Goal: Task Accomplishment & Management: Complete application form

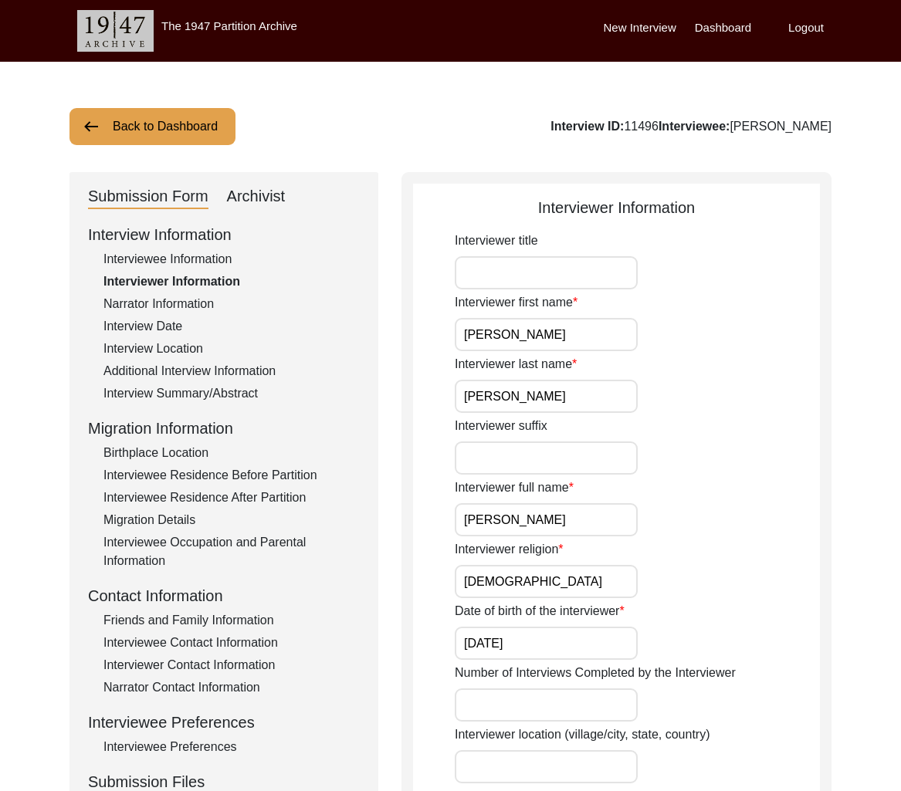
click at [202, 137] on button "Back to Dashboard" at bounding box center [152, 126] width 166 height 37
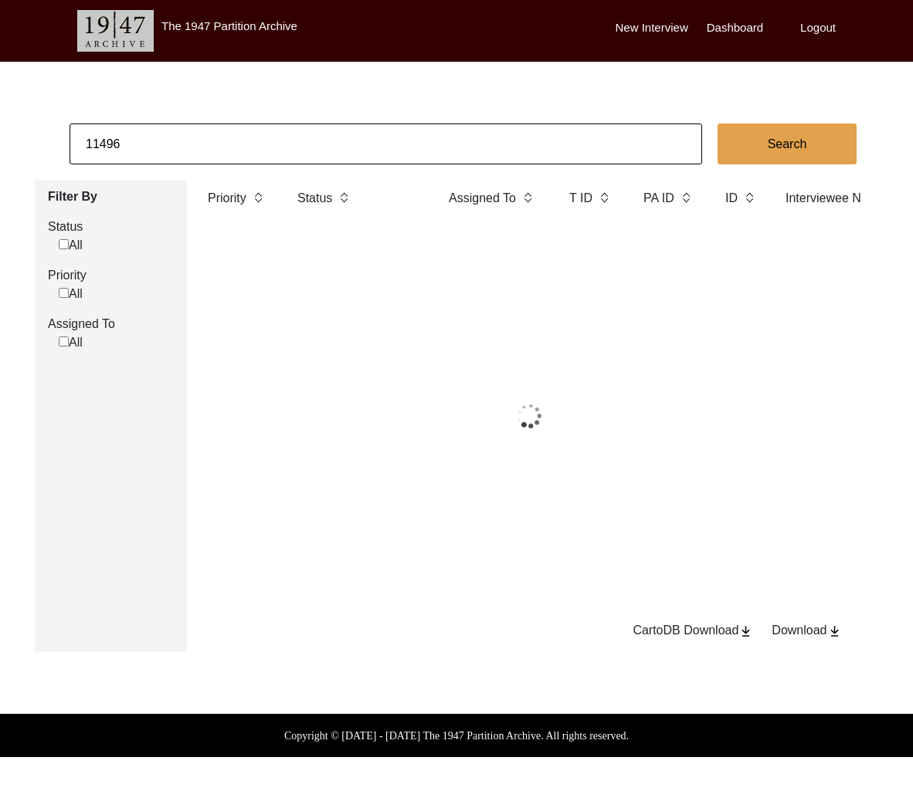
click at [202, 137] on input "11496" at bounding box center [385, 144] width 632 height 41
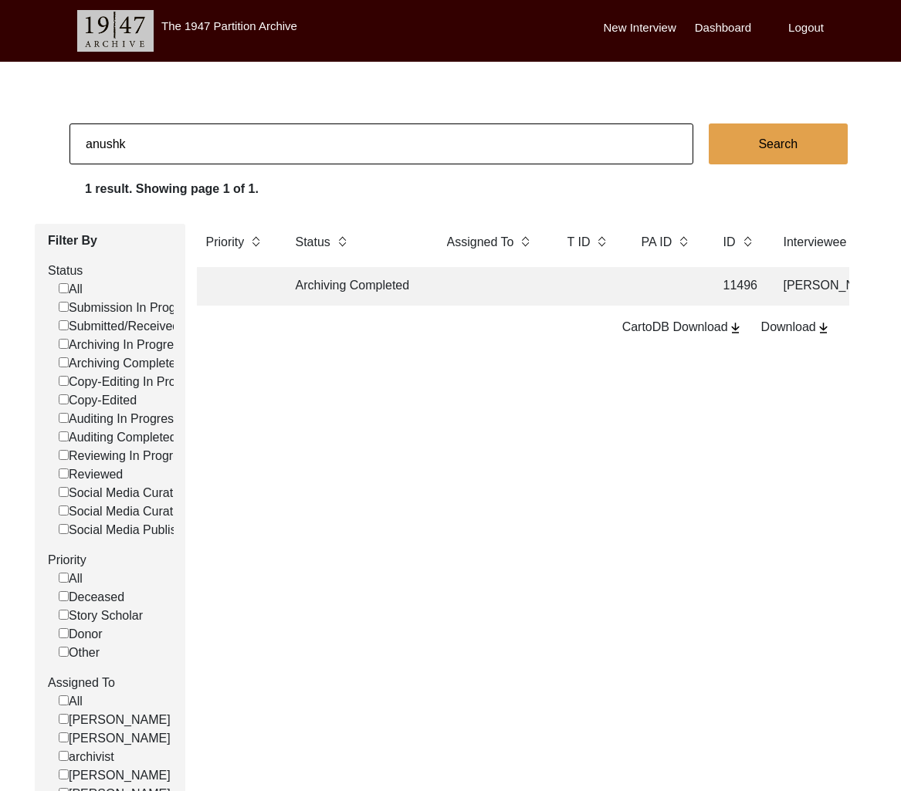
type input "[PERSON_NAME]"
checkbox input "false"
click at [449, 289] on td at bounding box center [492, 286] width 108 height 39
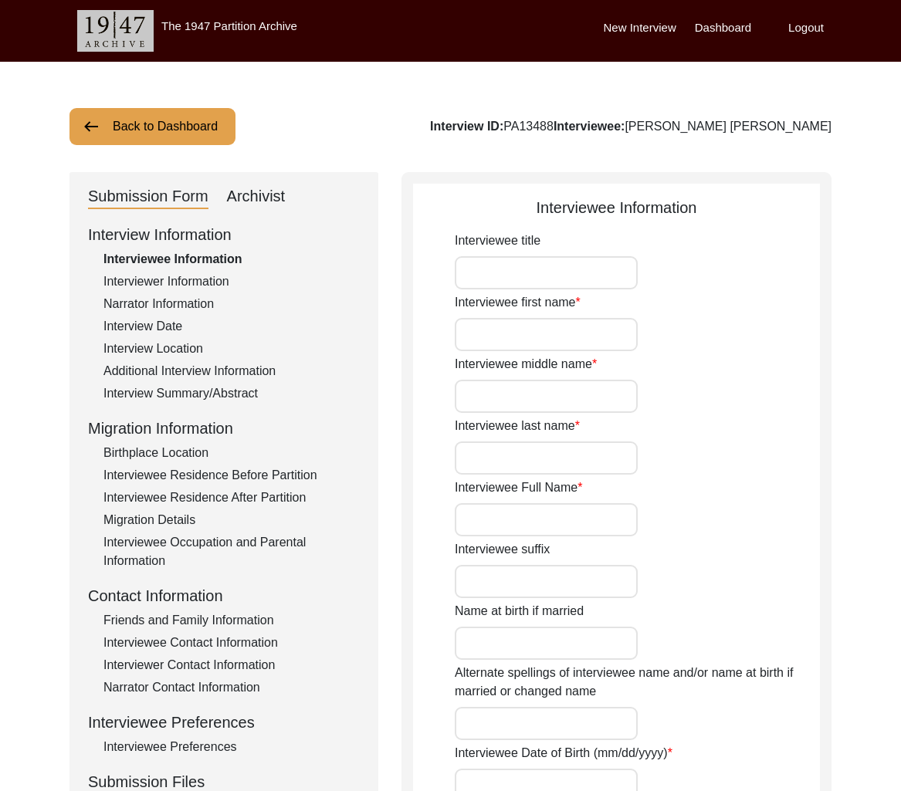
type input "[PERSON_NAME]"
type input "[PERSON_NAME] [PERSON_NAME]"
type input "[DATE]"
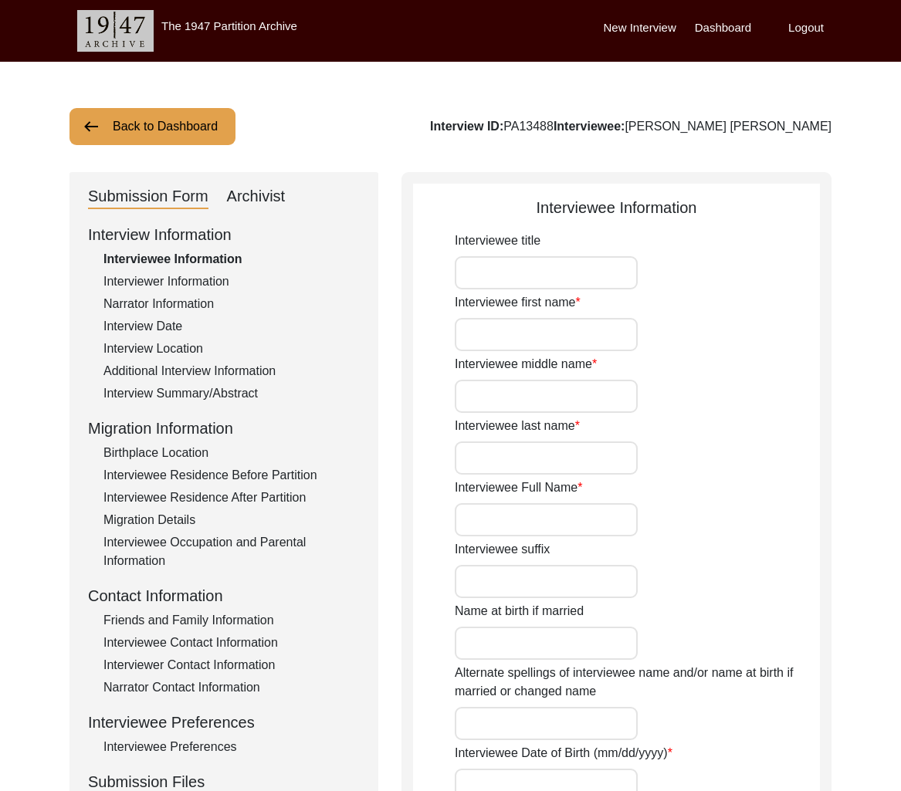
type input "82"
type input "[DEMOGRAPHIC_DATA]"
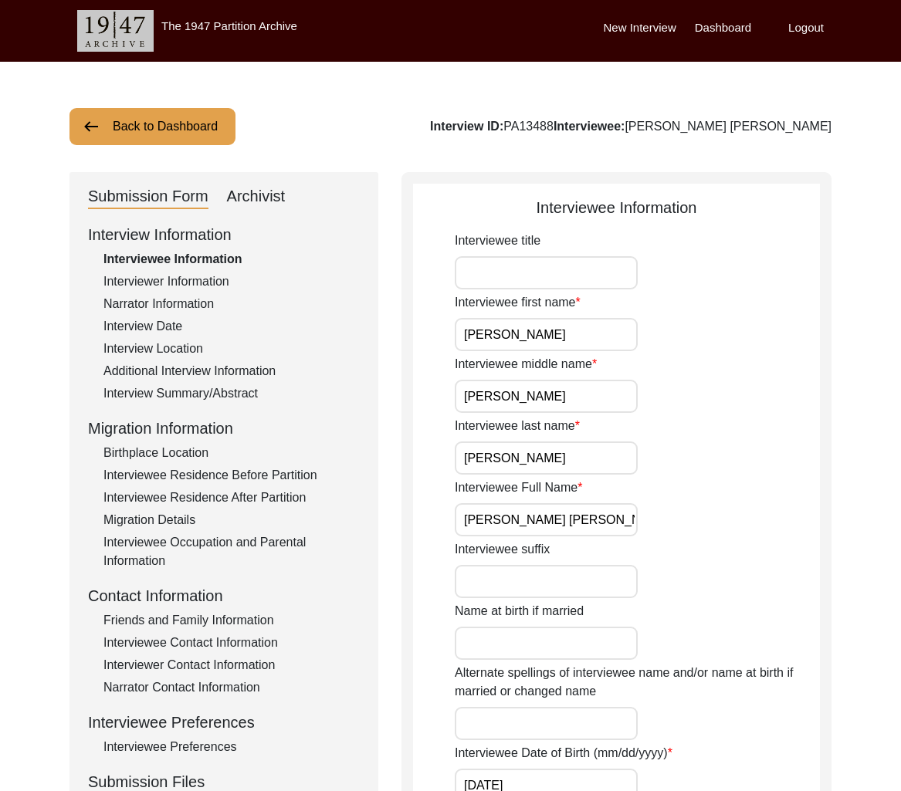
click at [273, 202] on div "Archivist" at bounding box center [256, 197] width 59 height 25
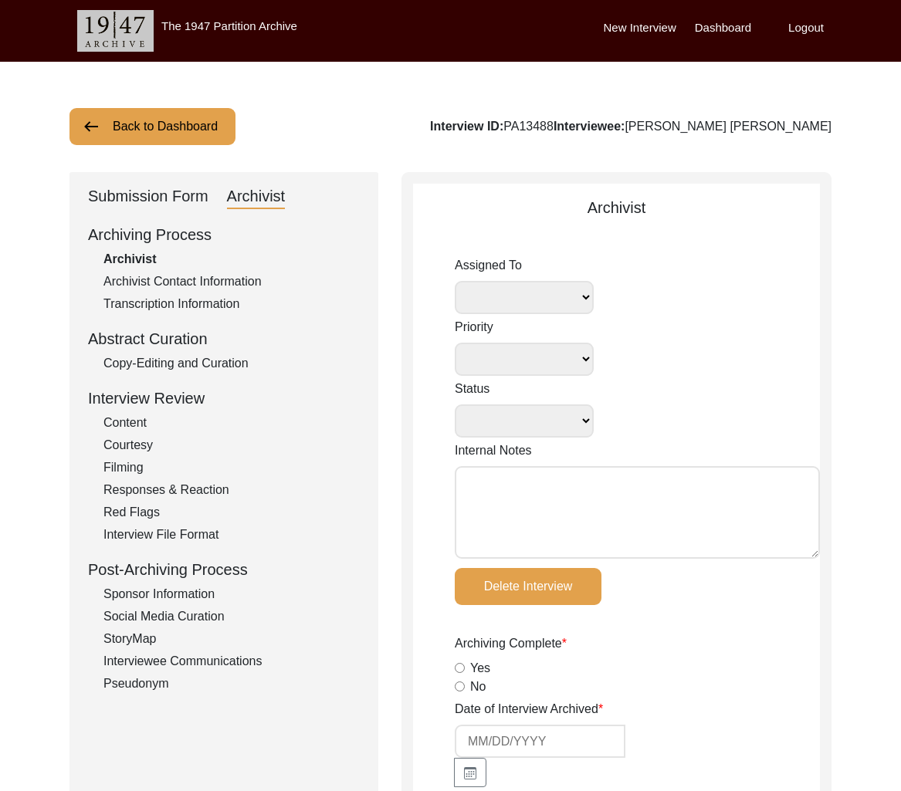
select select
select select "Submitted/Received"
radio input "true"
select select
click at [179, 202] on div "Submission Form" at bounding box center [148, 197] width 120 height 25
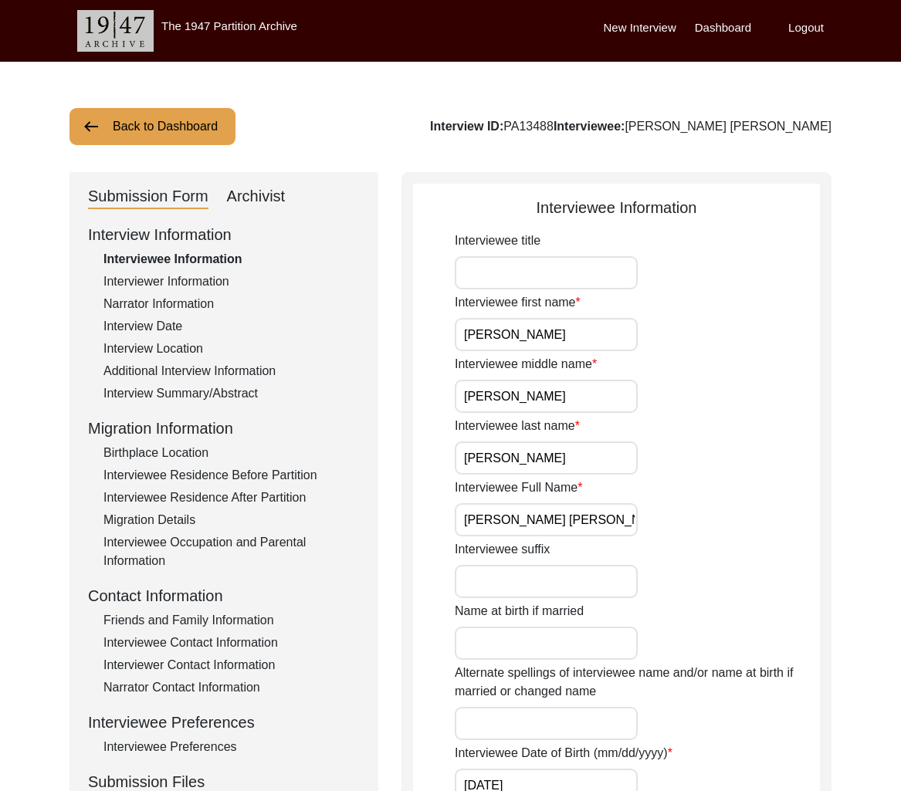
drag, startPoint x: 151, startPoint y: 276, endPoint x: 160, endPoint y: 280, distance: 9.3
click at [154, 277] on div "Interviewer Information" at bounding box center [231, 282] width 256 height 19
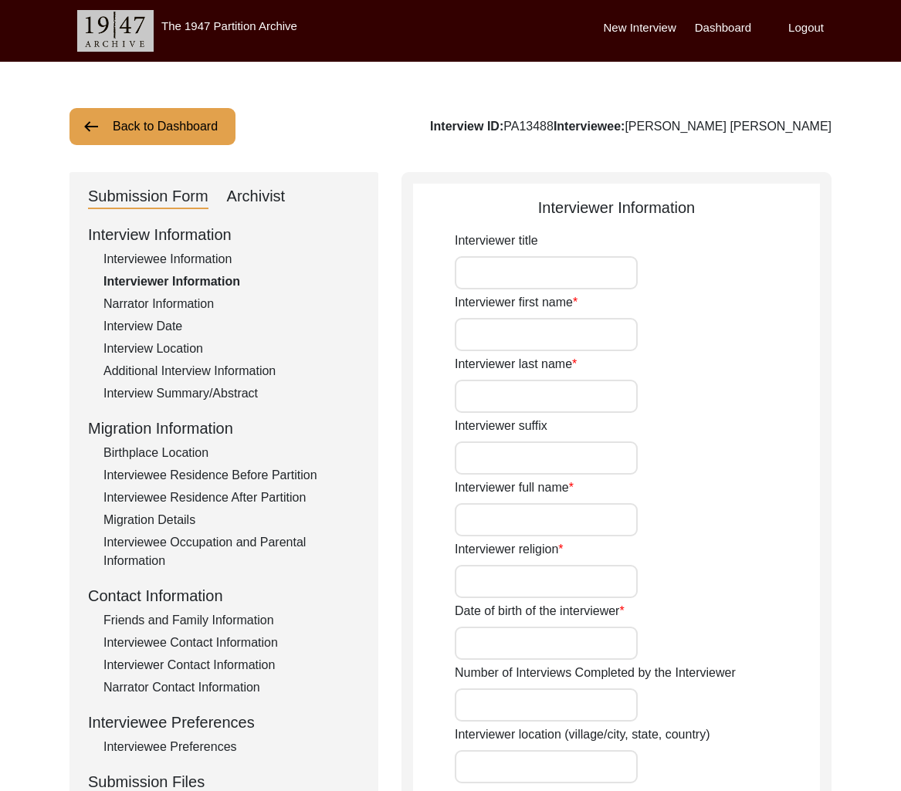
type input "Anushka"
type input "Mandal"
type input "[PERSON_NAME]"
type input "[DEMOGRAPHIC_DATA]"
type input "[DATE]"
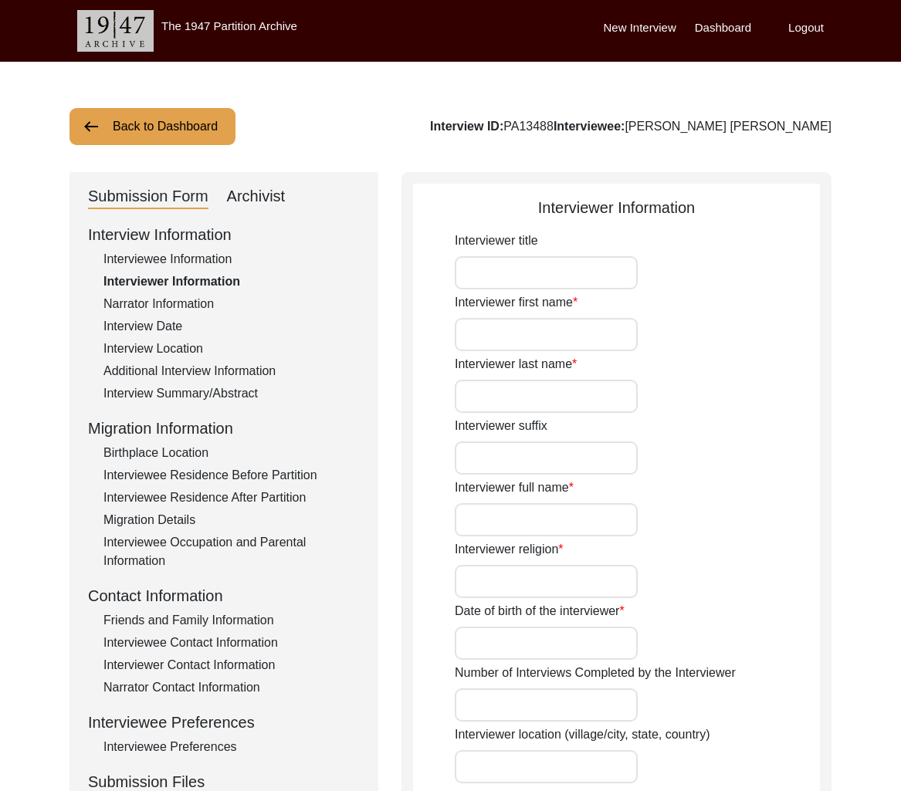
type input "[GEOGRAPHIC_DATA]"
type input "Student"
type input "[PERSON_NAME]"
type input "Susmita Patra"
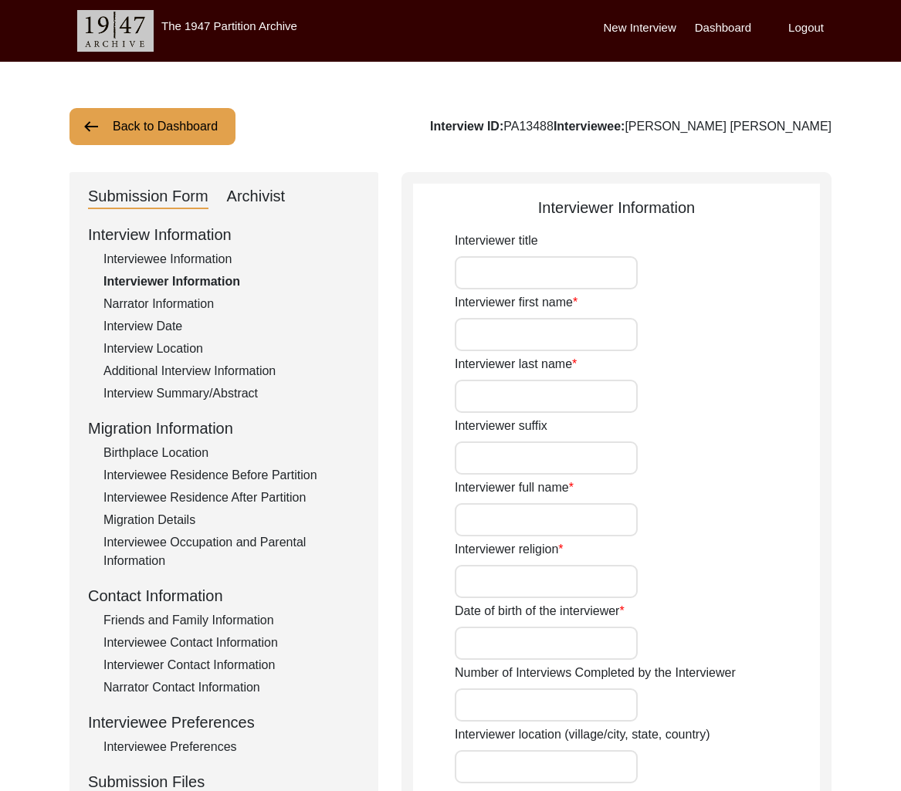
type textarea "I am Anushka Mandal, a history student, currently pursuing my master's in histo…"
type input "Bengali"
type textarea "The interviewee, Bijoy Kumar Patra is my maternal grandfather."
click at [248, 204] on div "Archivist" at bounding box center [256, 197] width 59 height 25
select select "Submitted/Received"
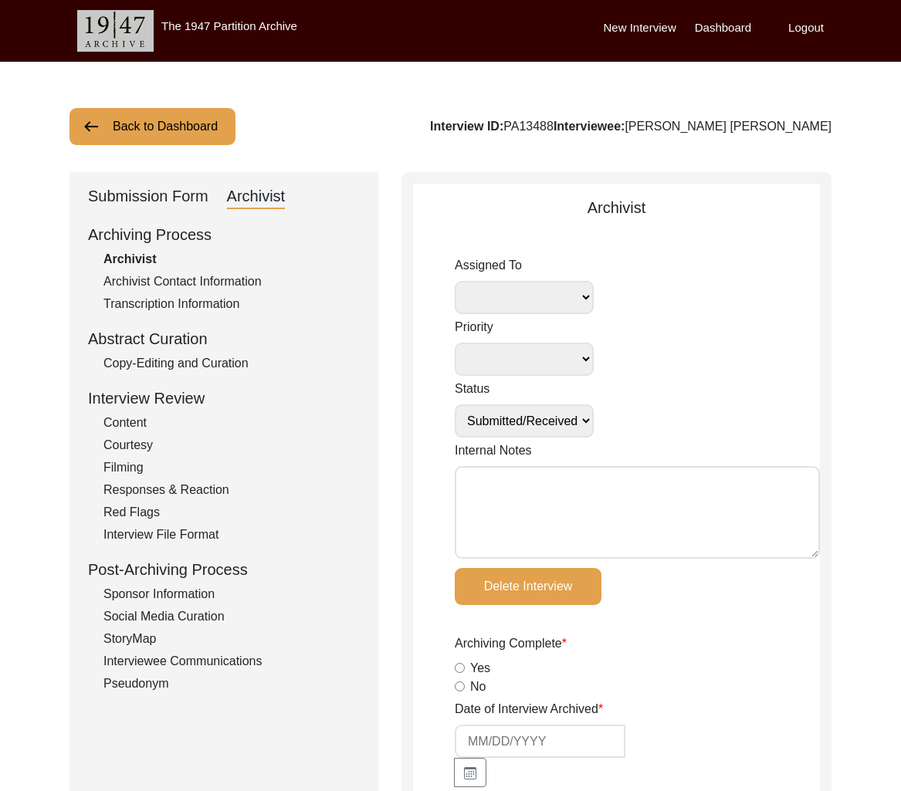
click at [641, 491] on textarea "Internal Notes" at bounding box center [637, 512] width 365 height 93
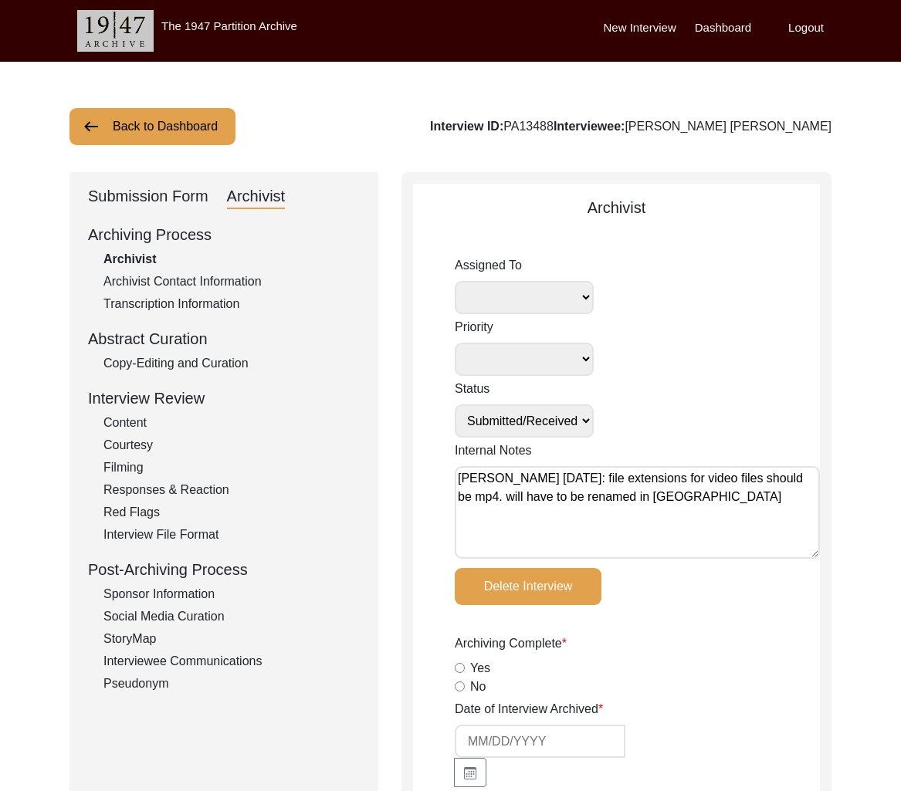
type textarea "Tori Borges August 12, 2025: file extensions for video files should be mp4. wil…"
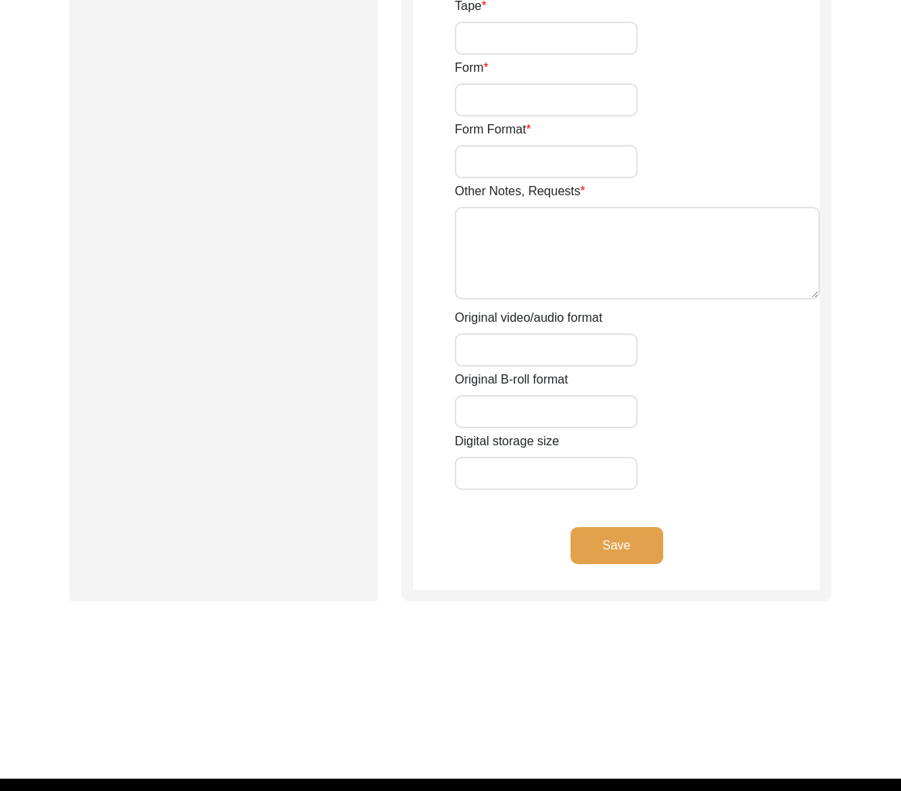
click at [608, 527] on button "Save" at bounding box center [617, 545] width 93 height 37
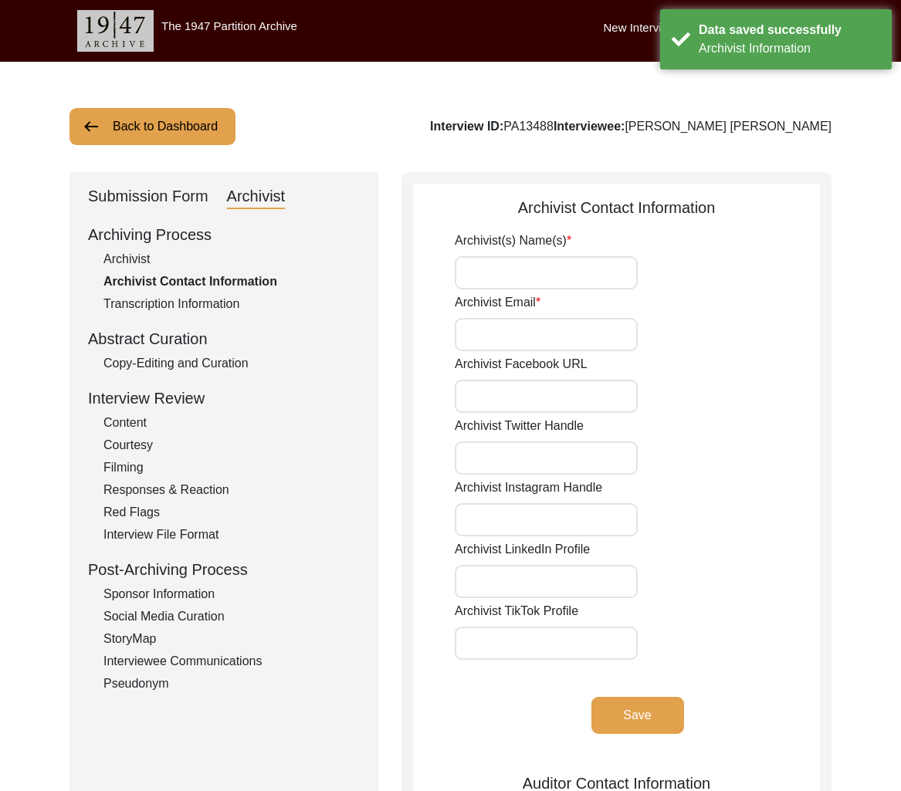
click at [634, 131] on div "Interview ID: PA13488 Interviewee: Bijoy Kumar Patra" at bounding box center [631, 126] width 402 height 19
copy div "PA13488"
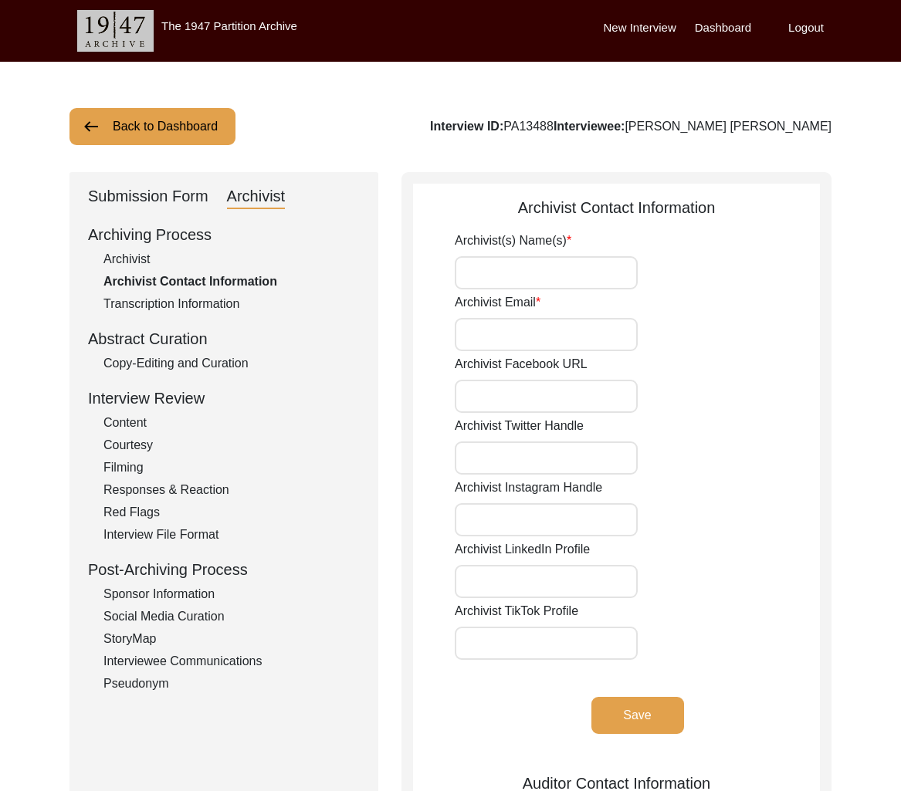
drag, startPoint x: 180, startPoint y: 109, endPoint x: 184, endPoint y: 121, distance: 12.9
click at [180, 109] on button "Back to Dashboard" at bounding box center [152, 126] width 166 height 37
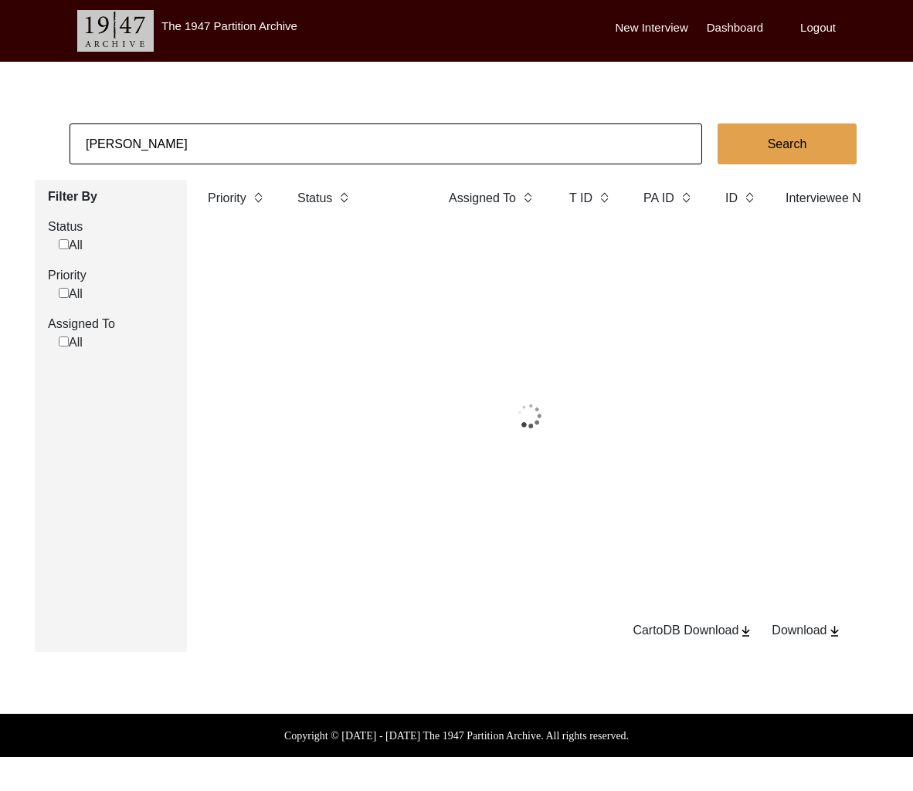
click at [203, 142] on input "Anushka Mandal" at bounding box center [385, 144] width 632 height 41
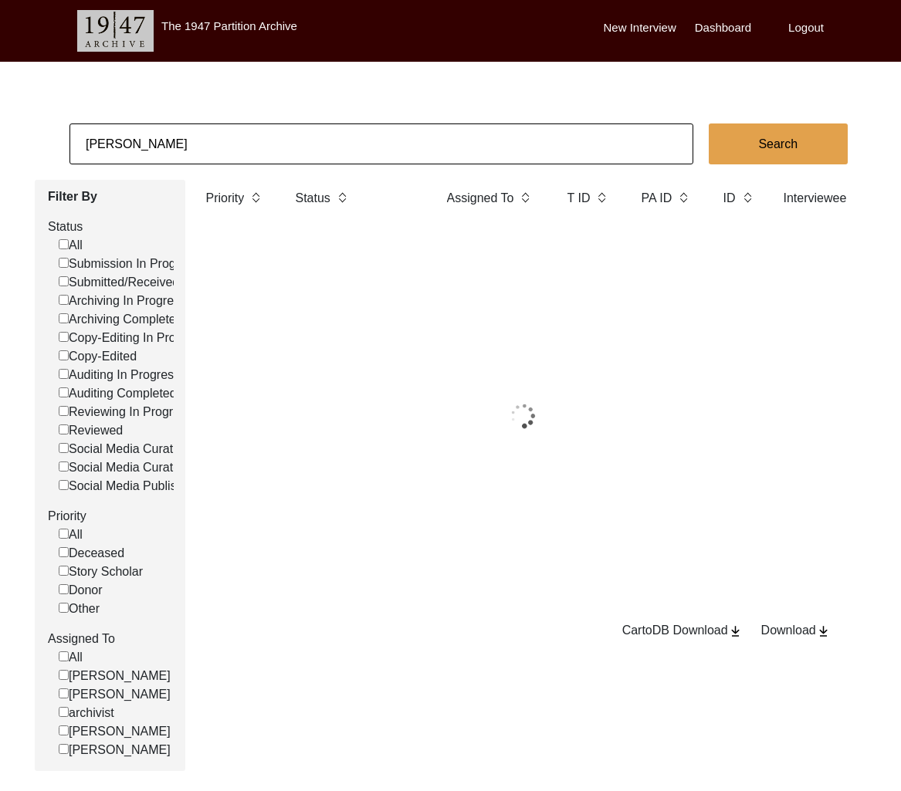
click at [203, 142] on input "Anushka Mandal" at bounding box center [381, 144] width 624 height 41
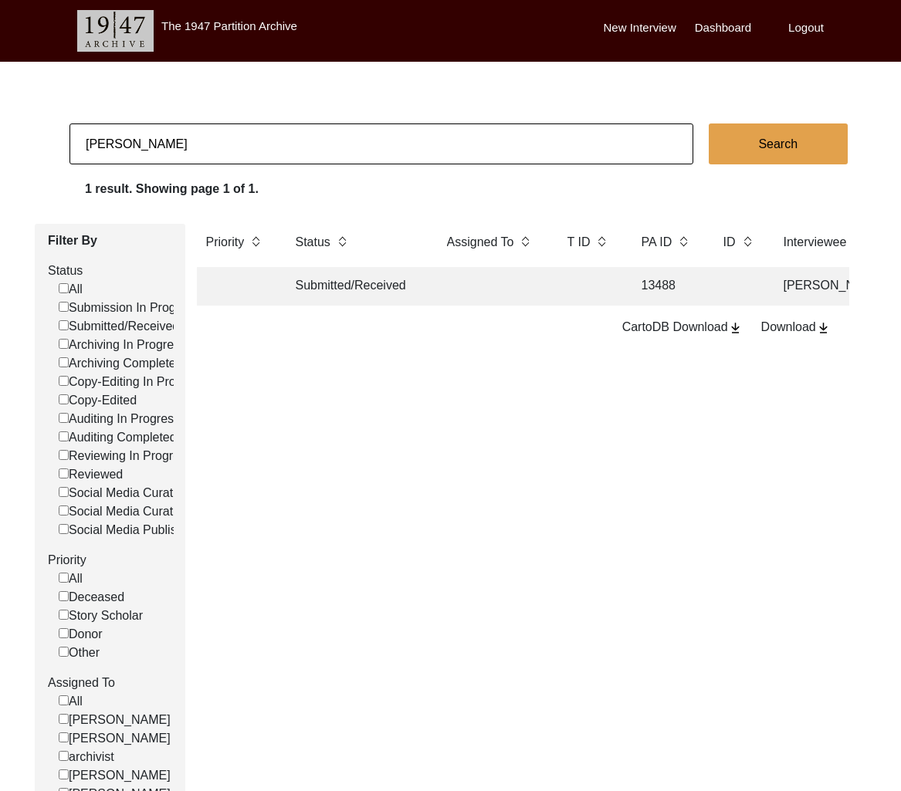
type input "ram deo prasad"
checkbox input "false"
click at [454, 290] on td at bounding box center [492, 286] width 108 height 39
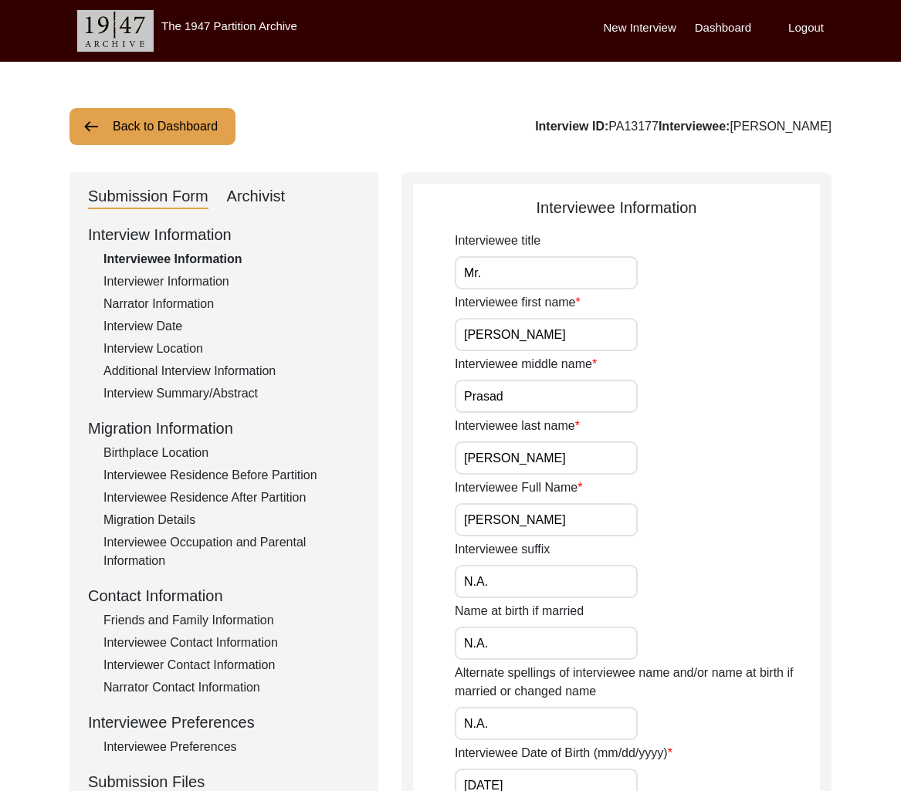
click at [594, 118] on div "Interview ID: PA13177 Interviewee: Ram Deo Prasad Maurya" at bounding box center [683, 126] width 297 height 19
copy div "PA13177"
click at [159, 328] on div "Interview Date" at bounding box center [231, 326] width 256 height 19
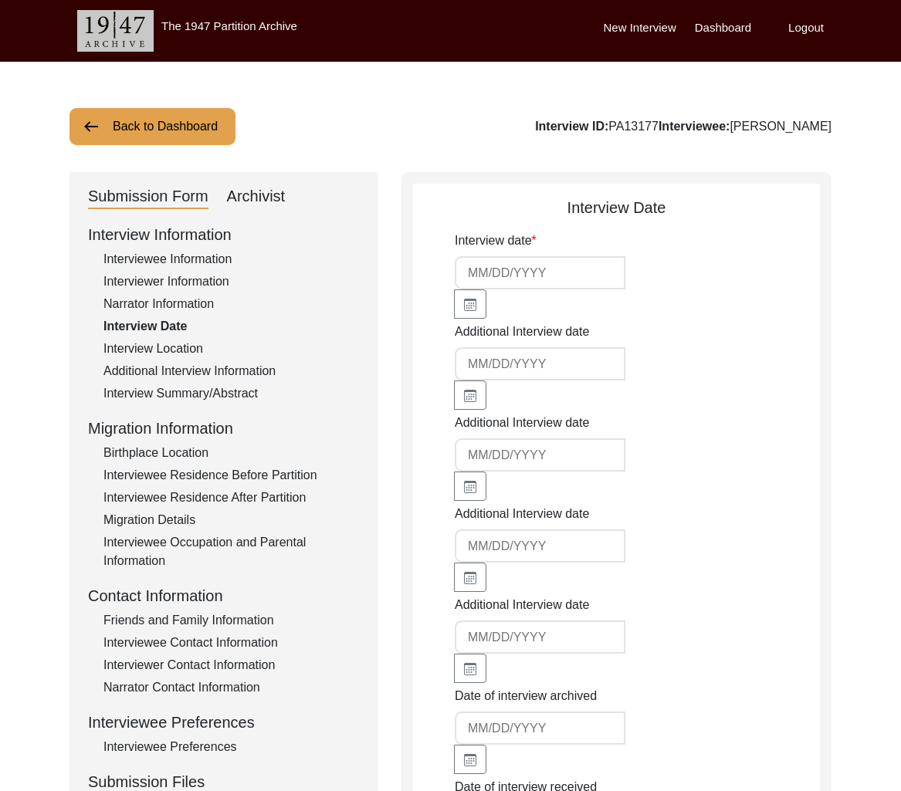
type input "2/28/2025"
type input "3/1/2025"
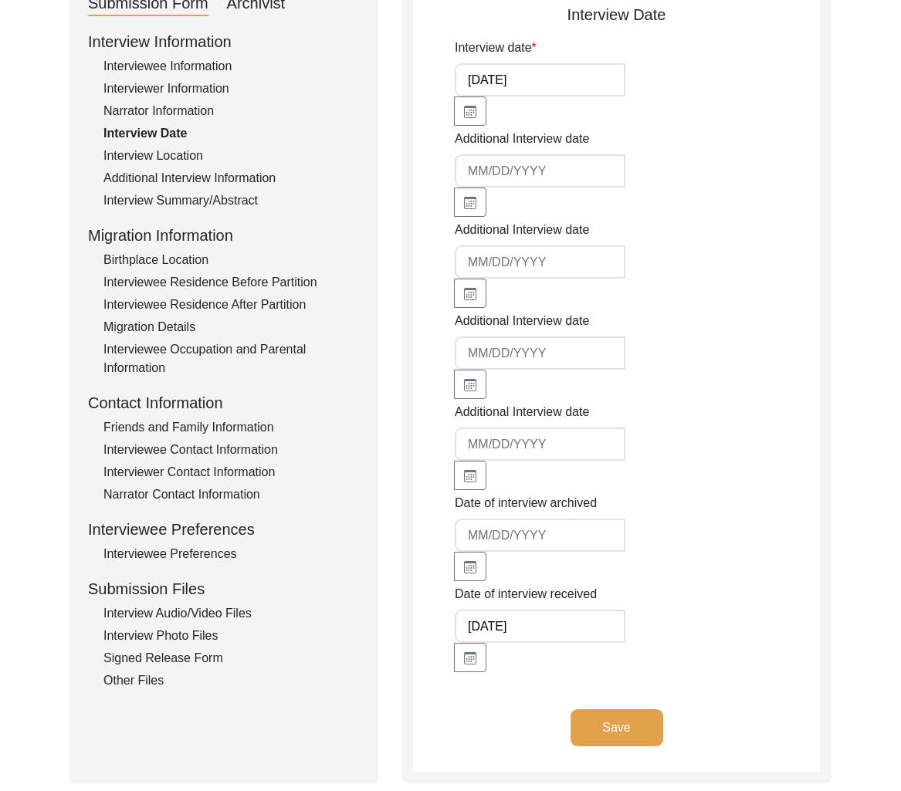
scroll to position [220, 0]
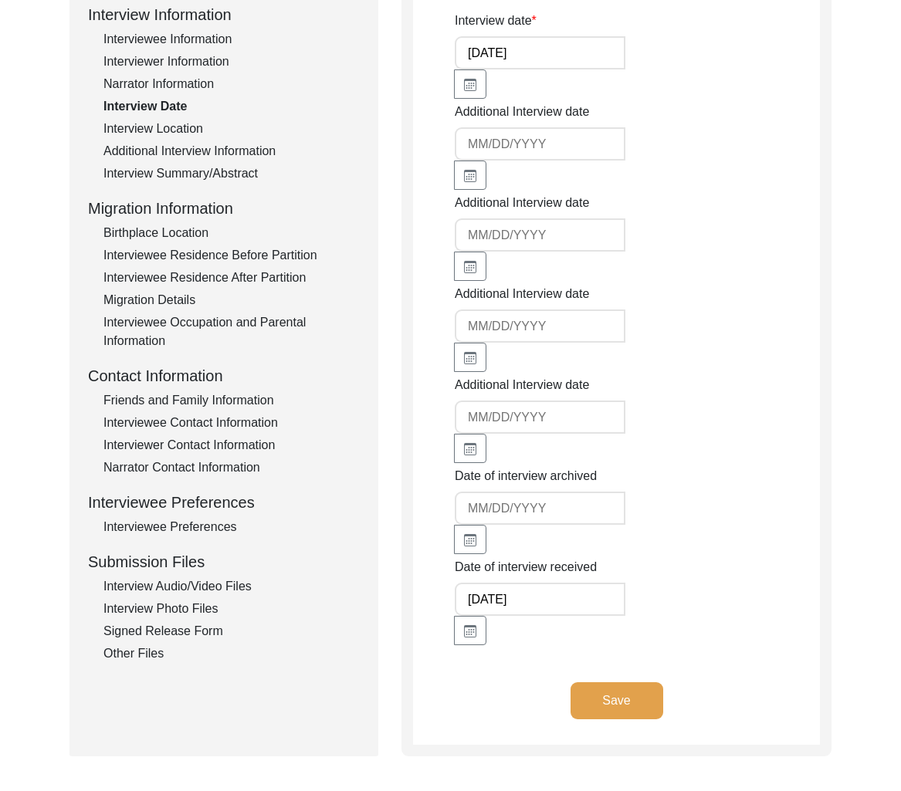
click at [188, 583] on div "Interview Audio/Video Files" at bounding box center [231, 587] width 256 height 19
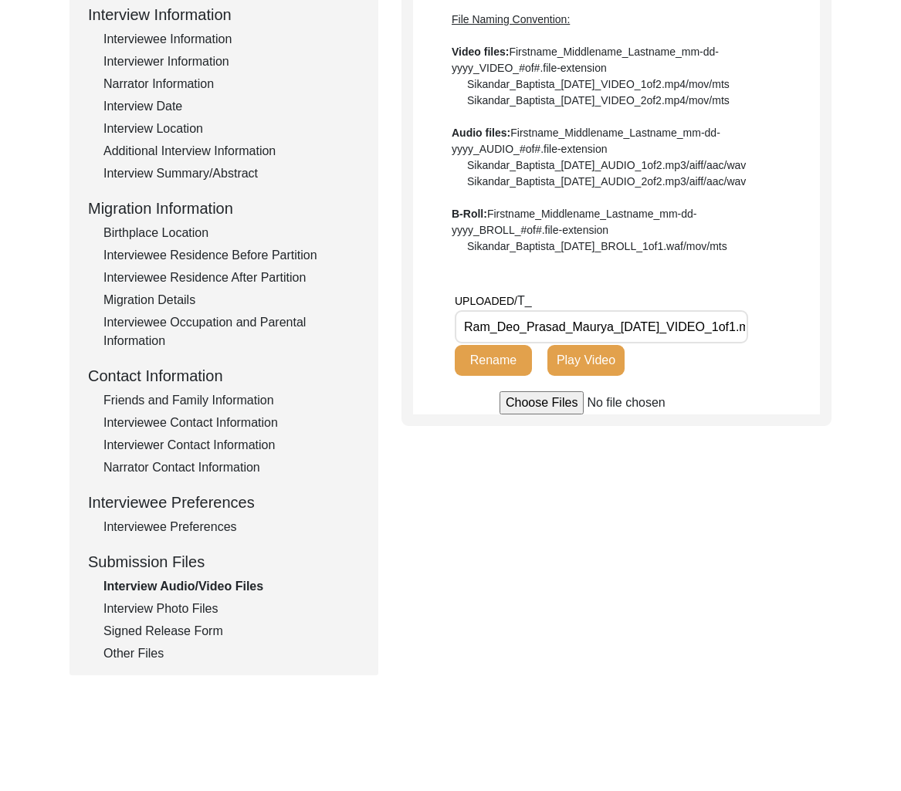
click at [185, 602] on div "Interview Photo Files" at bounding box center [231, 609] width 256 height 19
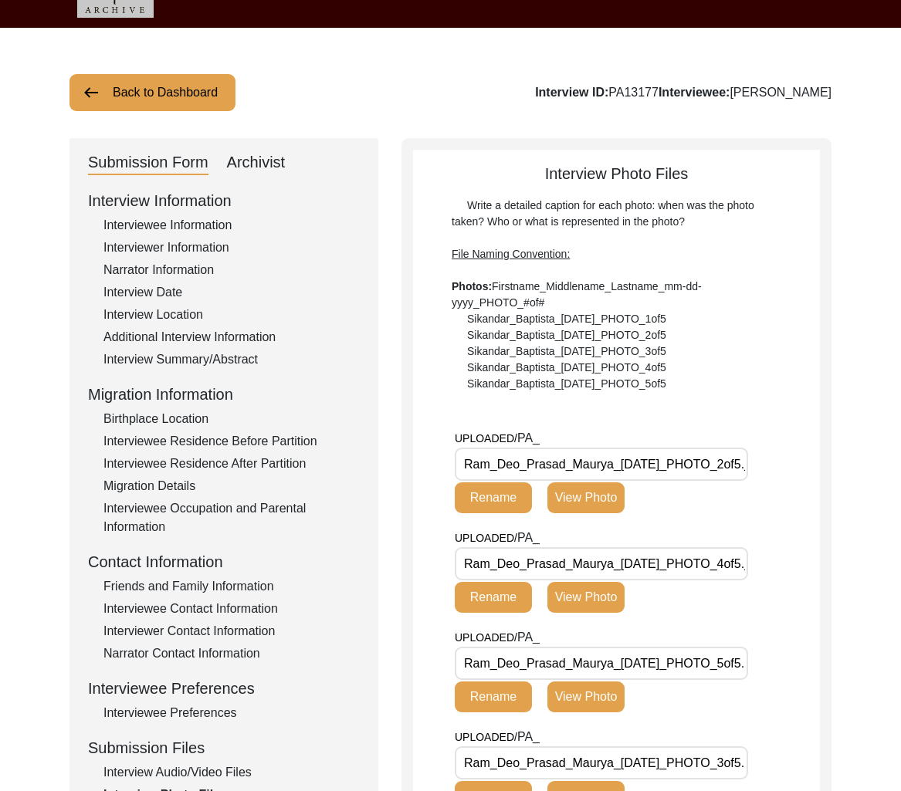
scroll to position [25, 0]
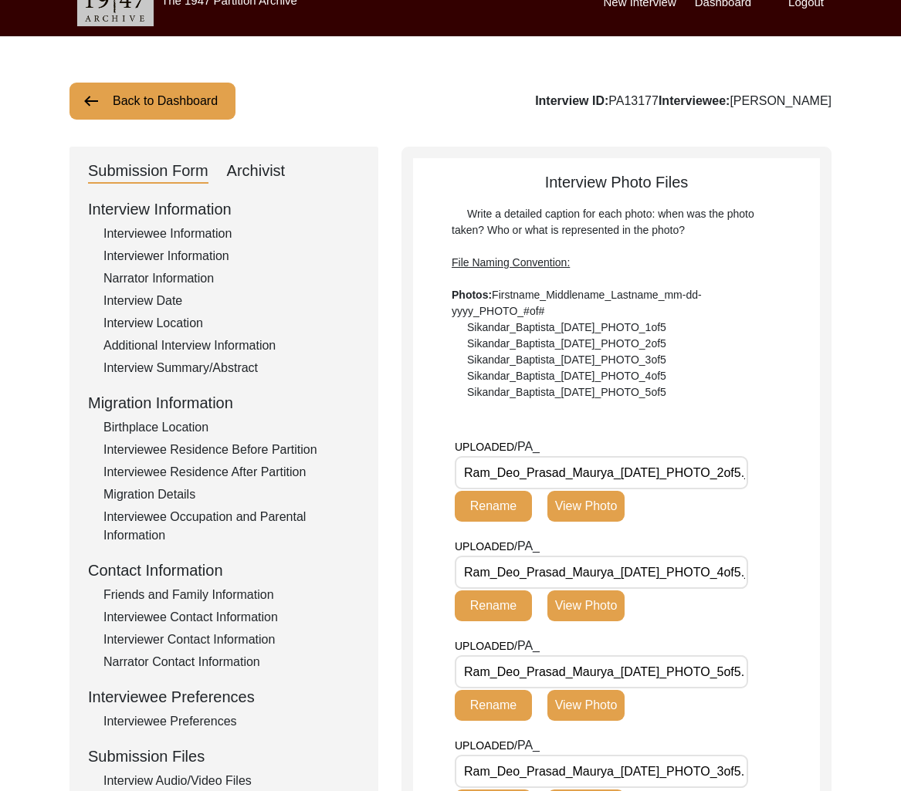
click at [185, 271] on div "Narrator Information" at bounding box center [231, 278] width 256 height 19
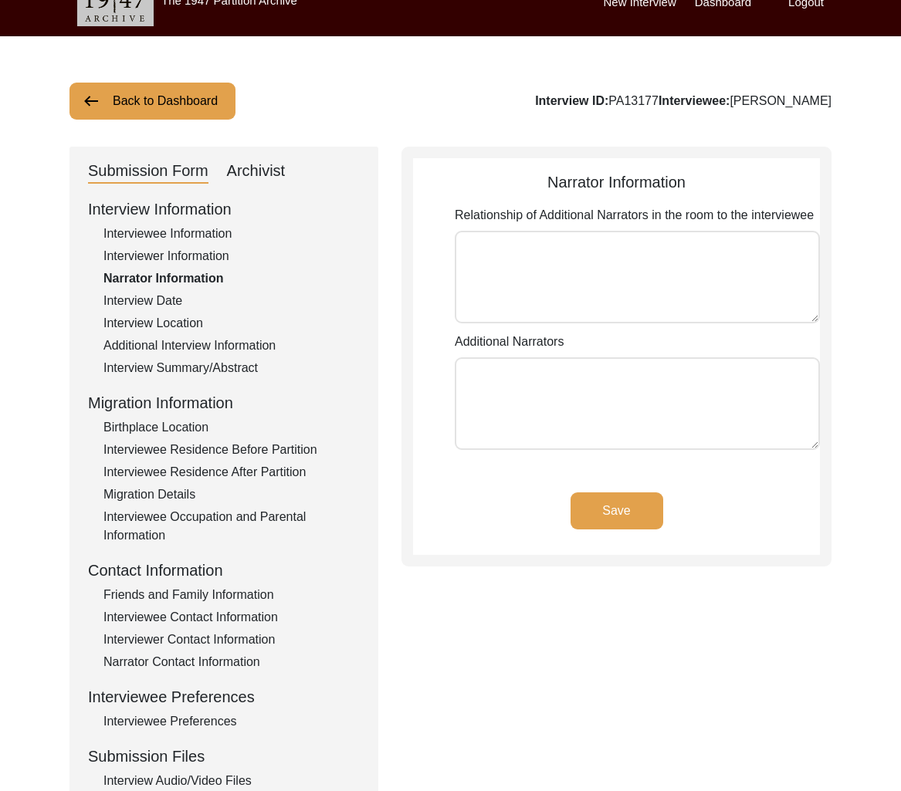
type textarea "Father-son, Grandfather-grandson, Teacher-Student"
type textarea "Jagadish Prasad Maurya Mukul Kumar Maurya Manoj Kumar Gowala"
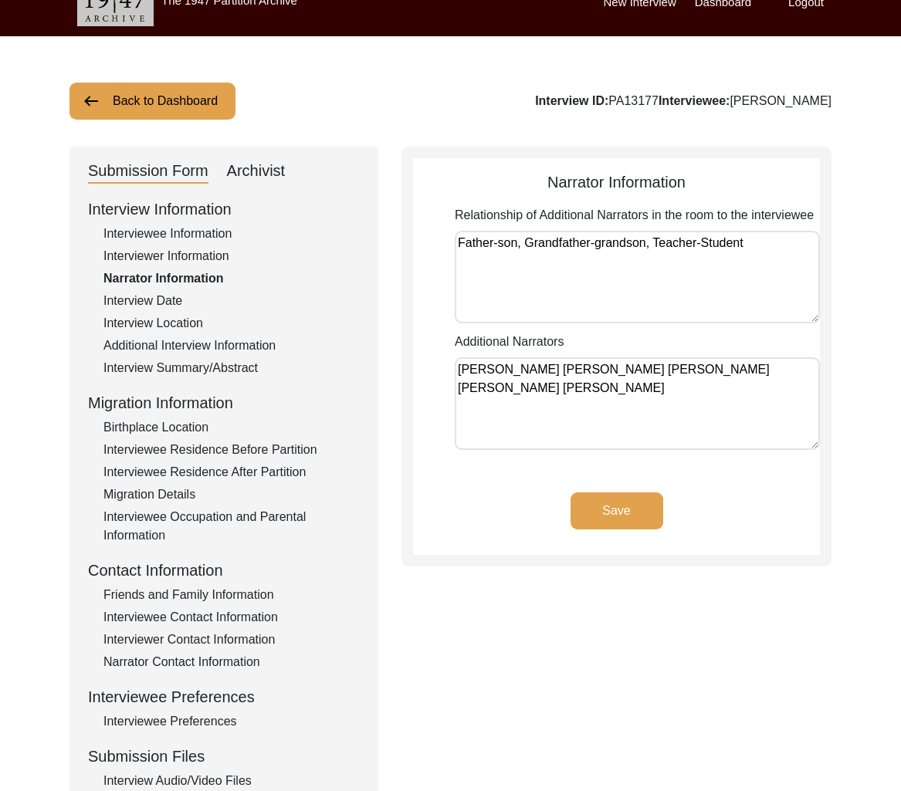
click at [181, 265] on div "Interview Information Interviewee Information Interviewer Information Narrator …" at bounding box center [224, 528] width 272 height 660
click at [177, 263] on div "Interviewer Information" at bounding box center [231, 256] width 256 height 19
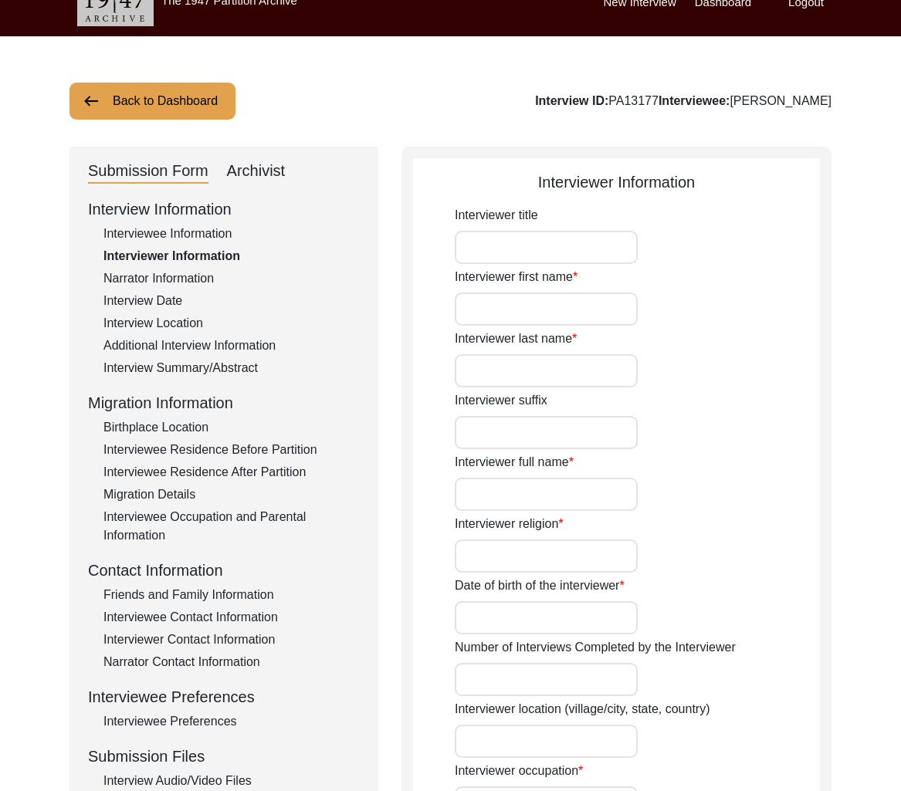
type input "Mr."
type input "Ayush"
type input "Gowala"
type input "Ayush Gowala"
type input "Atheist"
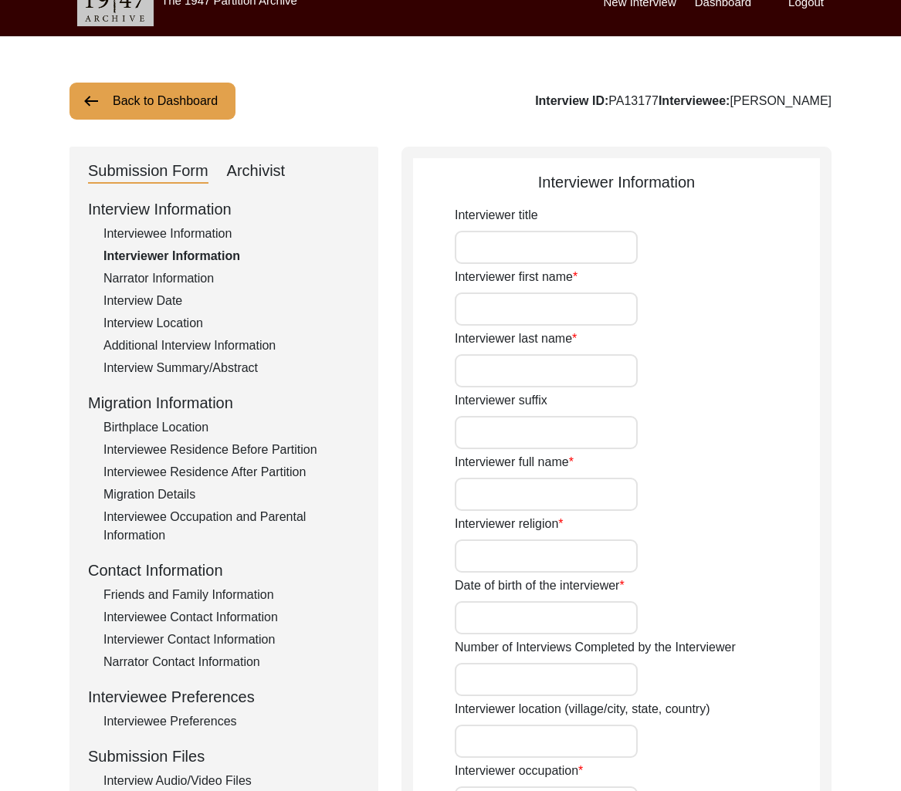
type input "02/23/2004"
type input "[GEOGRAPHIC_DATA], [GEOGRAPHIC_DATA]"
type input "Student"
type textarea "I am student in Kirori Mal College, University of Delhi. As an English literatu…"
type input "Hindi, Assamese"
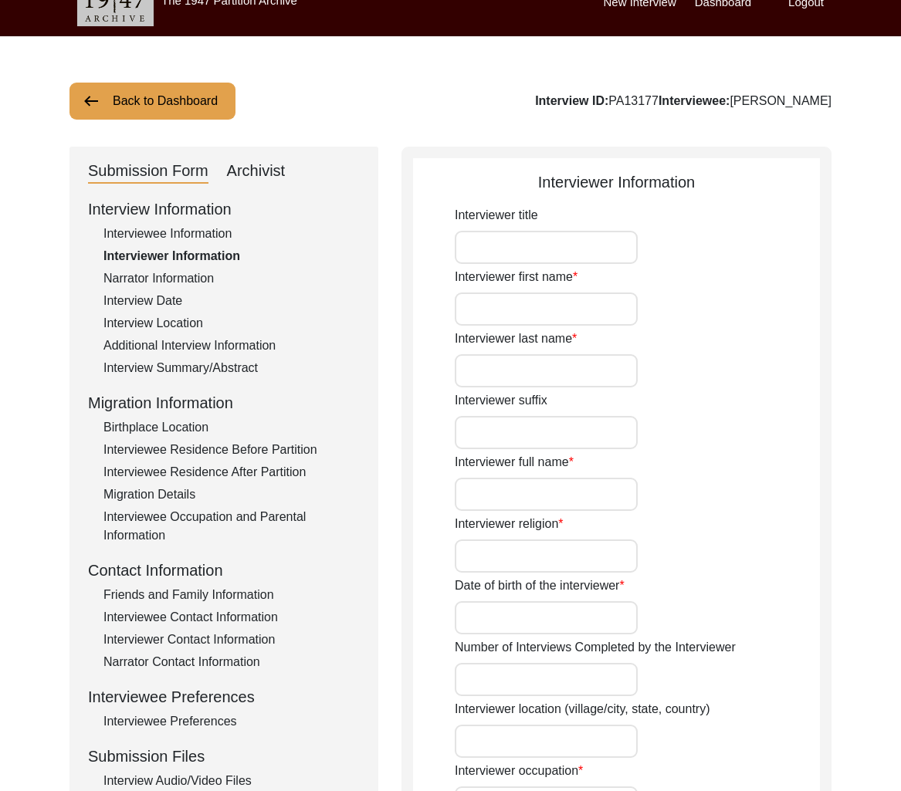
type input "Hindi, Assamese"
type textarea "The interviewee is the father of my father's colleague."
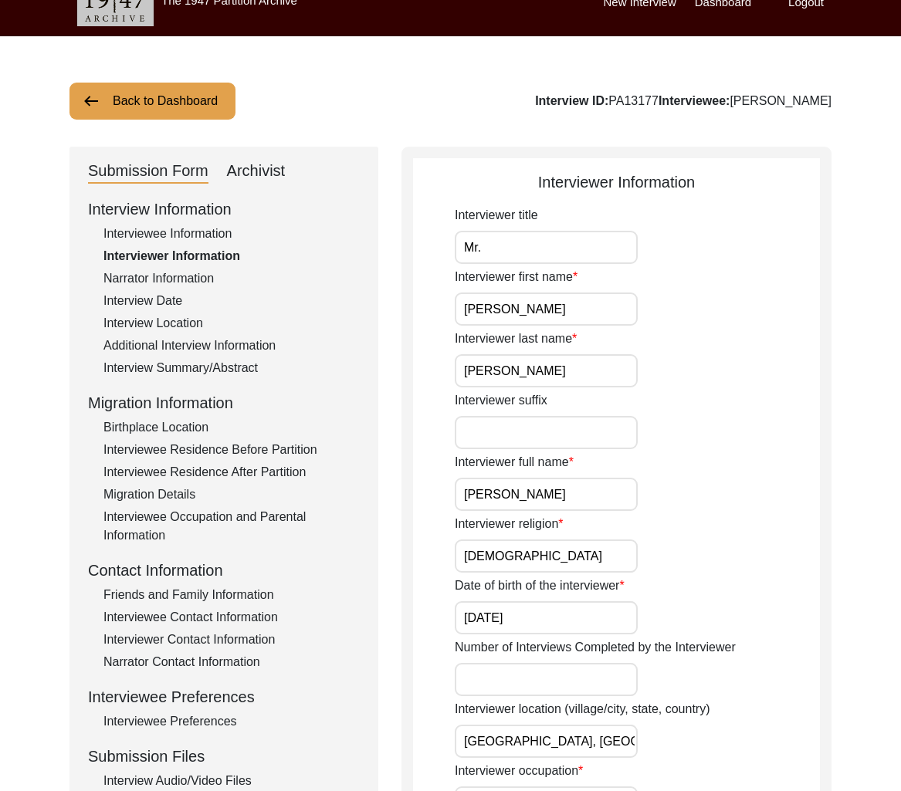
drag, startPoint x: 219, startPoint y: 219, endPoint x: 216, endPoint y: 228, distance: 9.0
click at [219, 219] on div "Interview Information" at bounding box center [224, 209] width 272 height 23
click at [216, 228] on div "Interviewee Information" at bounding box center [231, 234] width 256 height 19
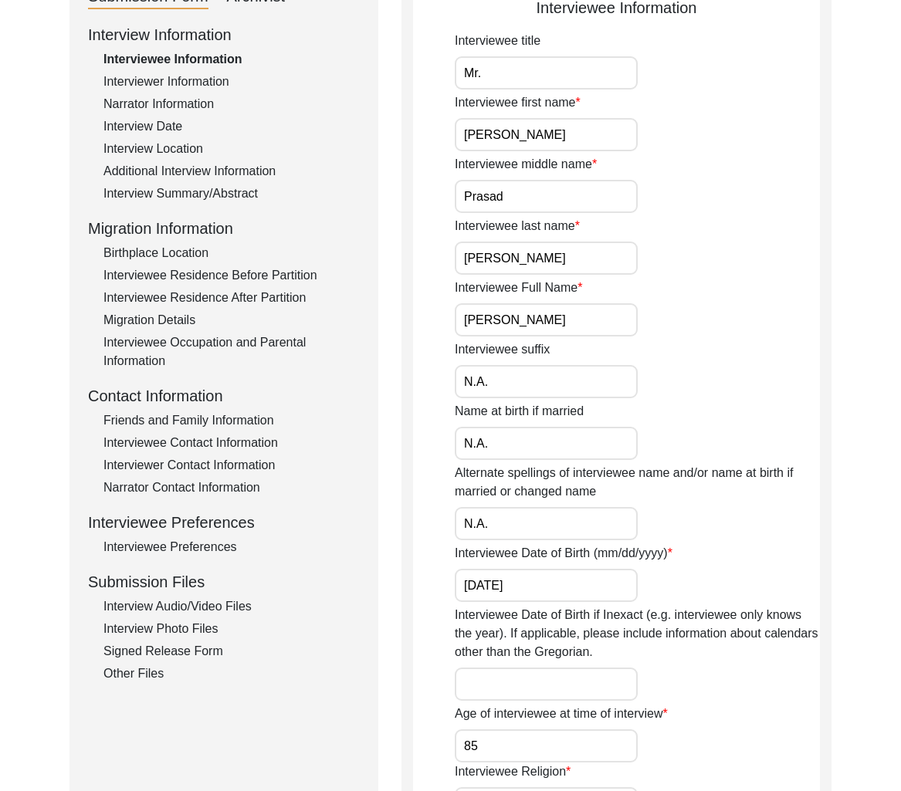
scroll to position [251, 0]
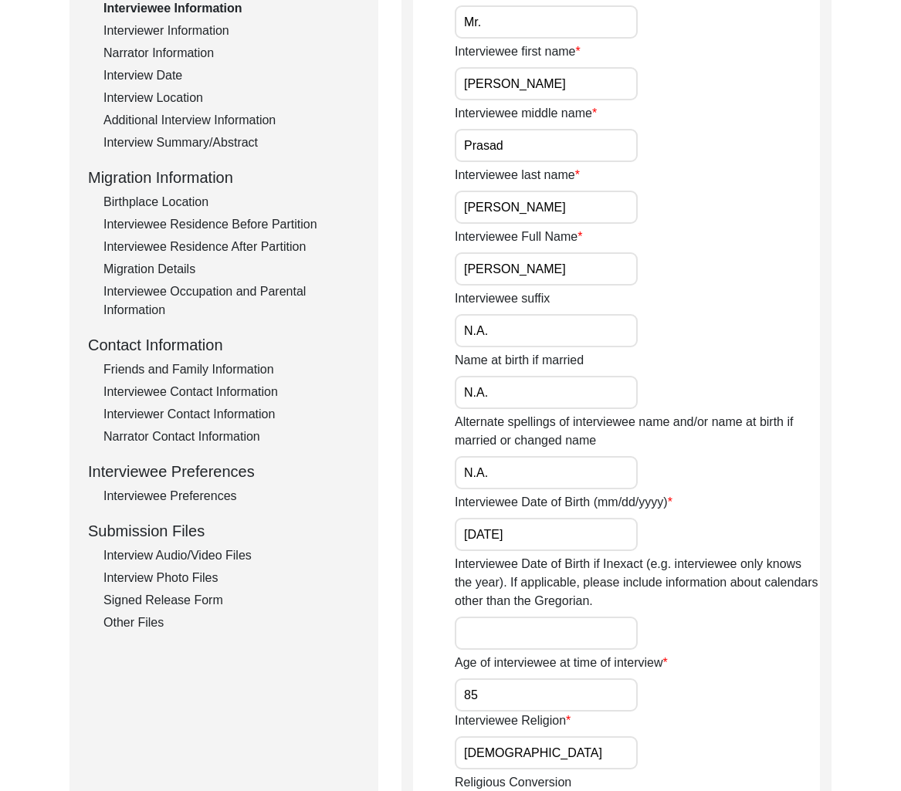
click at [147, 593] on div "Signed Release Form" at bounding box center [231, 600] width 256 height 19
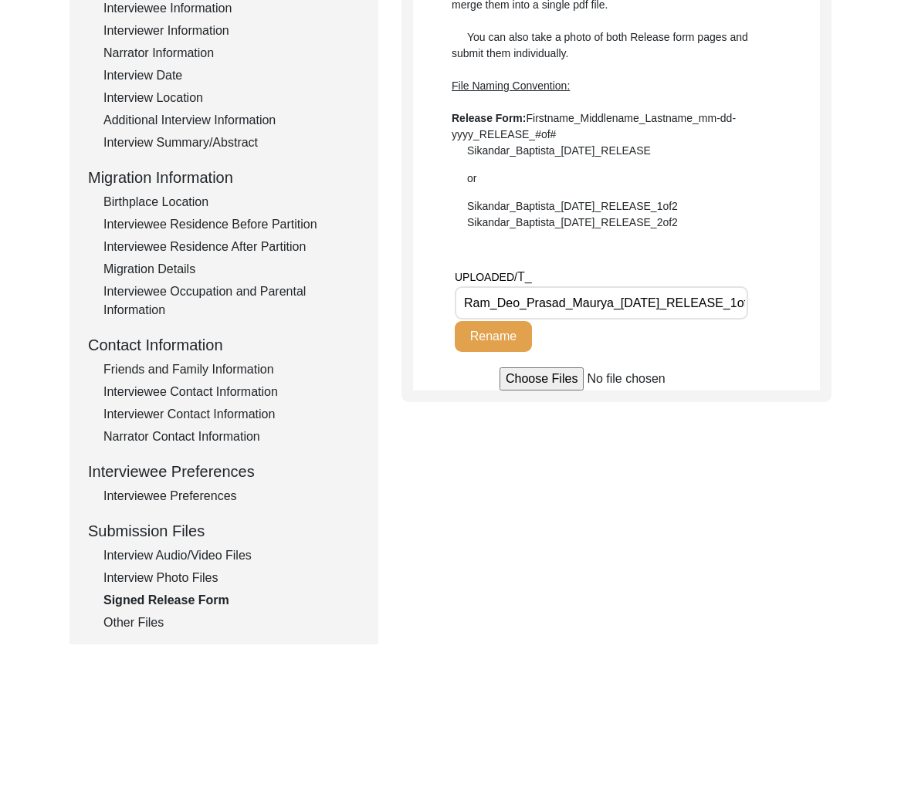
click at [127, 622] on div "Other Files" at bounding box center [231, 623] width 256 height 19
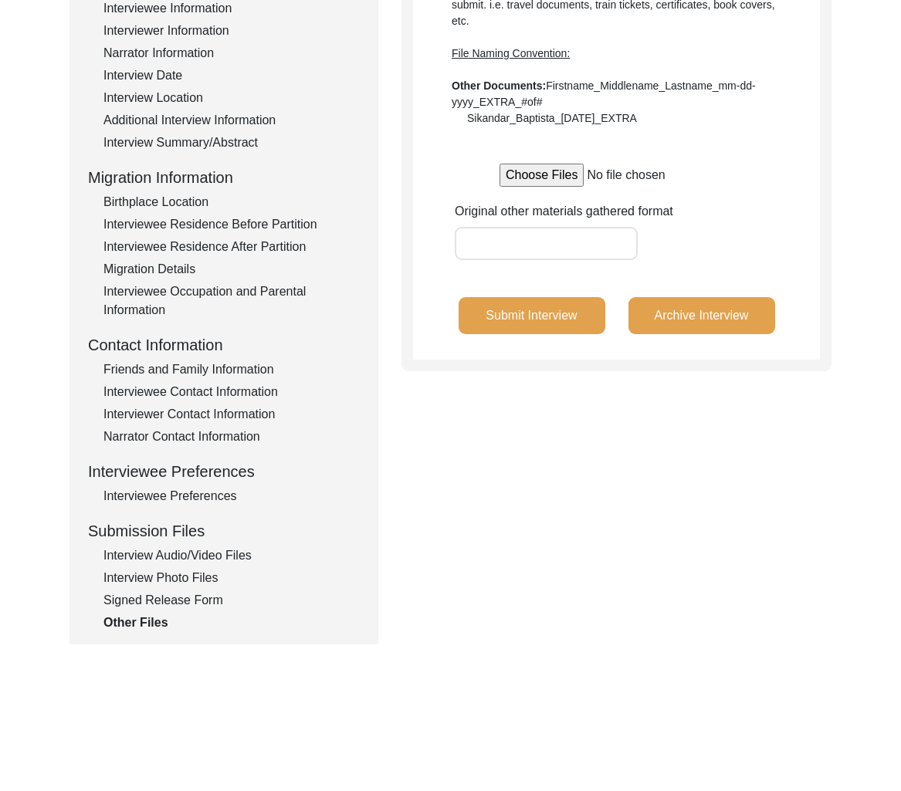
click at [710, 324] on button "Archive Interview" at bounding box center [702, 315] width 147 height 37
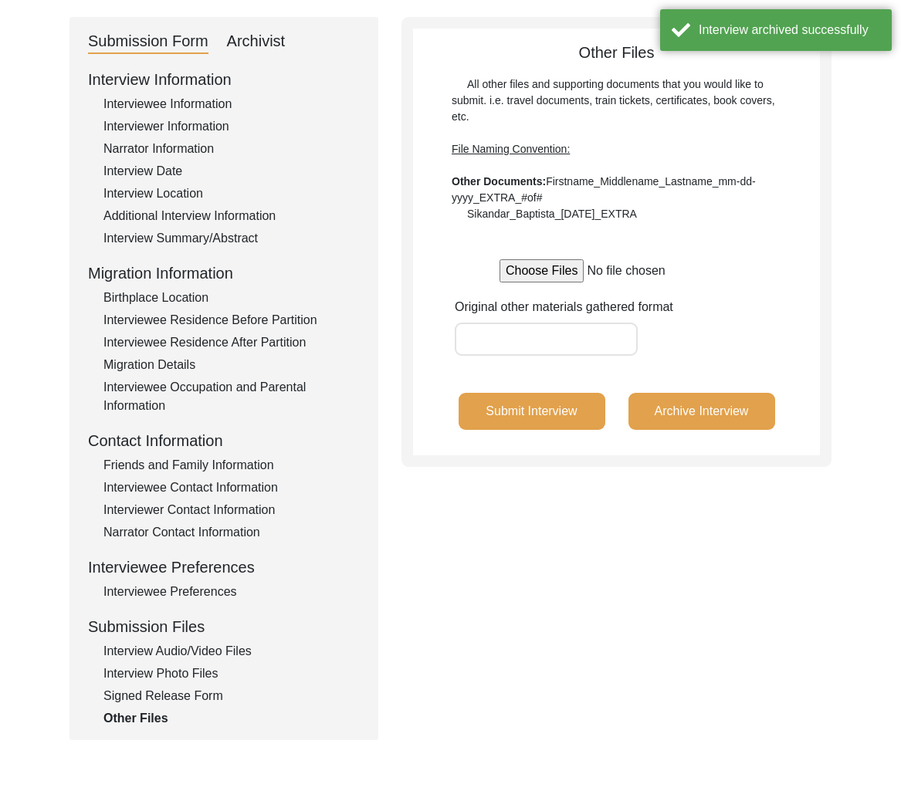
scroll to position [0, 0]
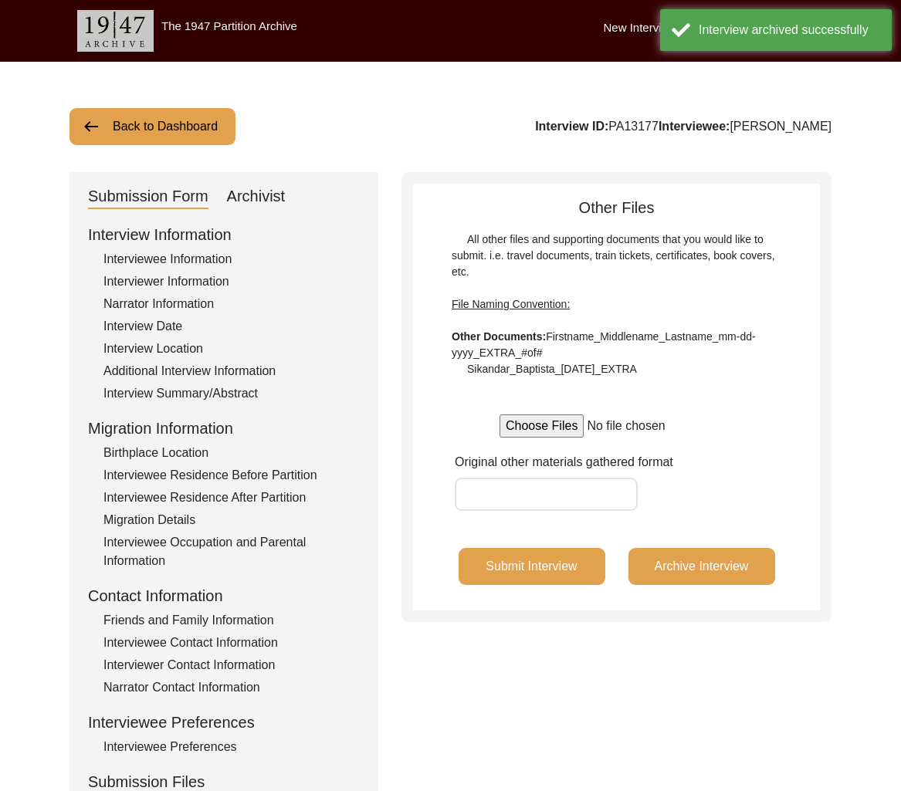
click at [185, 123] on button "Back to Dashboard" at bounding box center [152, 126] width 166 height 37
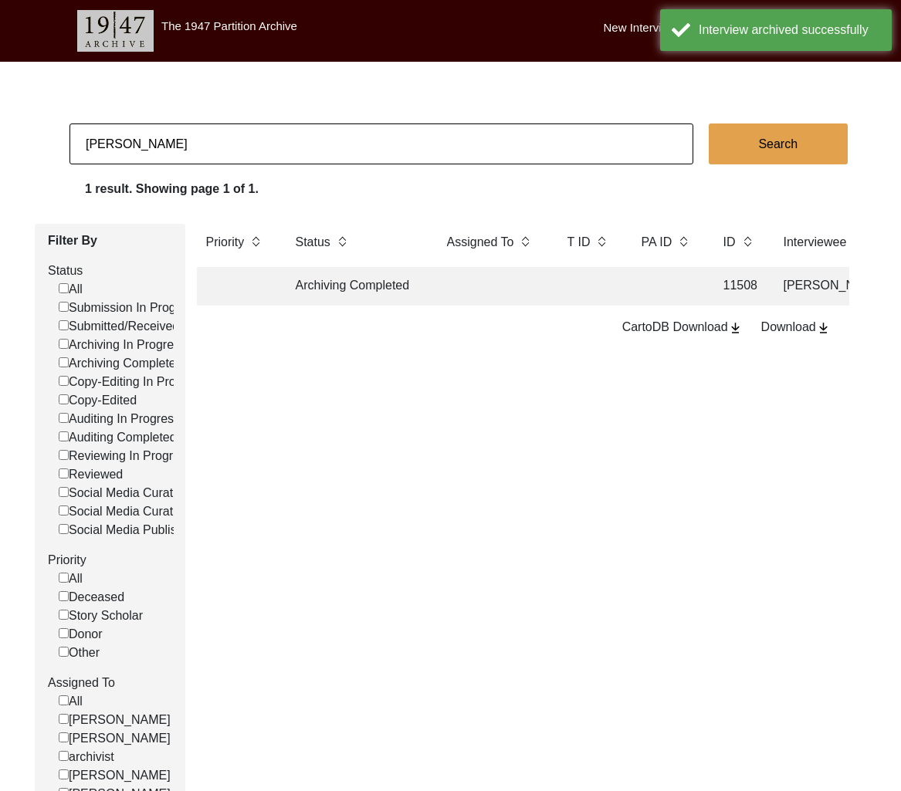
click at [325, 288] on td "Archiving Completed" at bounding box center [355, 286] width 139 height 39
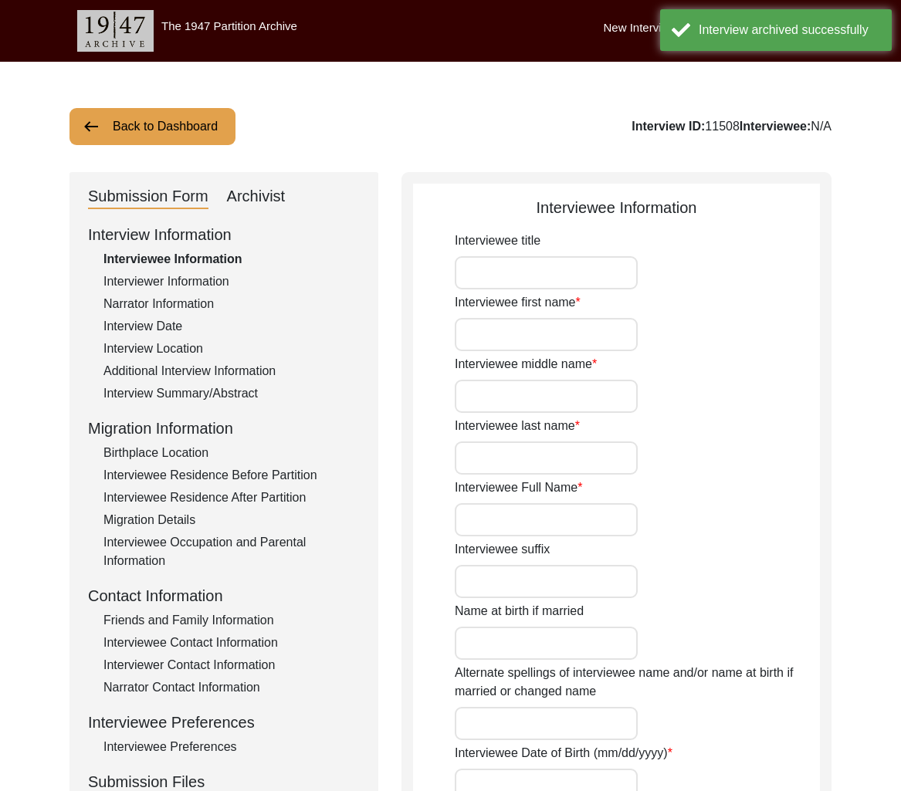
type input "Mr."
type input "Ram Deo"
type input "Prasad"
type input "Maurya"
type input "Ram Deo Prasad Maurya"
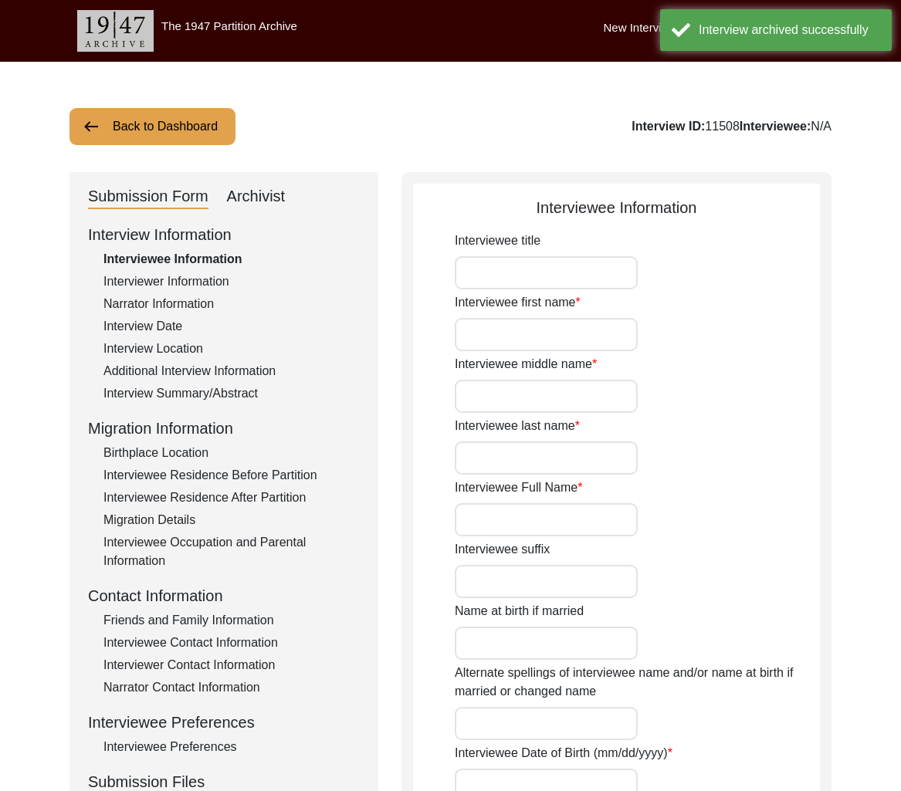
type input "N.A."
type input "08/01/1939"
type input "85"
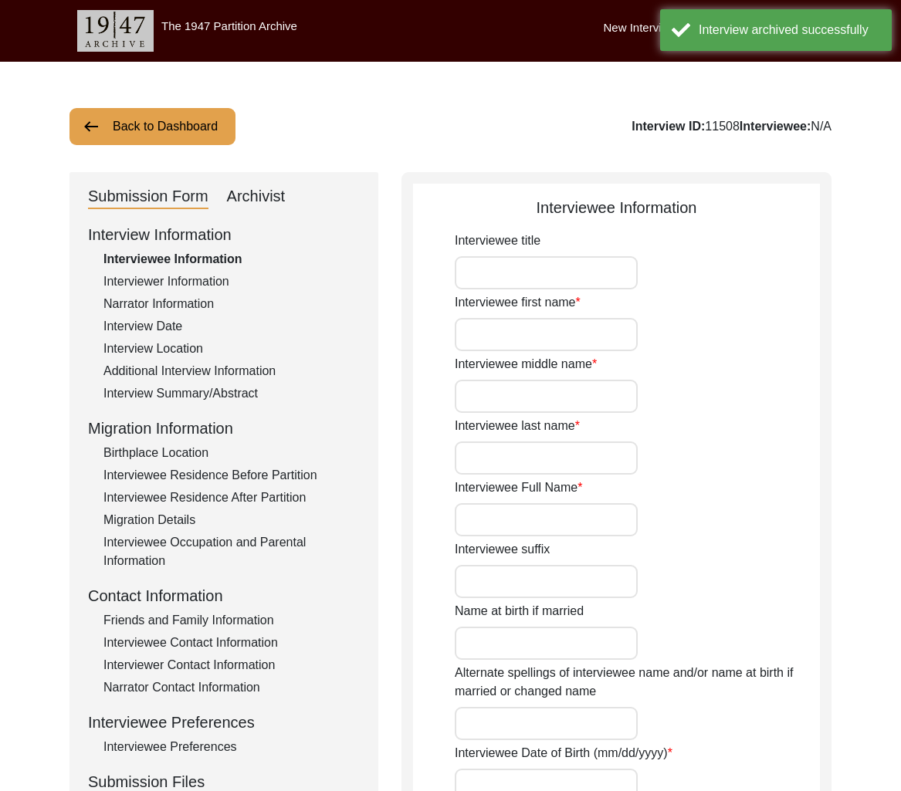
type input "[DEMOGRAPHIC_DATA]"
type input "Bhojpuri"
type input "[DEMOGRAPHIC_DATA]"
type input "Indo-Aryan"
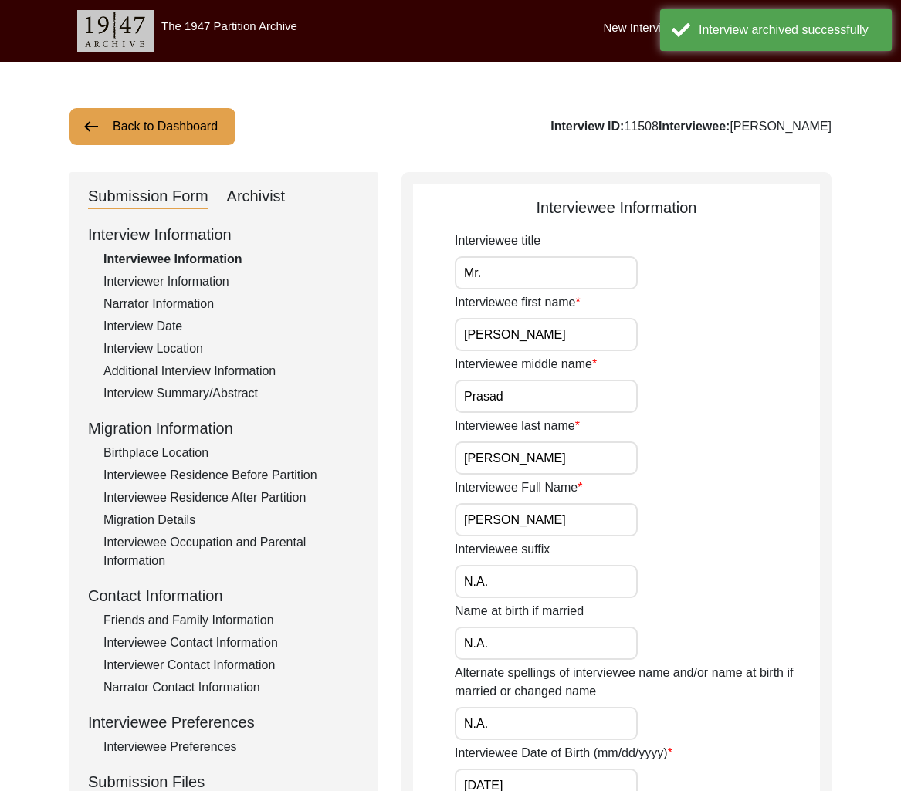
click at [602, 129] on div "Interview ID: 11508 Interviewee: Ram Deo Prasad Maurya" at bounding box center [691, 126] width 281 height 19
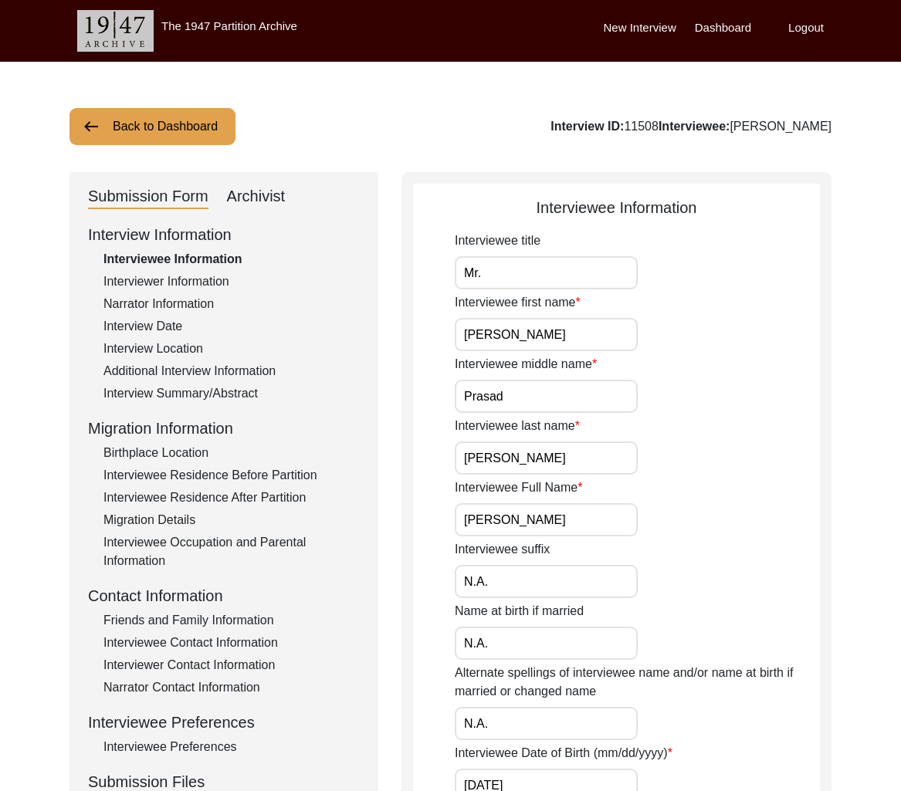
copy div "11508"
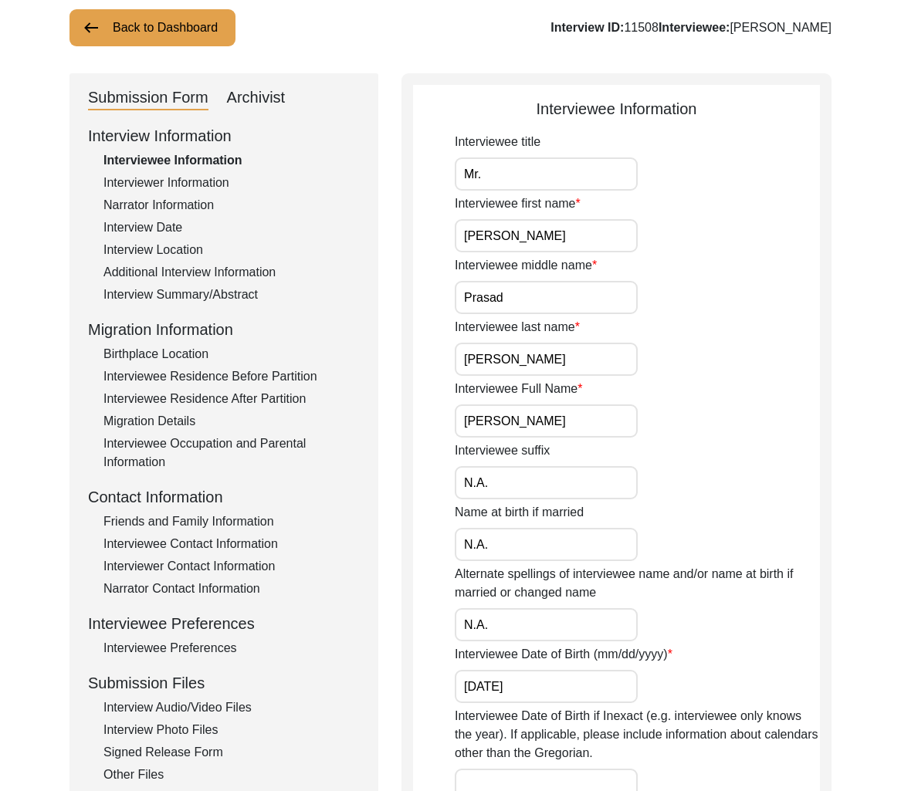
scroll to position [128, 0]
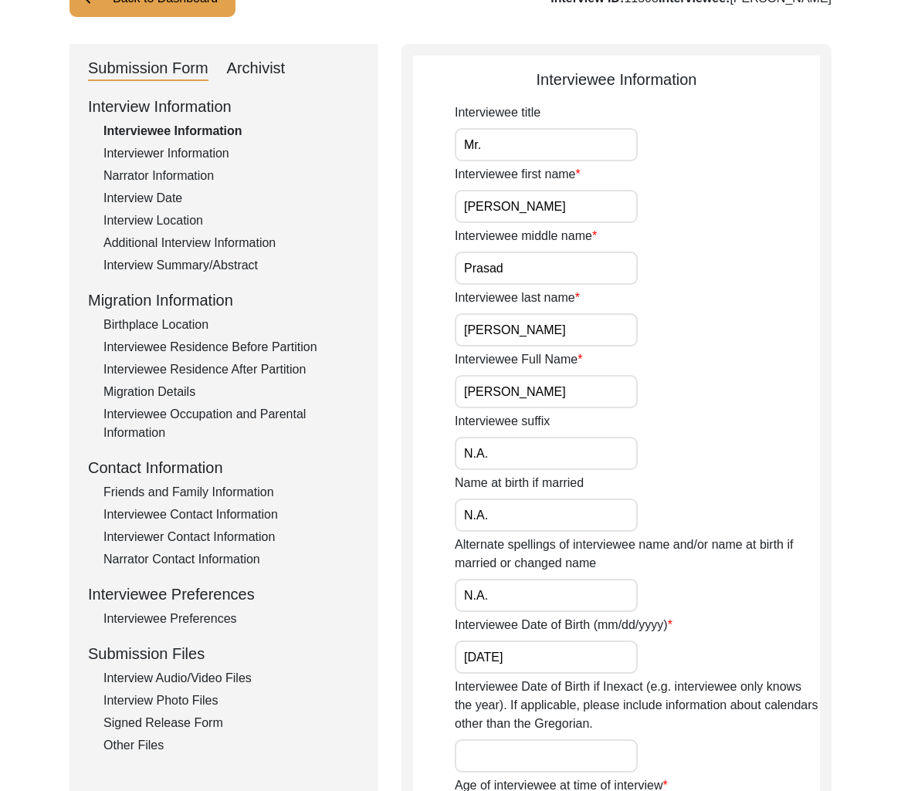
click at [204, 690] on div "Interview Information Interviewee Information Interviewer Information Narrator …" at bounding box center [224, 425] width 272 height 660
click at [203, 680] on div "Interview Audio/Video Files" at bounding box center [231, 678] width 256 height 19
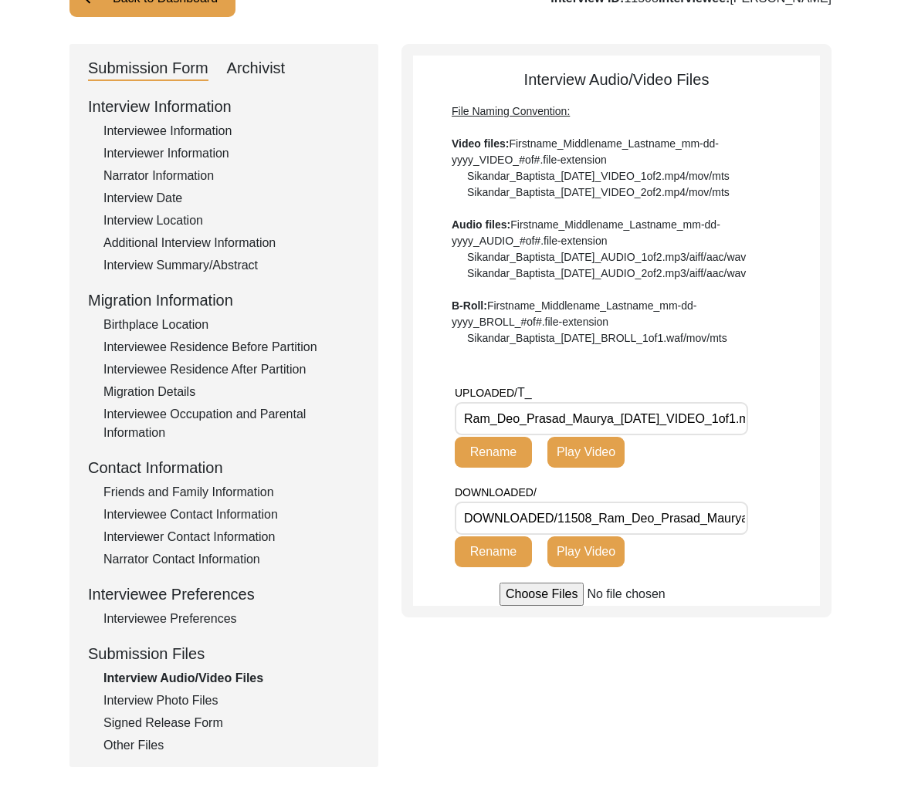
drag, startPoint x: 613, startPoint y: 415, endPoint x: 445, endPoint y: 412, distance: 168.4
click at [445, 412] on app-file-uploader "UPLOADED/ T_ Ram_Deo_Prasad_Maurya_02-28-2025_VIDEO_1of1.mp4 Rename Play Video …" at bounding box center [616, 495] width 407 height 222
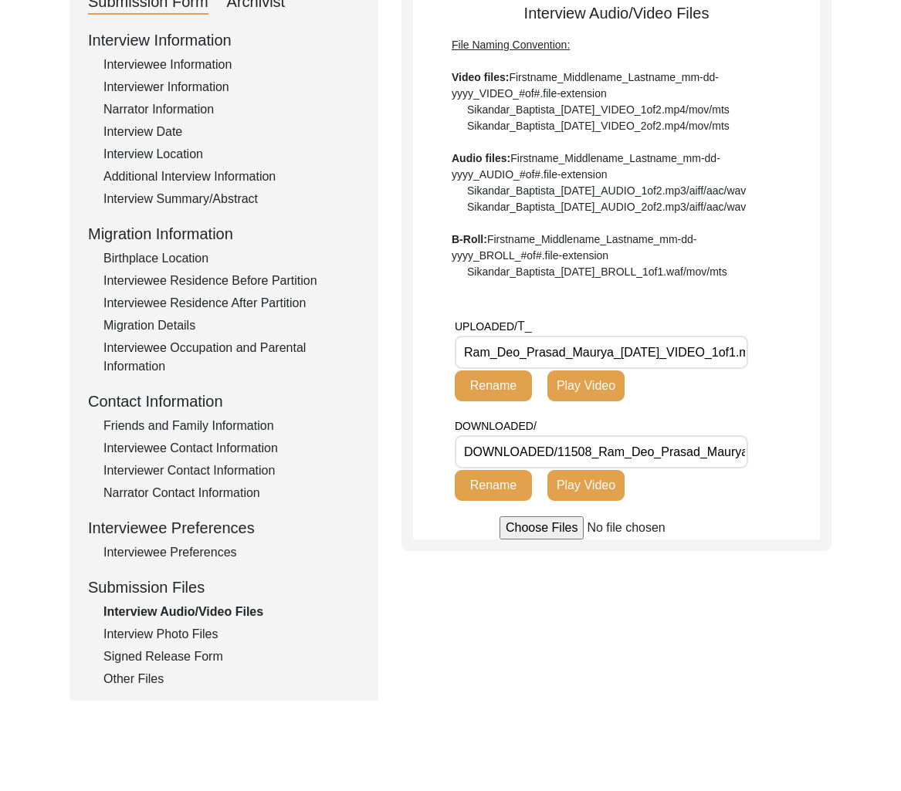
scroll to position [215, 0]
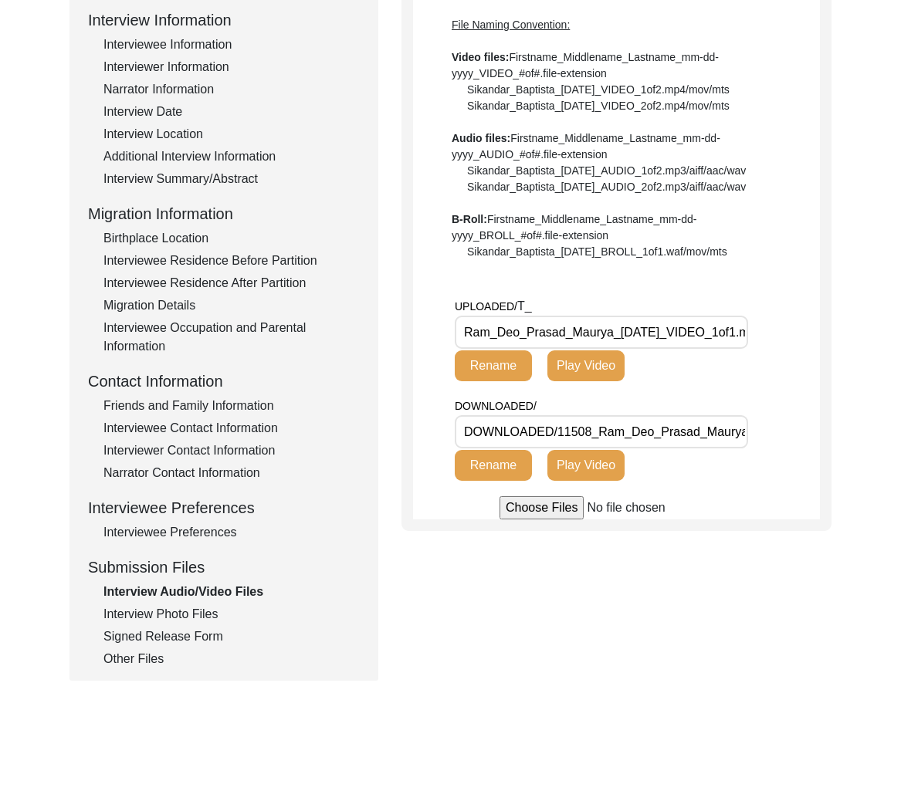
click at [533, 333] on input "Ram_Deo_Prasad_Maurya_02-28-2025_VIDEO_1of1.mp4" at bounding box center [601, 332] width 293 height 33
click at [184, 630] on div "Signed Release Form" at bounding box center [231, 637] width 256 height 19
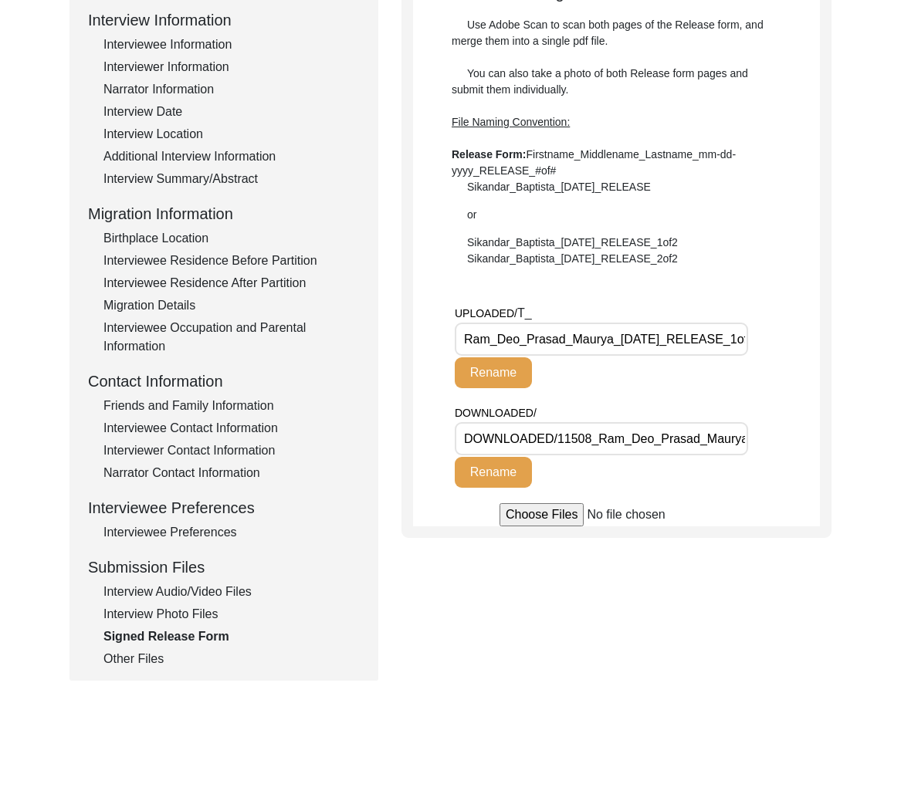
click at [581, 348] on input "Ram_Deo_Prasad_Maurya_02-28-2025_RELEASE_1of1.pdf" at bounding box center [601, 339] width 293 height 33
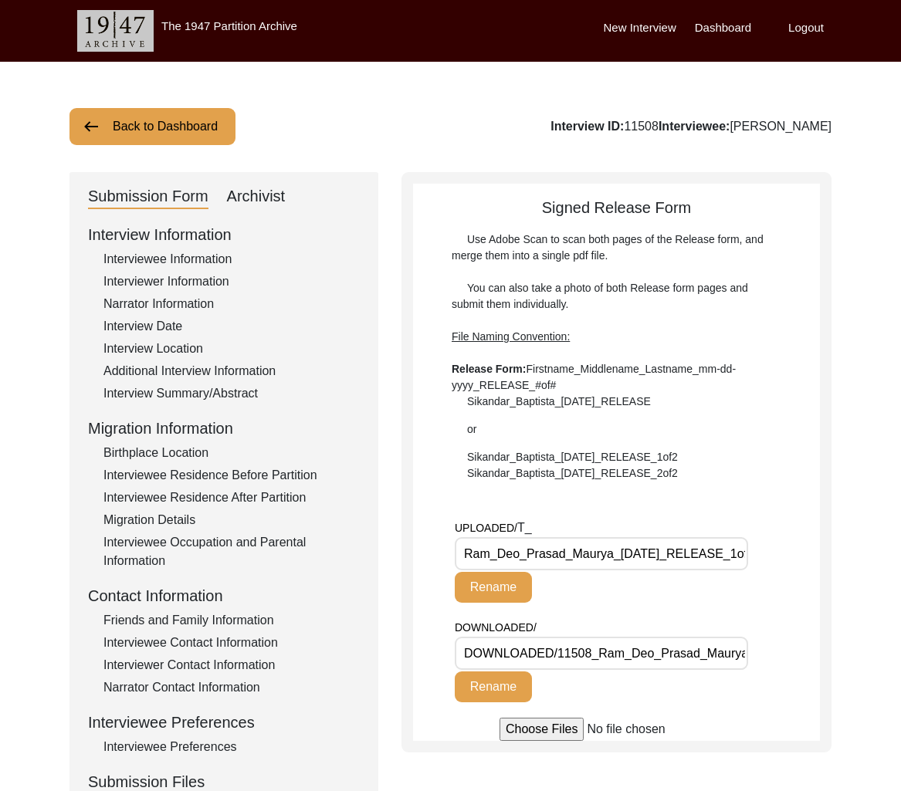
click at [182, 130] on button "Back to Dashboard" at bounding box center [152, 126] width 166 height 37
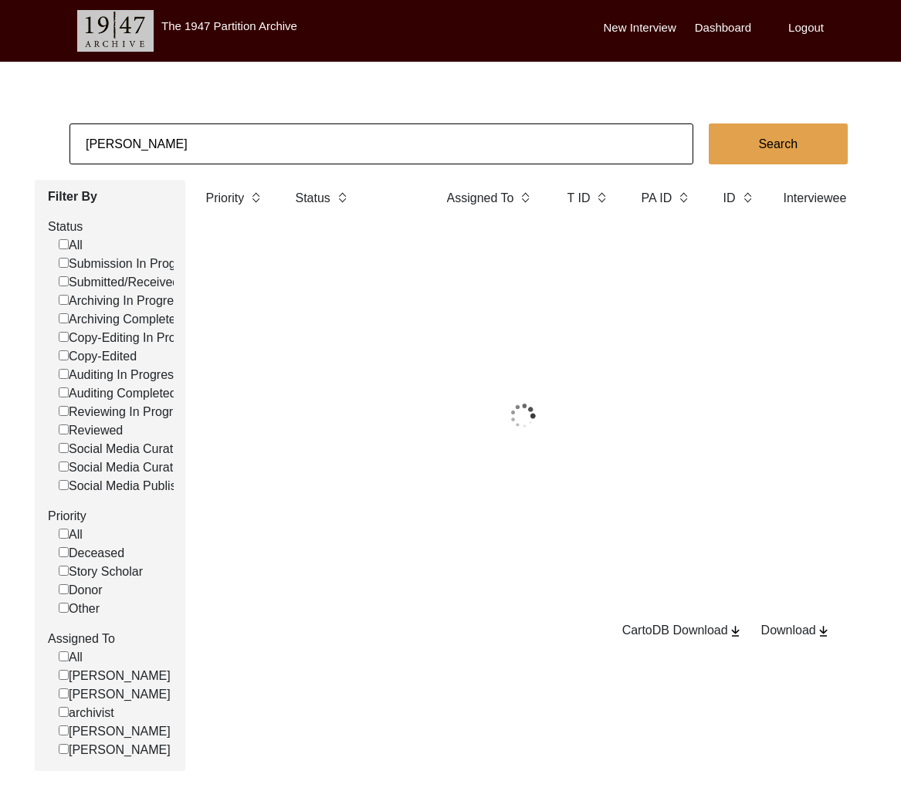
click at [182, 130] on input "ram deo prasad" at bounding box center [381, 144] width 624 height 41
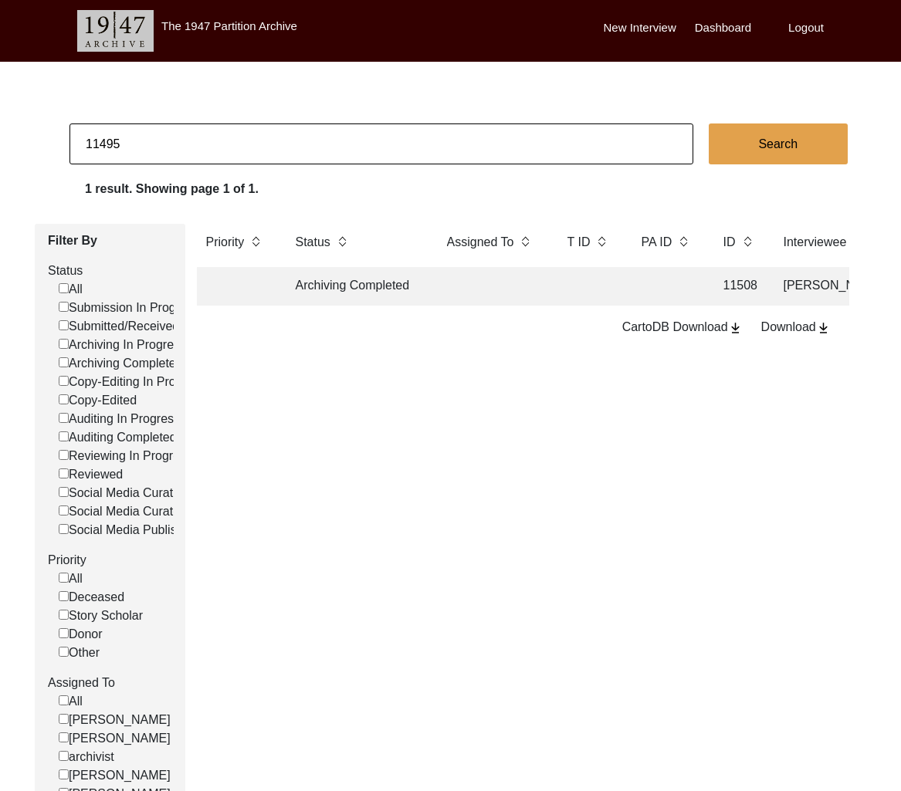
type input "11495"
checkbox input "false"
click at [391, 290] on td "Archiving Completed" at bounding box center [355, 286] width 139 height 39
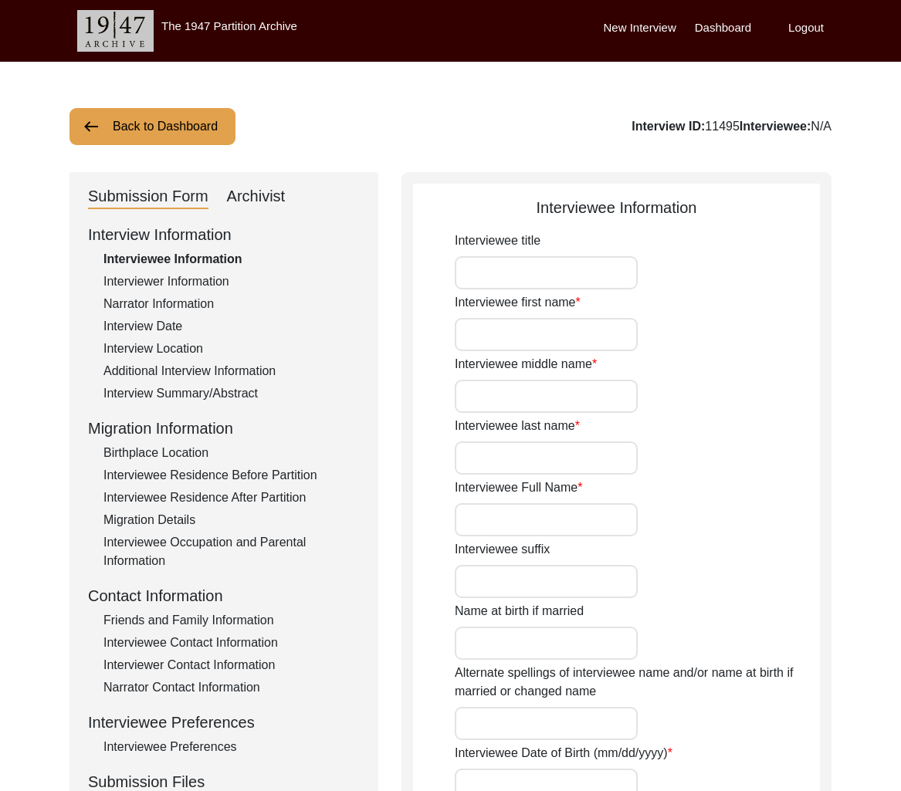
type input "Professor"
type input "[DEMOGRAPHIC_DATA]"
type input "Bhagwan"
type input "Bhatia"
type input "[PERSON_NAME]"
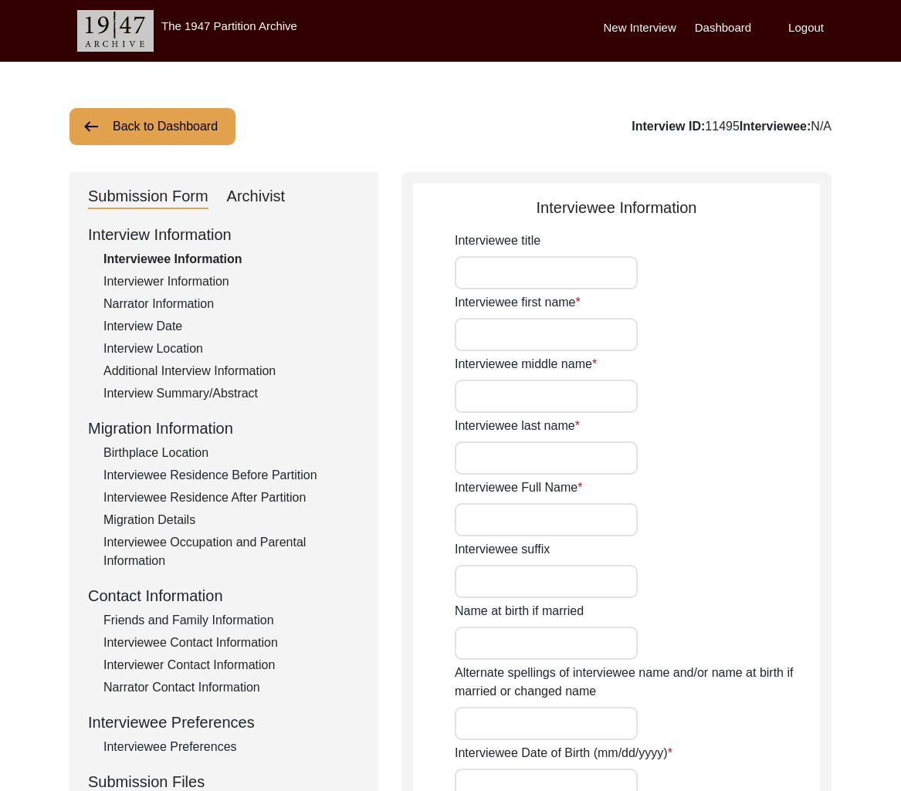
type input "1937"
type input "87"
type input "[DEMOGRAPHIC_DATA]"
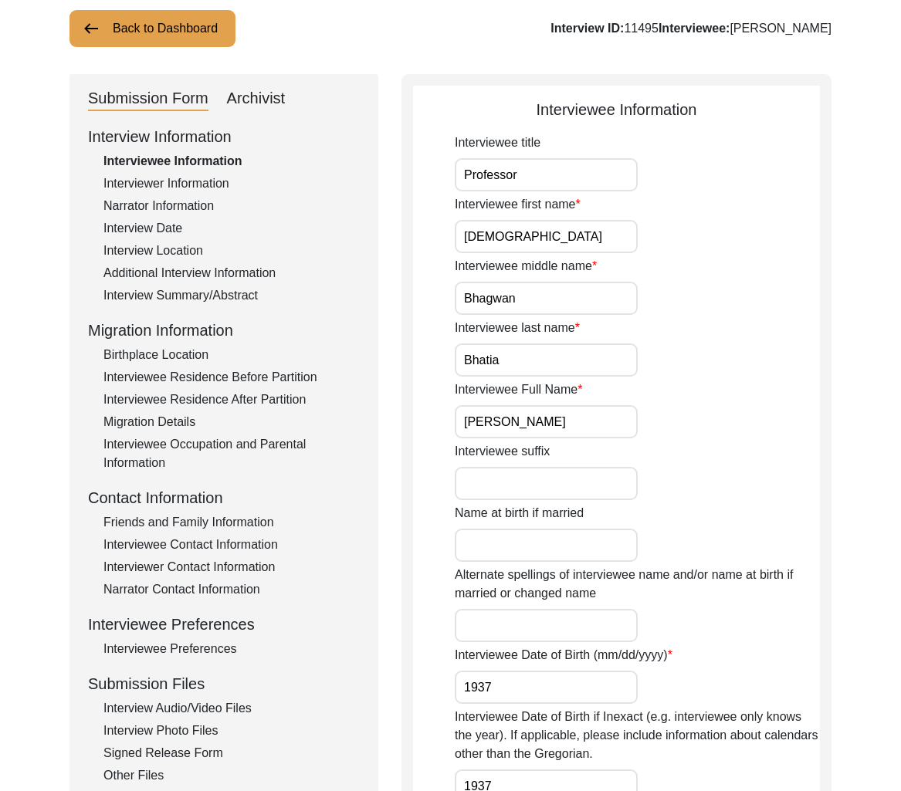
scroll to position [213, 0]
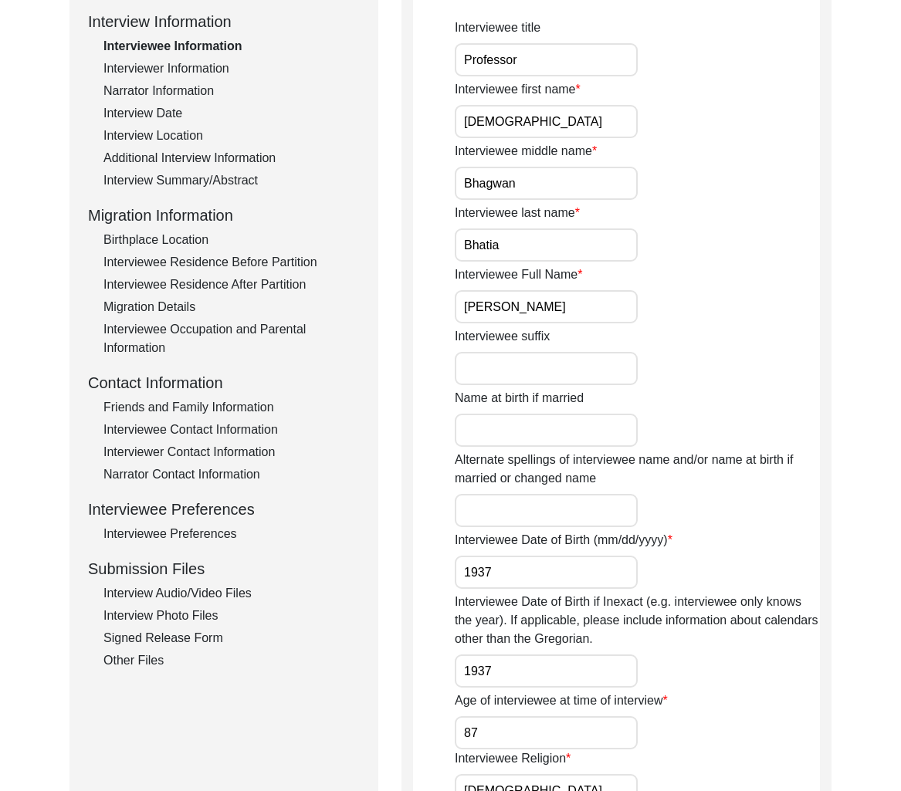
click at [235, 405] on div "Friends and Family Information" at bounding box center [231, 407] width 256 height 19
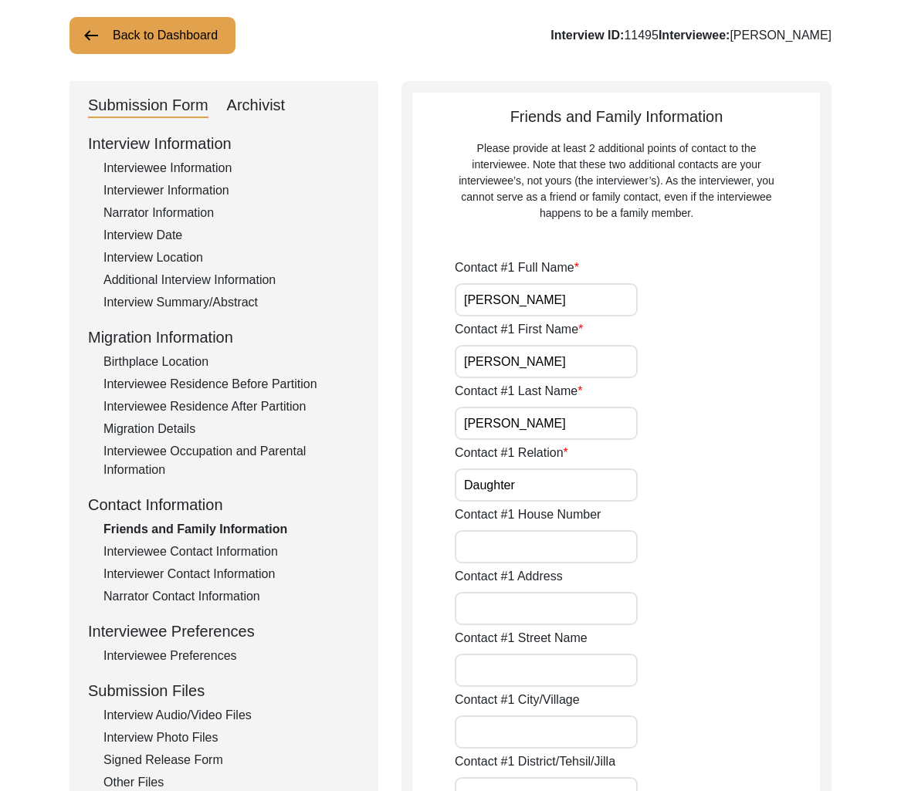
scroll to position [0, 0]
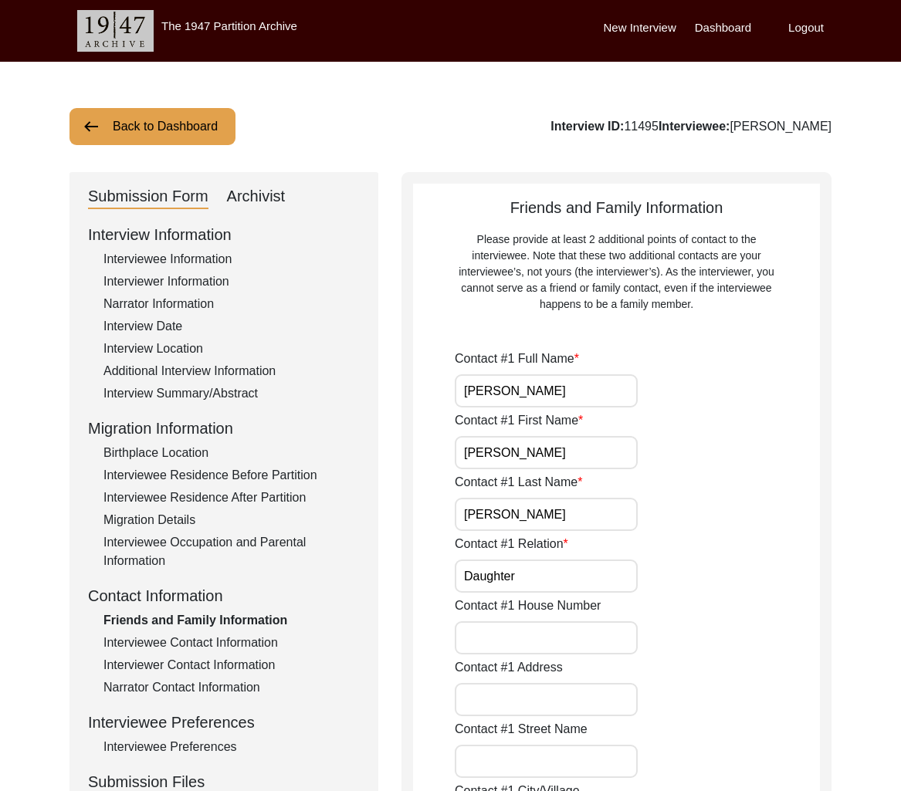
click at [185, 262] on div "Interviewee Information" at bounding box center [231, 259] width 256 height 19
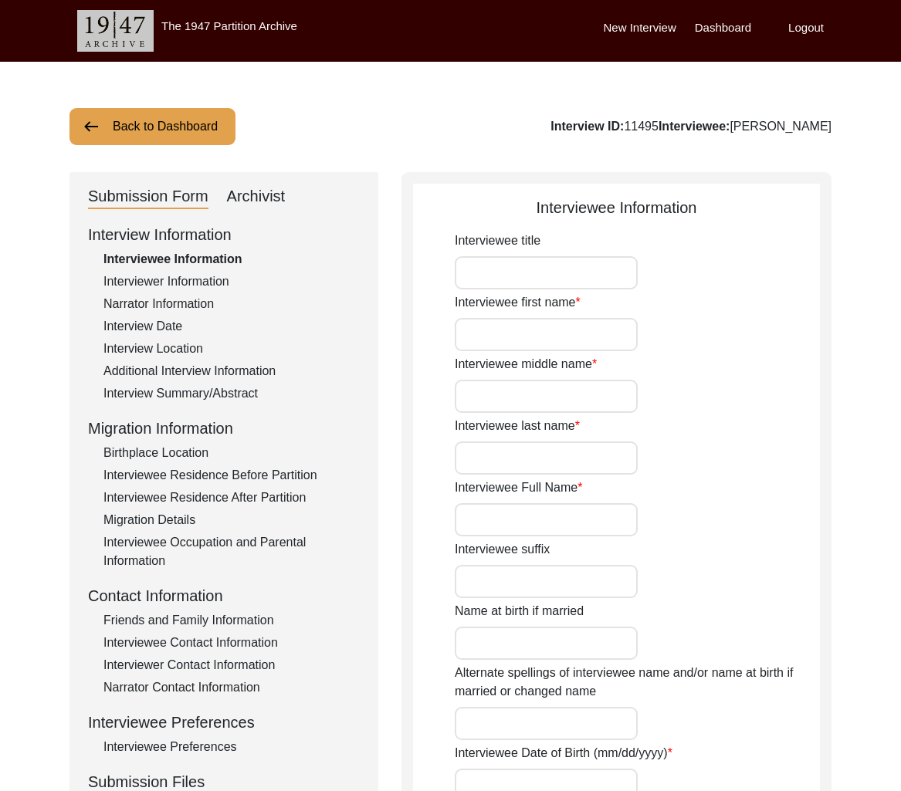
type input "Professor"
type input "[DEMOGRAPHIC_DATA]"
type input "Bhagwan"
type input "Bhatia"
type input "[PERSON_NAME]"
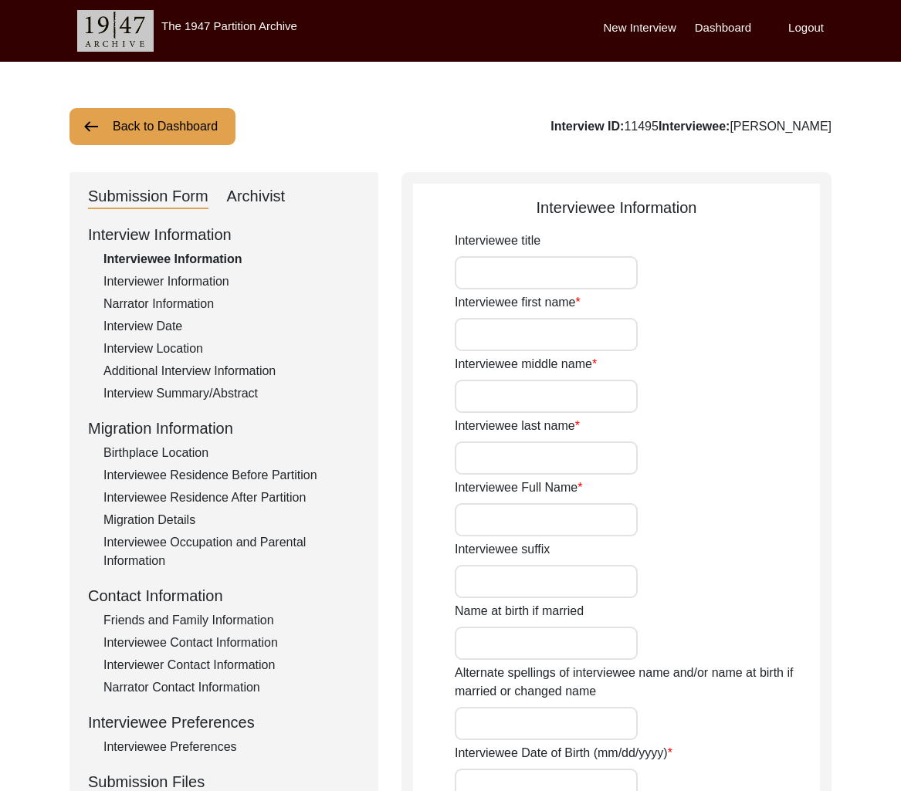
type input "1937"
type input "87"
type input "[DEMOGRAPHIC_DATA]"
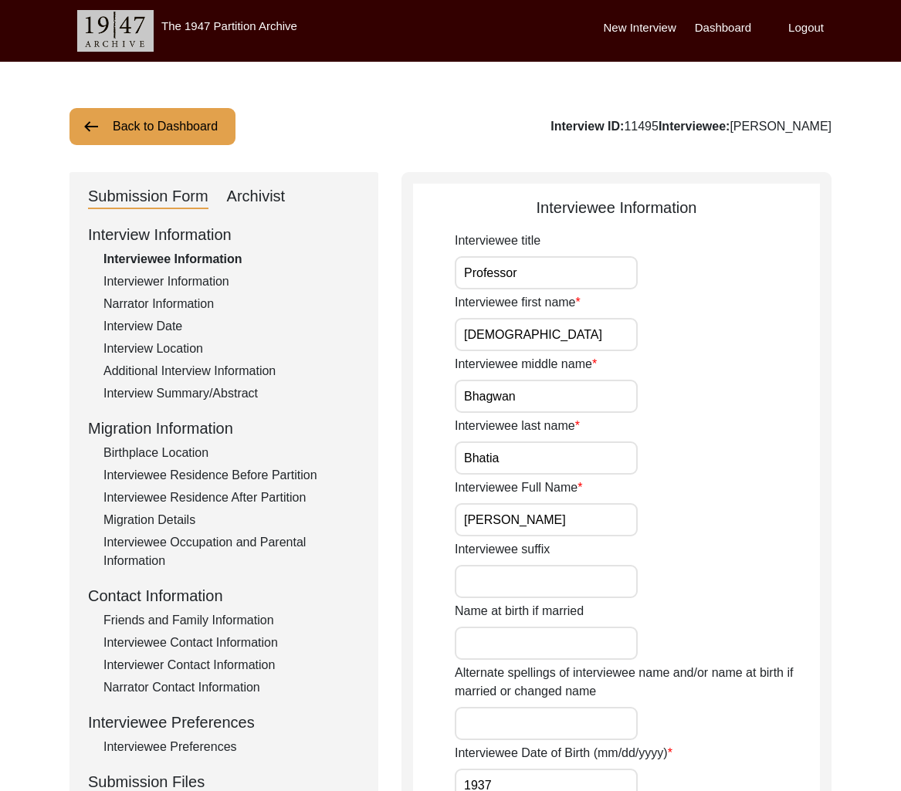
click at [560, 520] on input "[PERSON_NAME]" at bounding box center [546, 519] width 183 height 33
click at [273, 475] on div "Interviewee Residence Before Partition" at bounding box center [231, 475] width 256 height 19
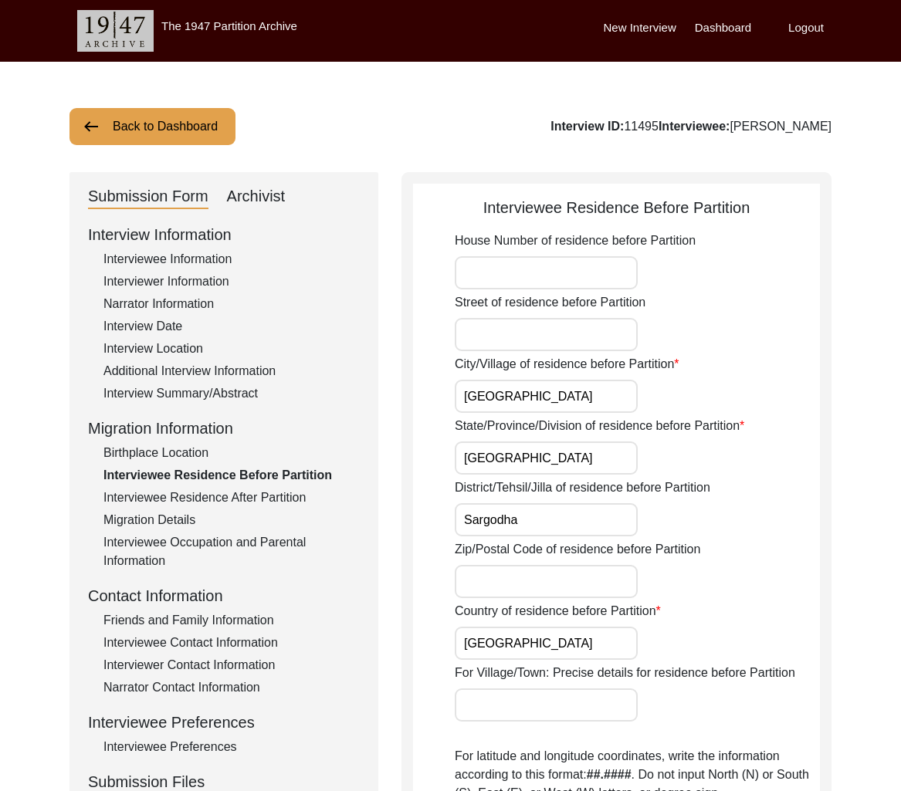
click at [223, 397] on div "Interview Summary/Abstract" at bounding box center [231, 394] width 256 height 19
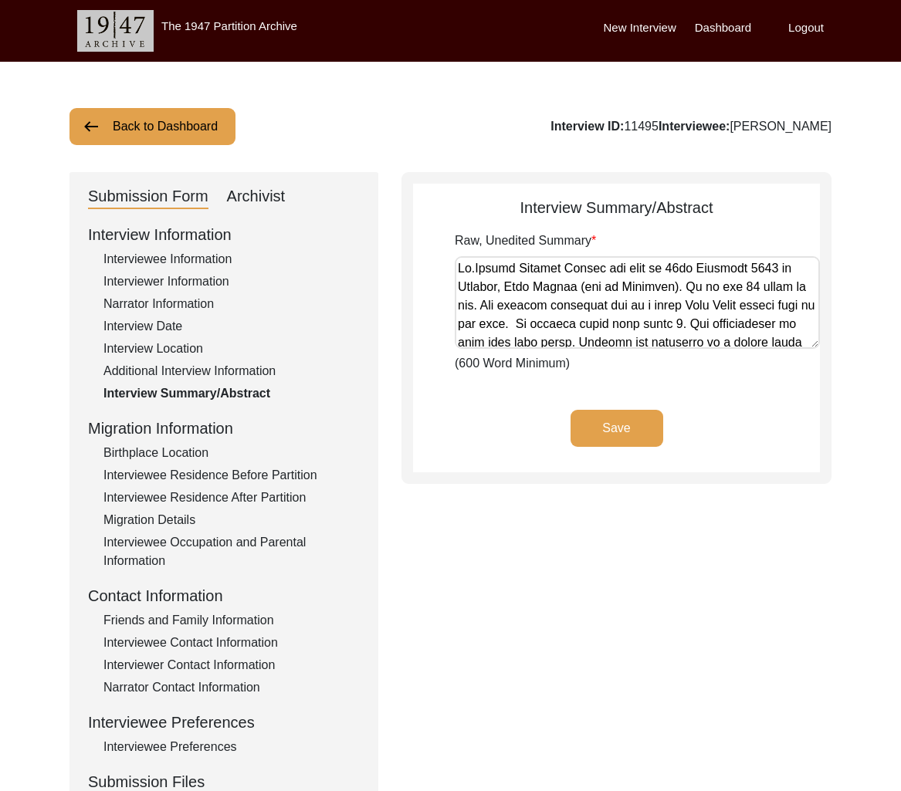
click at [219, 473] on div "Interviewee Residence Before Partition" at bounding box center [231, 475] width 256 height 19
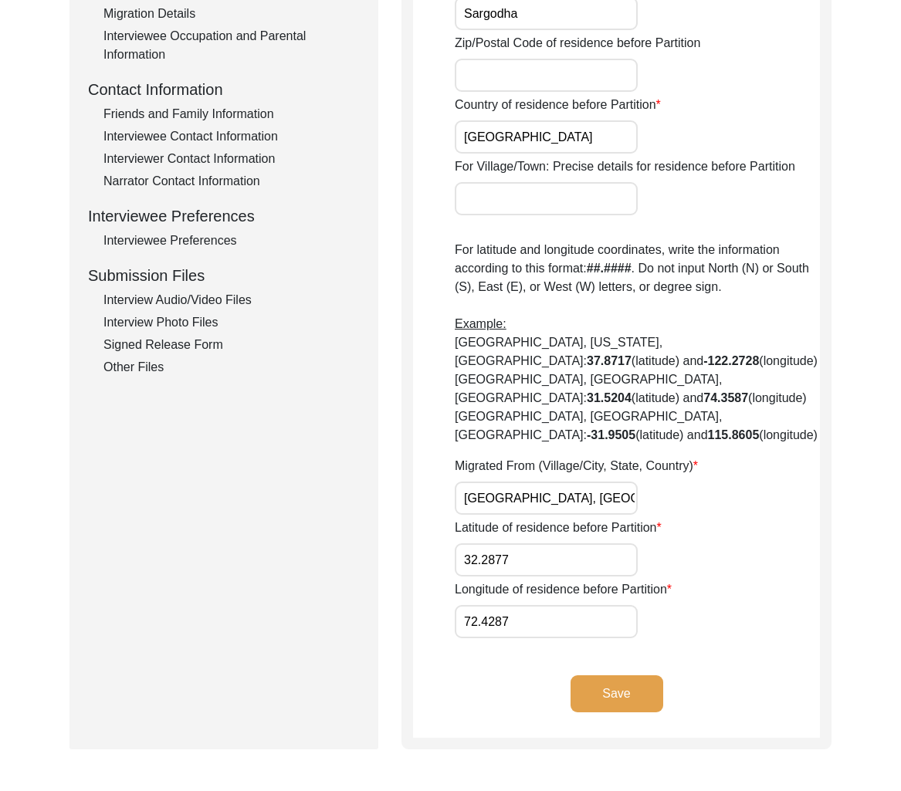
scroll to position [600, 0]
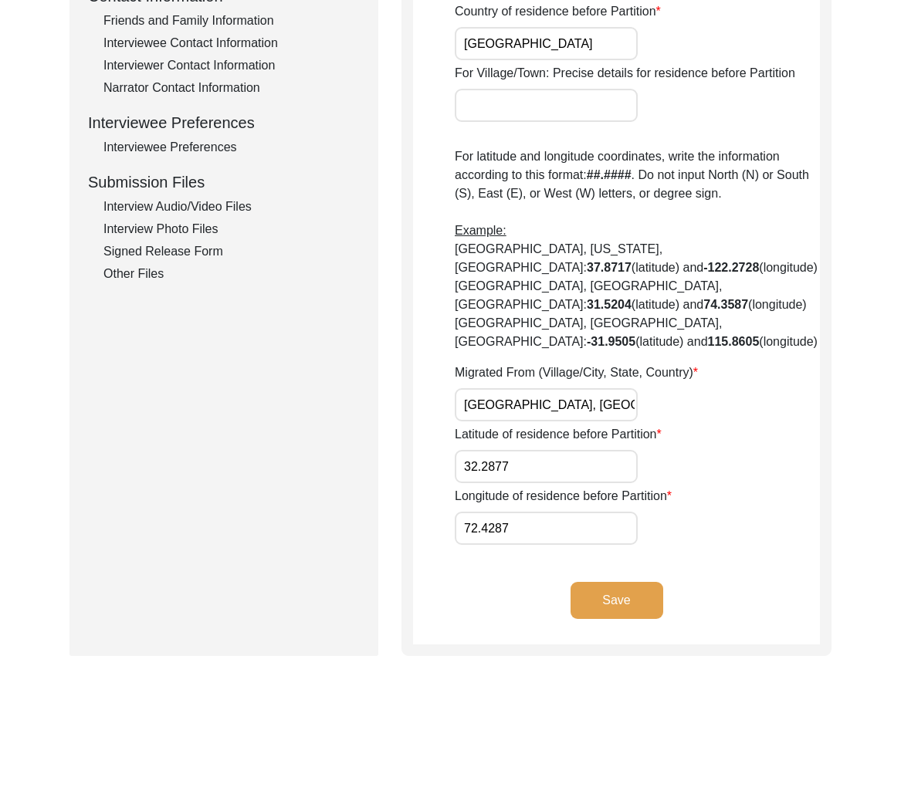
click at [519, 413] on input "[GEOGRAPHIC_DATA], [GEOGRAPHIC_DATA], [GEOGRAPHIC_DATA]" at bounding box center [546, 404] width 183 height 33
click at [519, 412] on input "[GEOGRAPHIC_DATA], [GEOGRAPHIC_DATA], [GEOGRAPHIC_DATA]" at bounding box center [546, 404] width 183 height 33
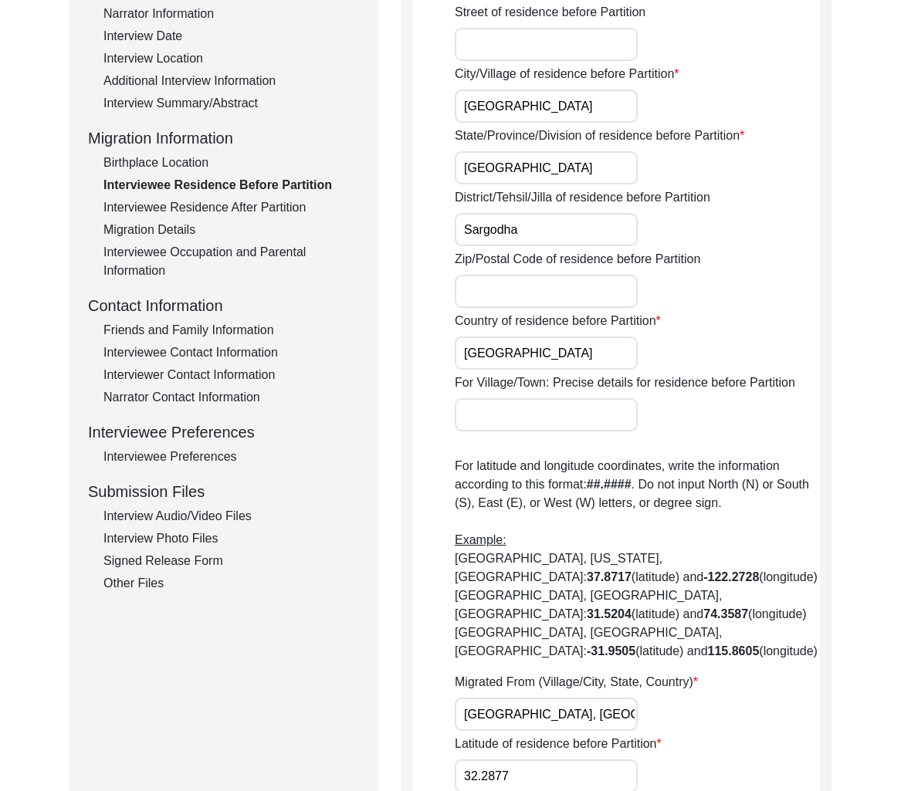
scroll to position [0, 0]
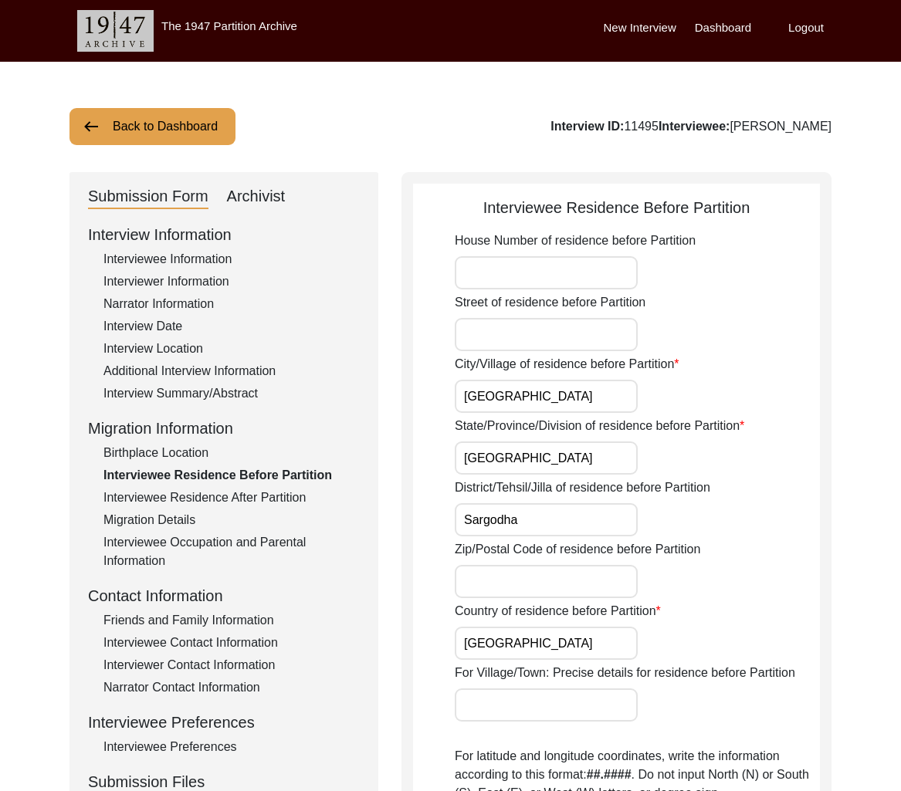
click at [202, 263] on div "Interviewee Information" at bounding box center [231, 259] width 256 height 19
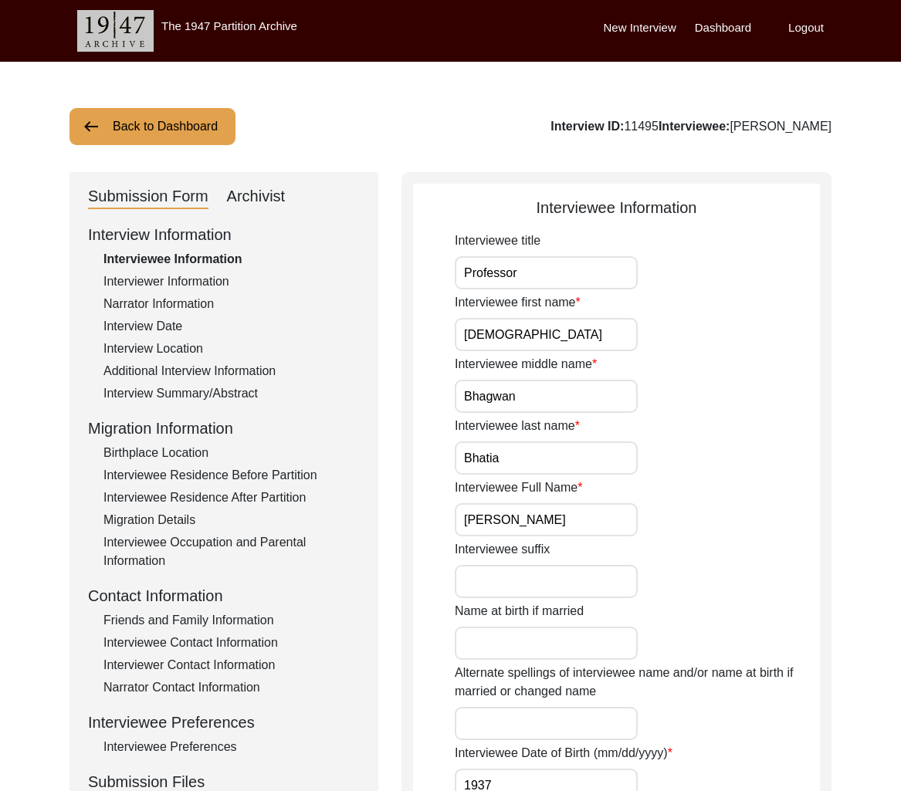
click at [513, 523] on input "[PERSON_NAME]" at bounding box center [546, 519] width 183 height 33
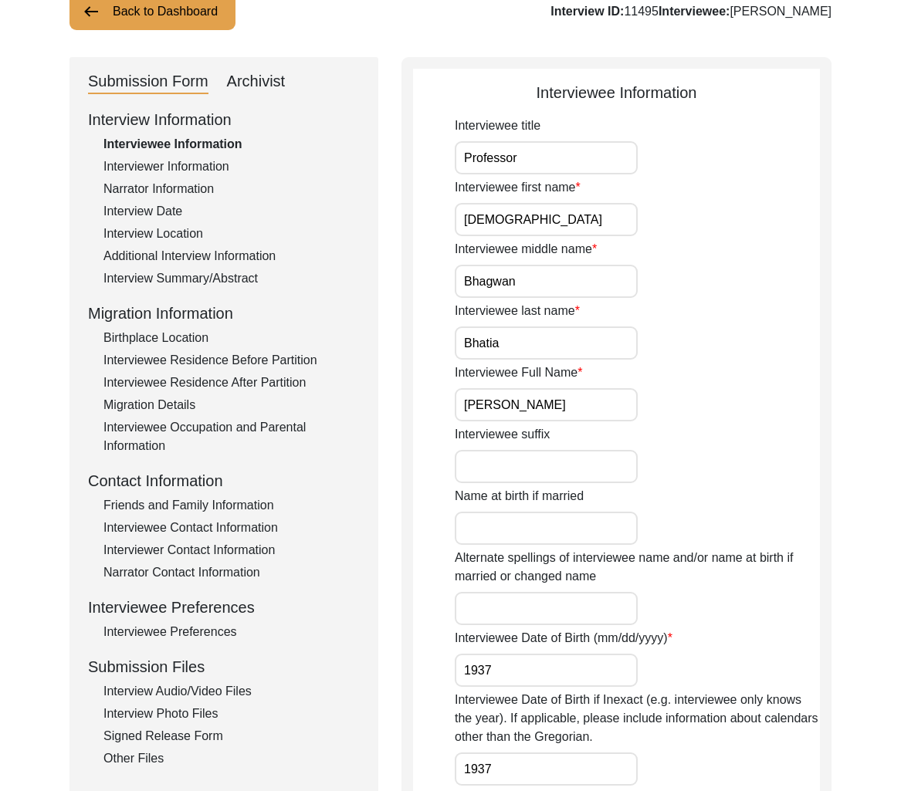
scroll to position [263, 0]
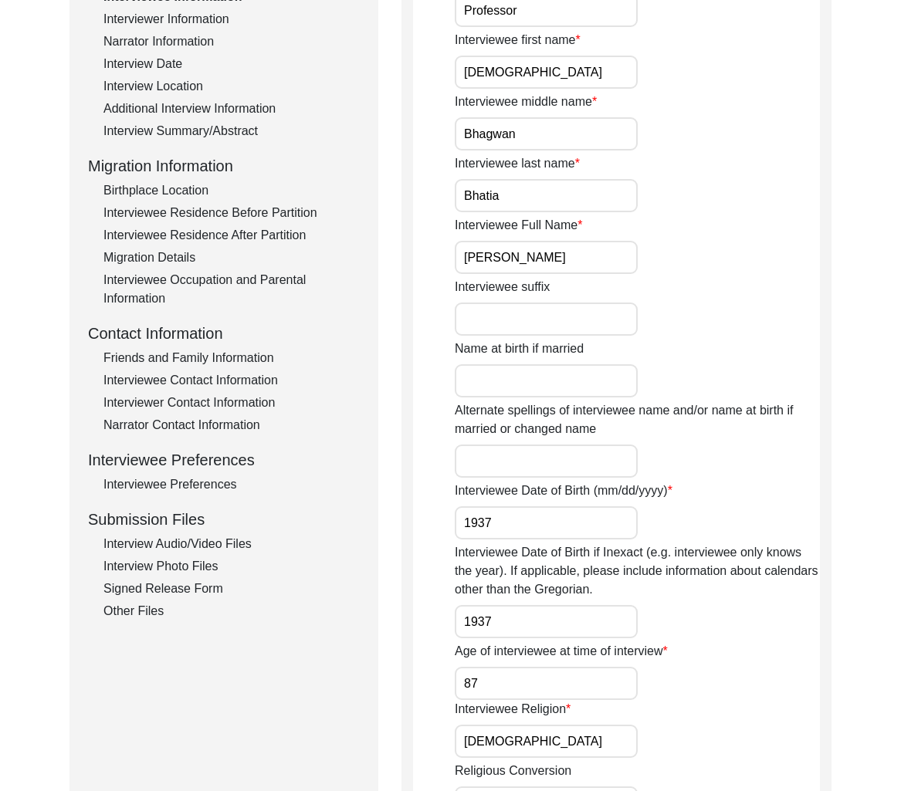
click at [222, 233] on div "Interviewee Residence After Partition" at bounding box center [231, 235] width 256 height 19
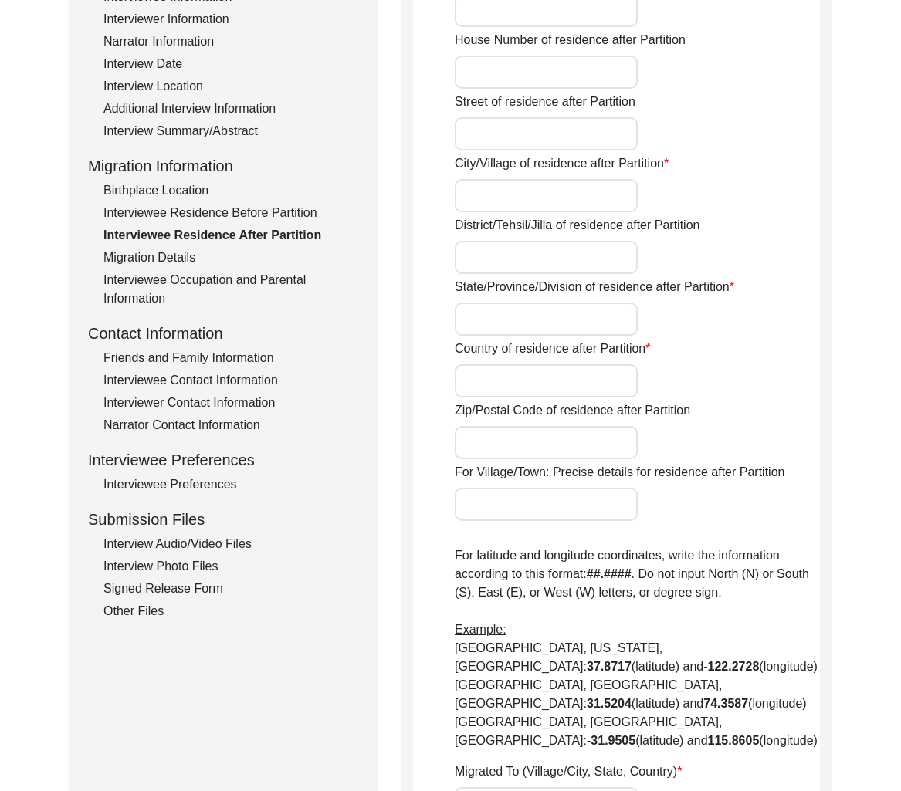
type input "Yes"
type input "Delhi"
type input "[GEOGRAPHIC_DATA]"
type input "[GEOGRAPHIC_DATA], [GEOGRAPHIC_DATA]"
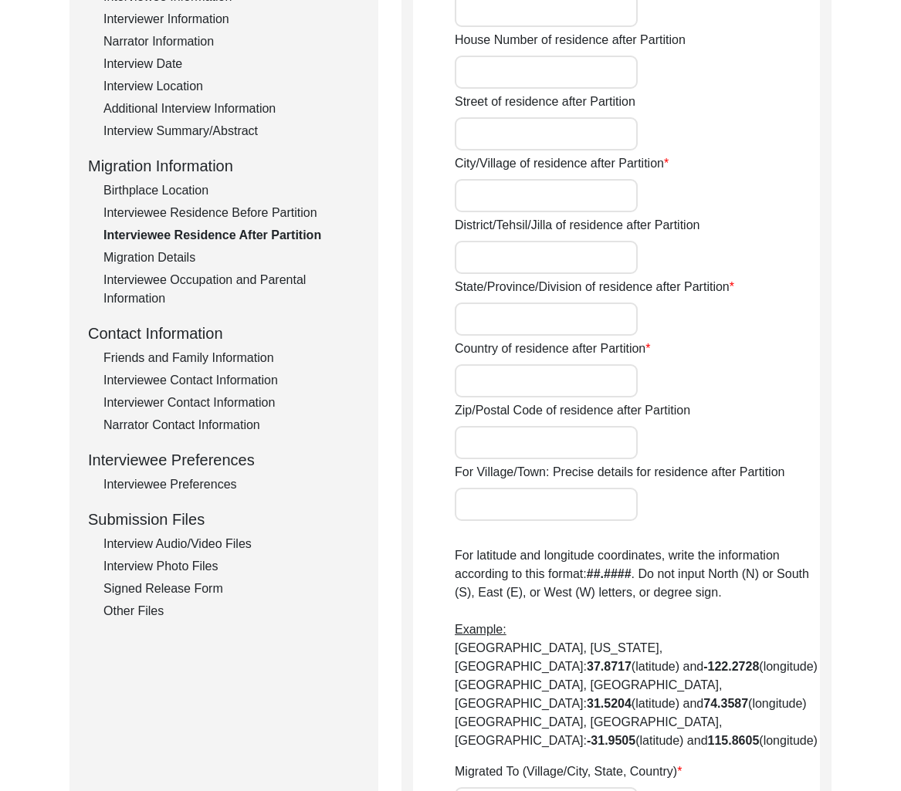
type input "28.6443"
type input "77.2420"
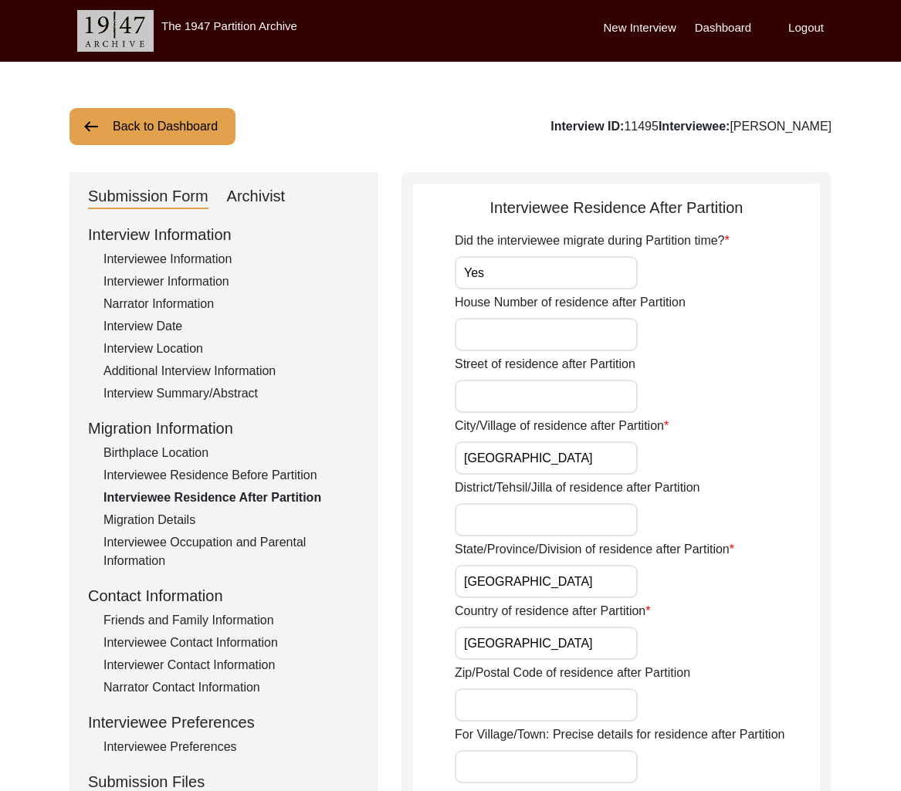
click at [197, 281] on div "Interviewer Information" at bounding box center [231, 282] width 256 height 19
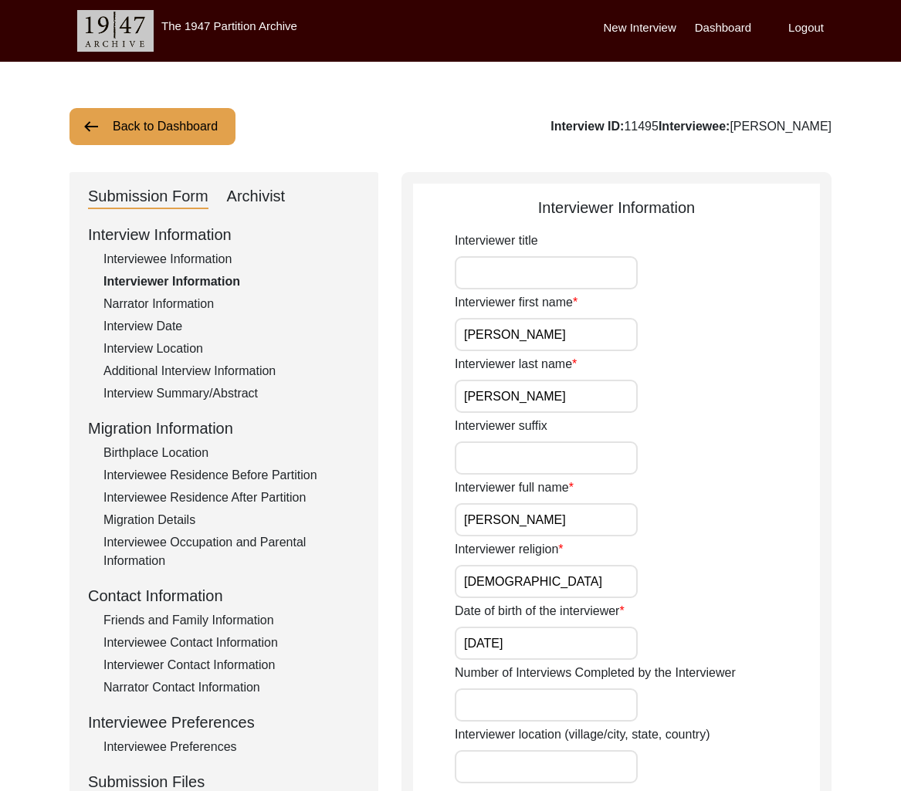
click at [529, 520] on input "[PERSON_NAME]" at bounding box center [546, 519] width 183 height 33
click at [187, 117] on button "Back to Dashboard" at bounding box center [152, 126] width 166 height 37
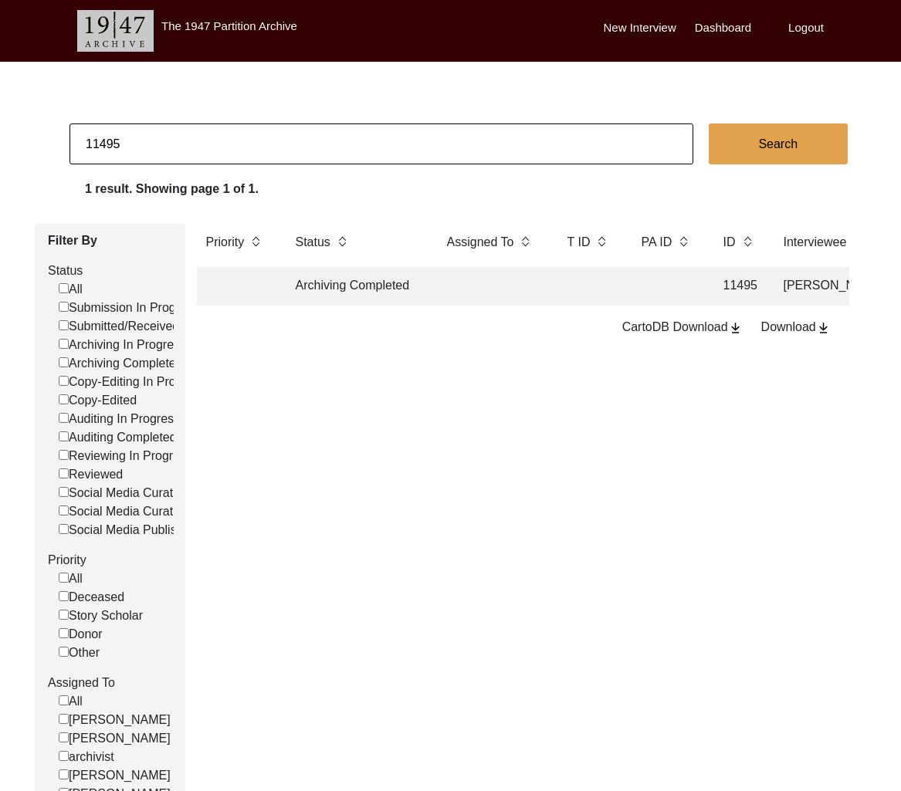
drag, startPoint x: 100, startPoint y: 142, endPoint x: 171, endPoint y: 141, distance: 71.1
click at [171, 141] on input "11495" at bounding box center [381, 144] width 624 height 41
type input "11505"
checkbox input "false"
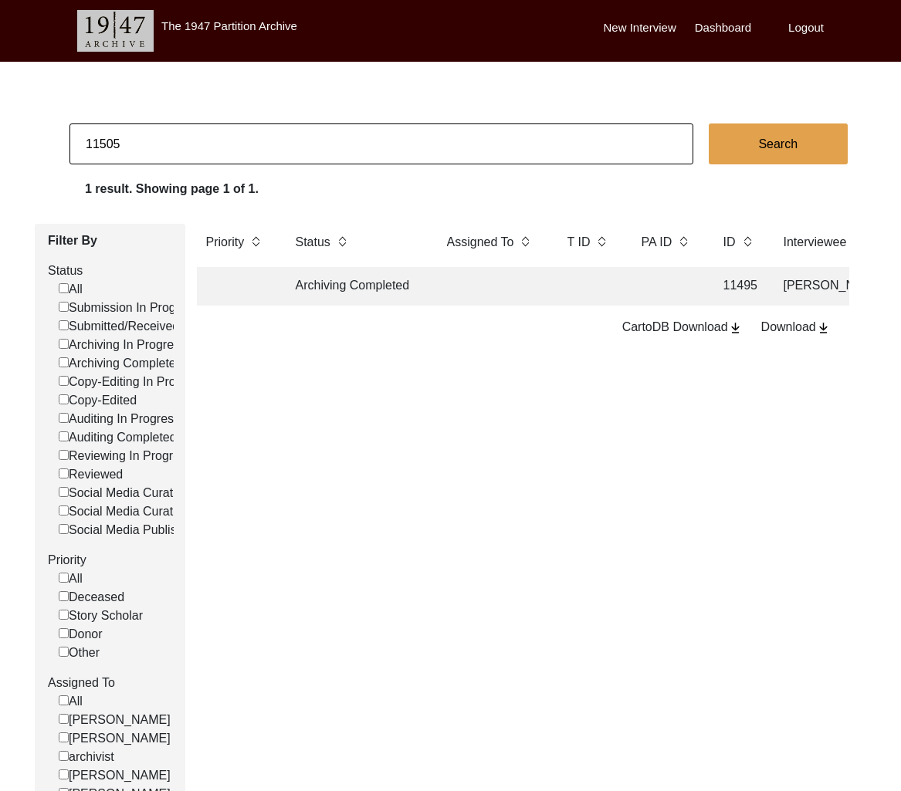
checkbox input "false"
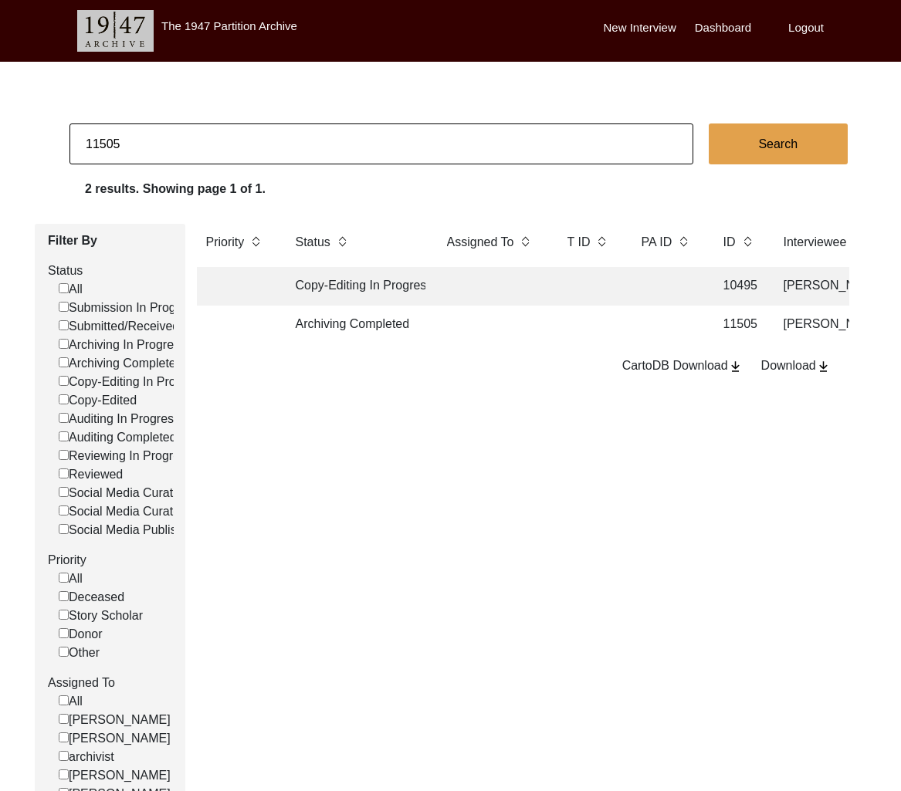
click at [384, 322] on td "Archiving Completed" at bounding box center [355, 325] width 139 height 39
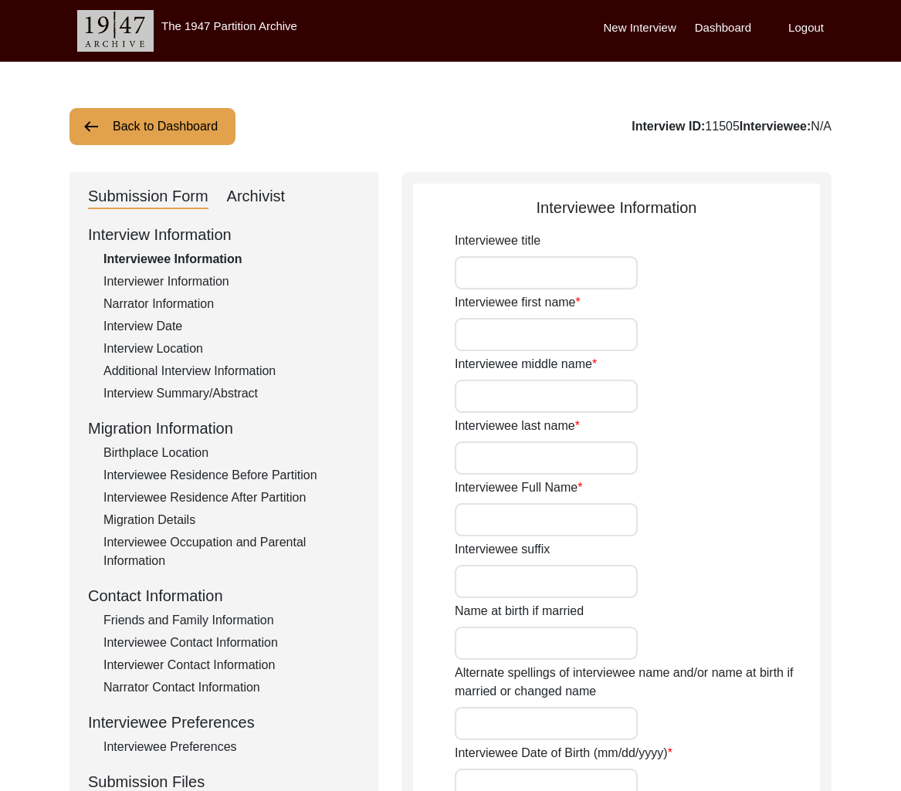
type input "Mr."
type input "Salman"
type input "N/A"
type input "Ahmad"
type input "Salman Ahmad"
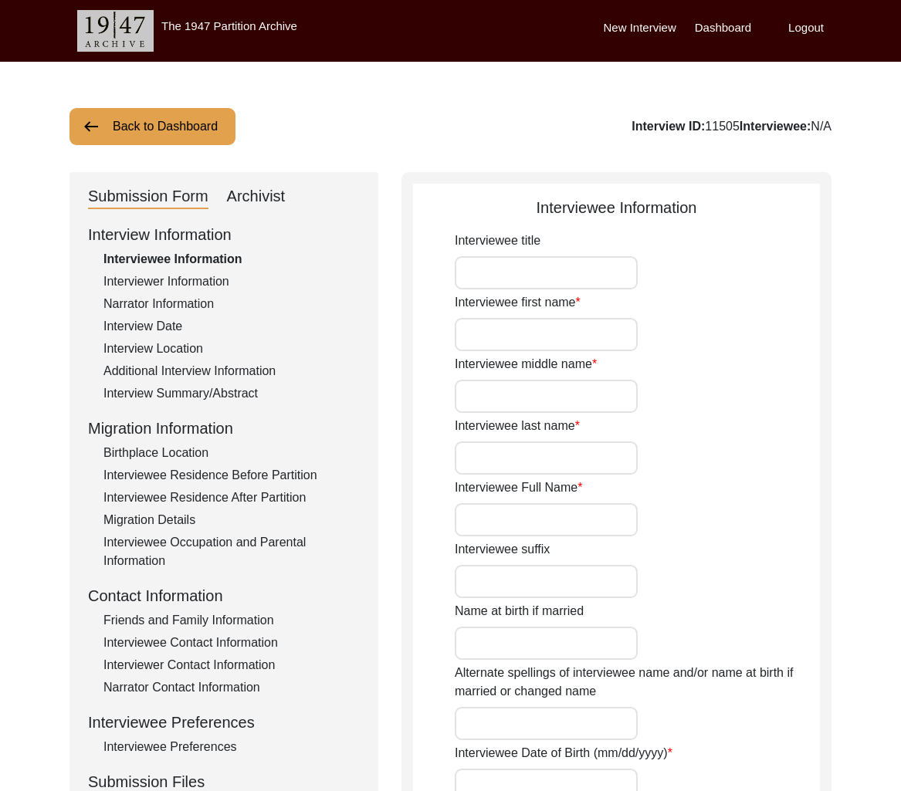
type input "Salman Ahmed"
type input "05/04/1943"
type input "81"
type input "[DEMOGRAPHIC_DATA]"
type input "Urdu"
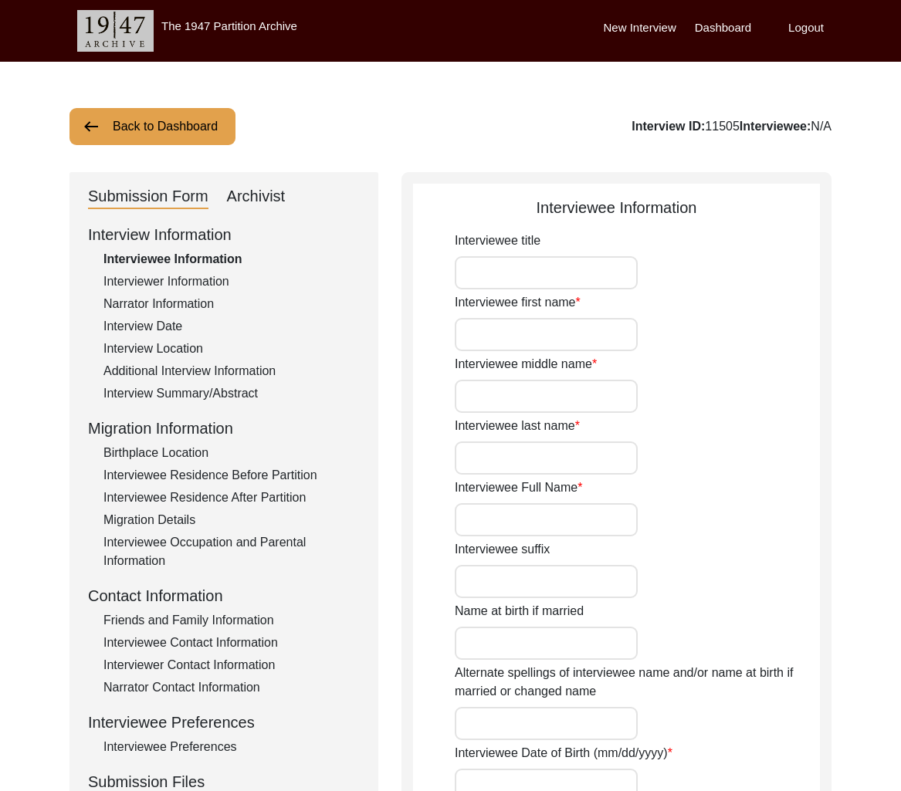
type input "[DEMOGRAPHIC_DATA]"
type input "Pakistani"
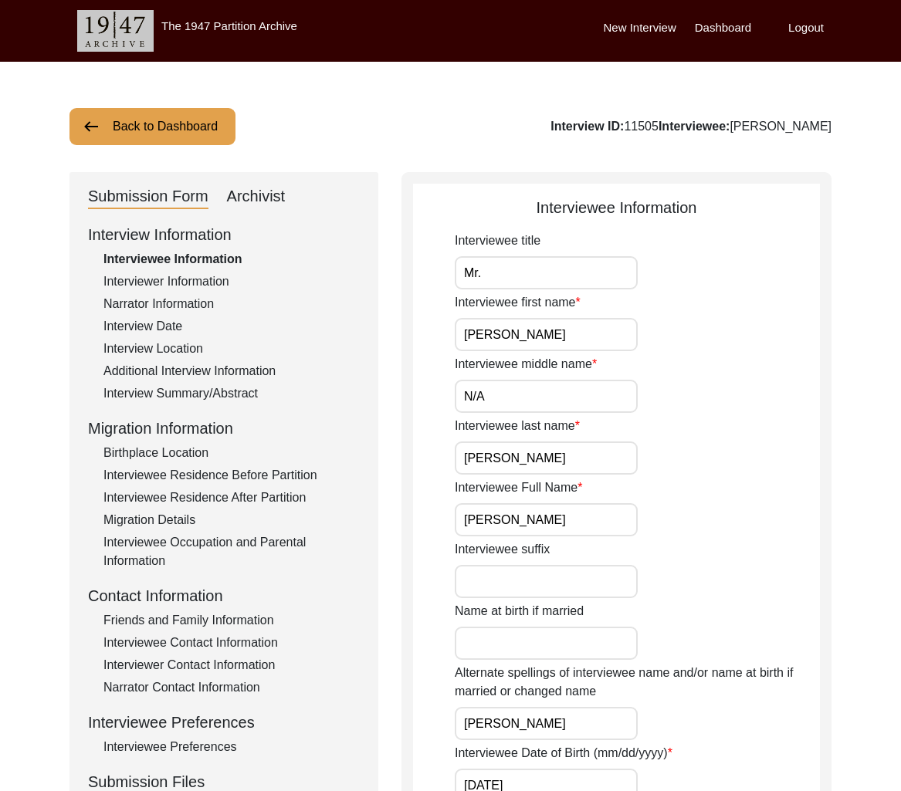
click at [153, 354] on div "Interview Location" at bounding box center [231, 349] width 256 height 19
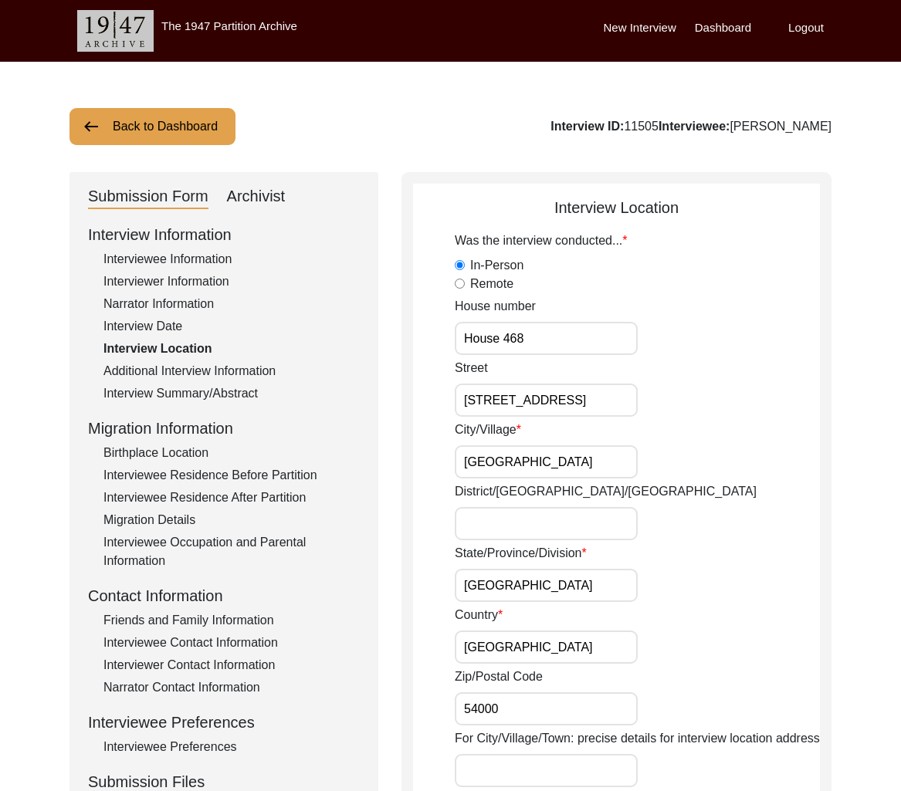
click at [129, 265] on div "Interviewee Information" at bounding box center [231, 259] width 256 height 19
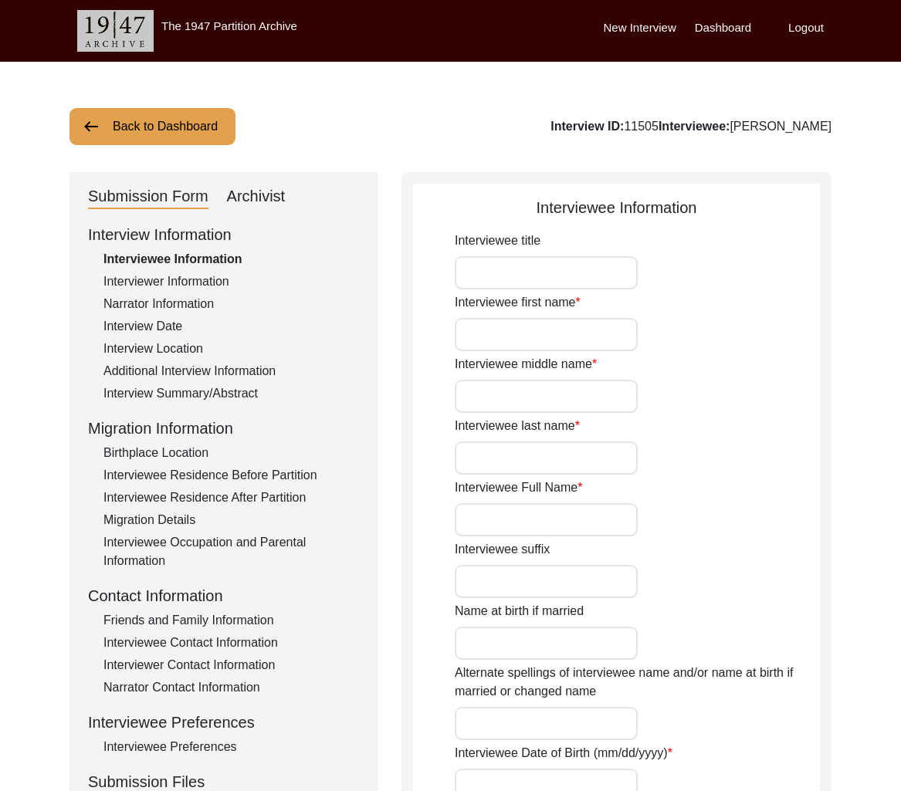
type input "Mr."
type input "Salman"
type input "N/A"
type input "Ahmad"
type input "Salman Ahmad"
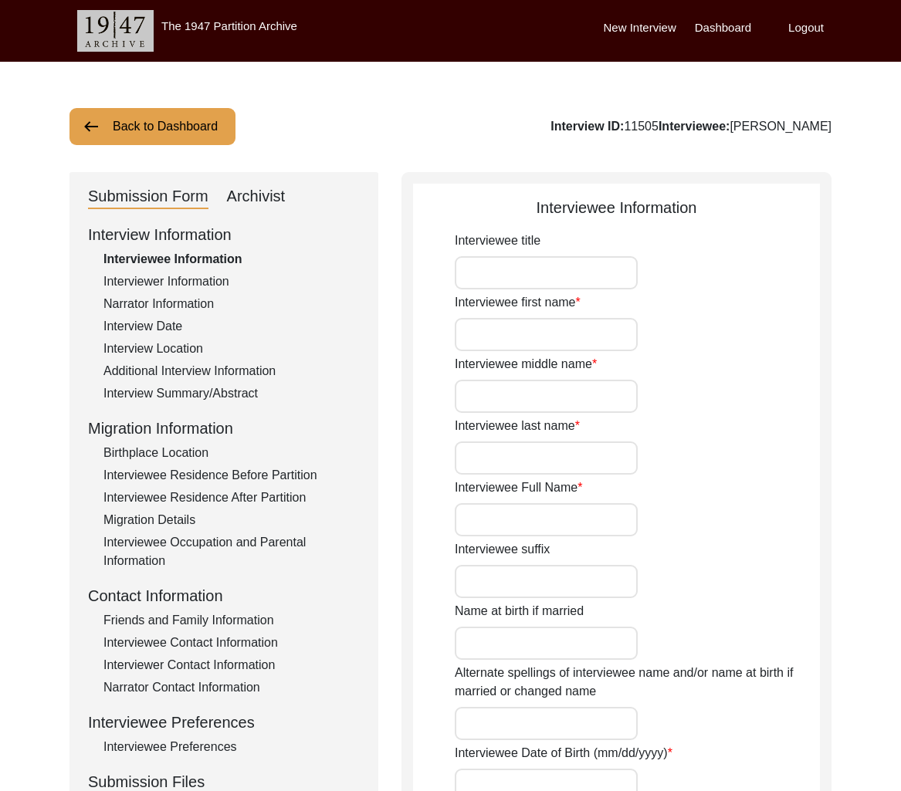
type input "Salman Ahmed"
type input "05/04/1943"
type input "81"
type input "[DEMOGRAPHIC_DATA]"
type input "Urdu"
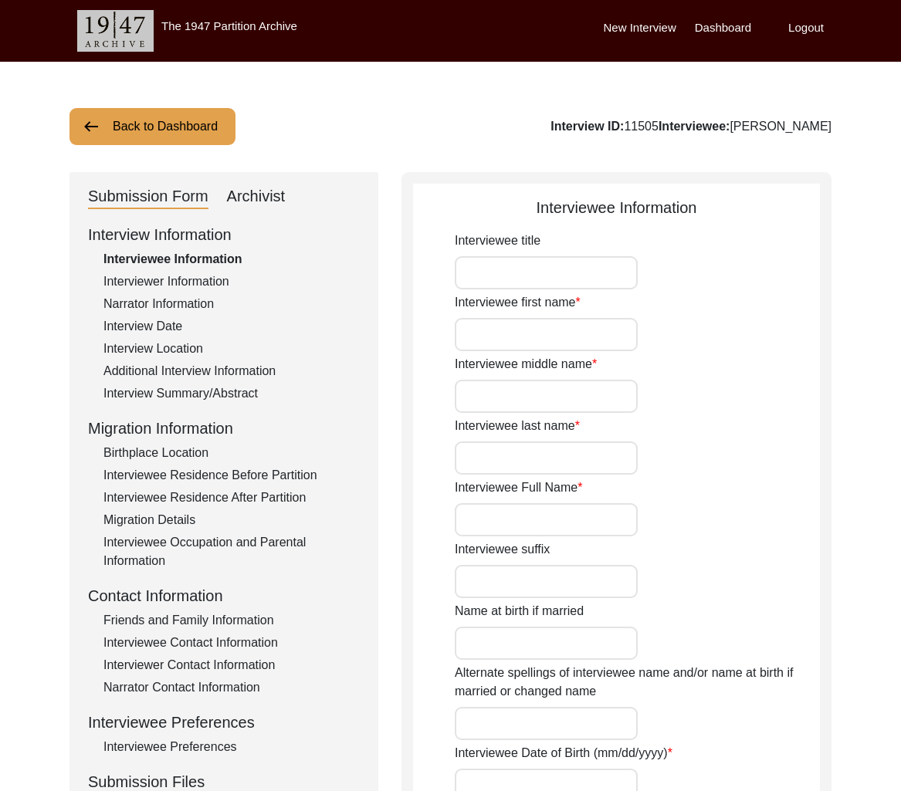
type input "[DEMOGRAPHIC_DATA]"
type input "Pakistani"
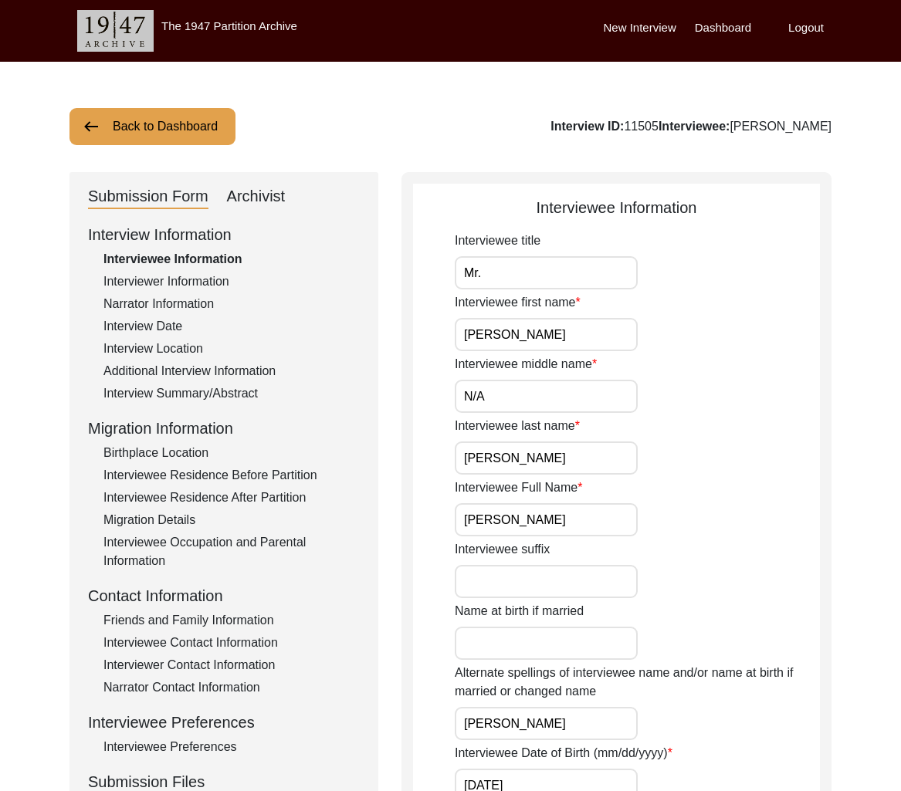
click at [192, 388] on div "Interview Summary/Abstract" at bounding box center [231, 394] width 256 height 19
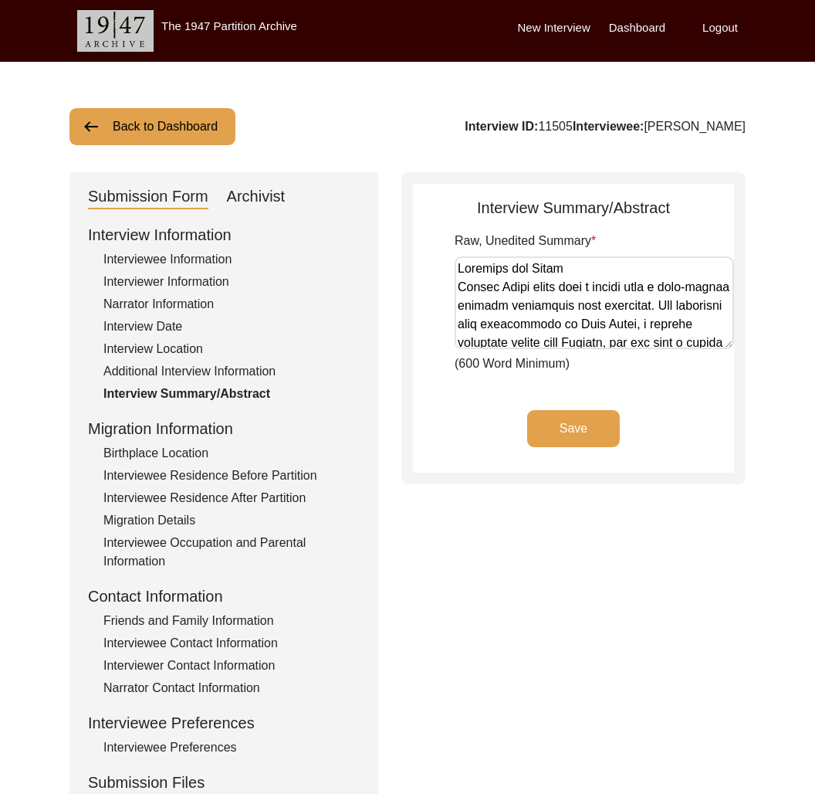
click at [168, 145] on div "Back to Dashboard Interview ID: 11505 Interviewee: Salman Ahmad Submission Form…" at bounding box center [407, 537] width 815 height 950
click at [110, 130] on button "Back to Dashboard" at bounding box center [152, 126] width 166 height 37
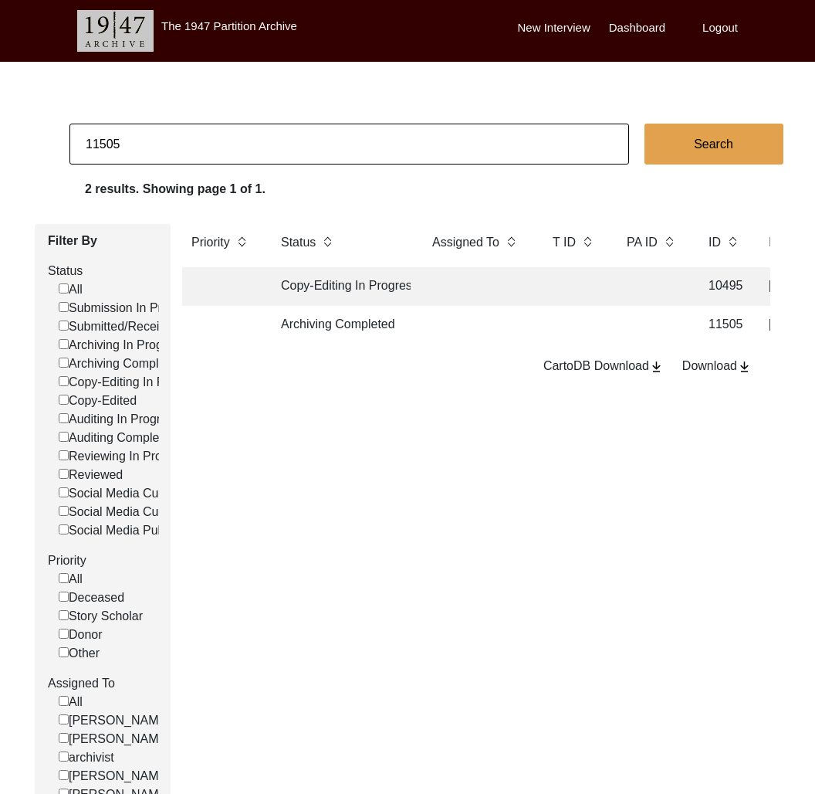
drag, startPoint x: 100, startPoint y: 147, endPoint x: 238, endPoint y: 157, distance: 138.6
click at [238, 157] on input "11505" at bounding box center [349, 144] width 560 height 41
type input "11495"
checkbox input "false"
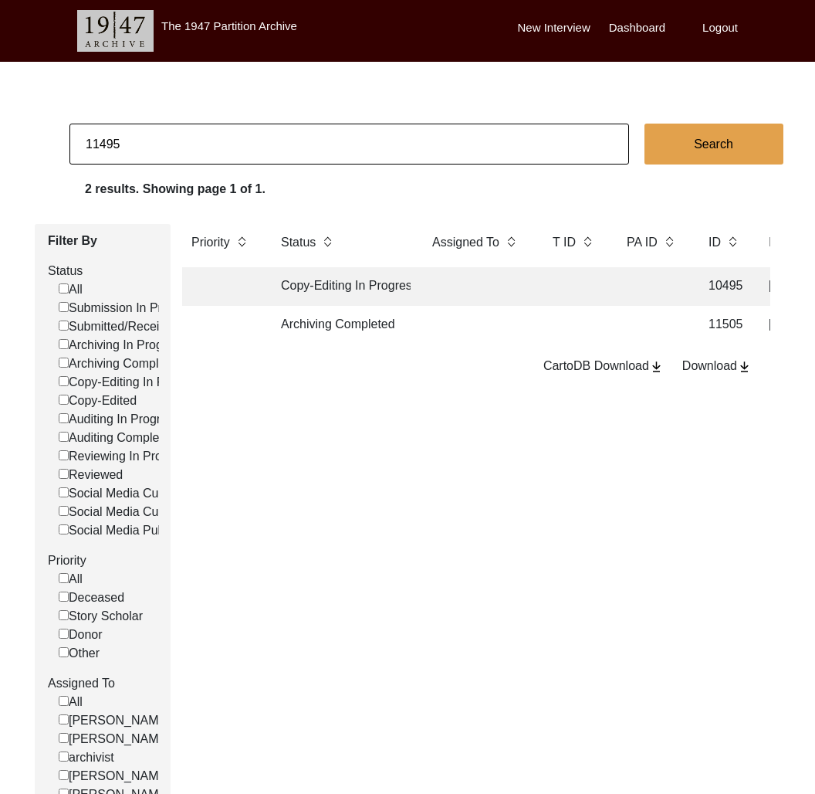
checkbox input "false"
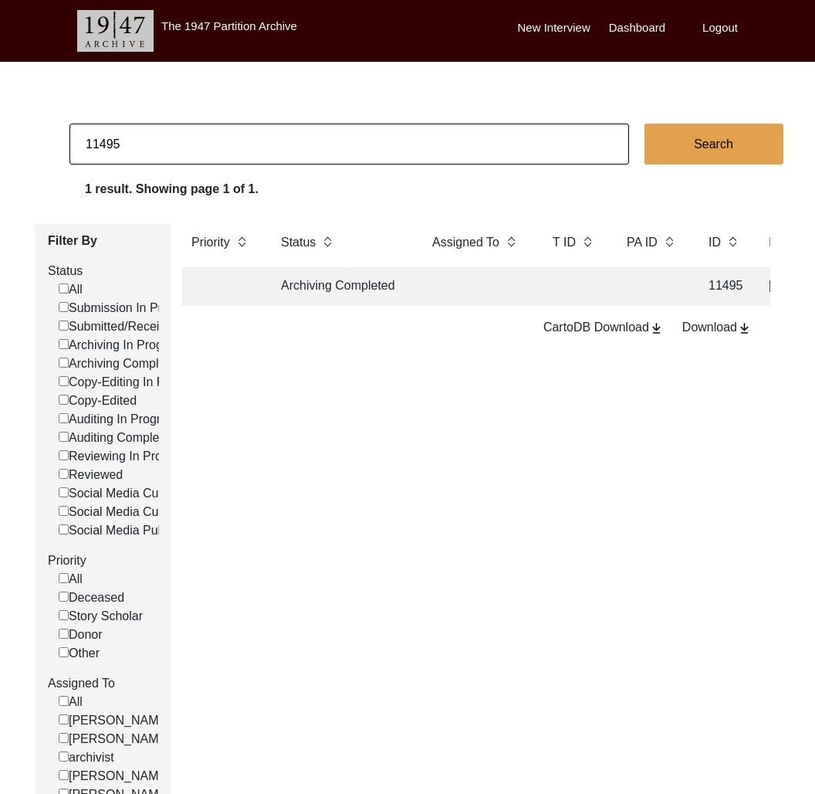
click at [393, 296] on td "Archiving Completed" at bounding box center [341, 286] width 139 height 39
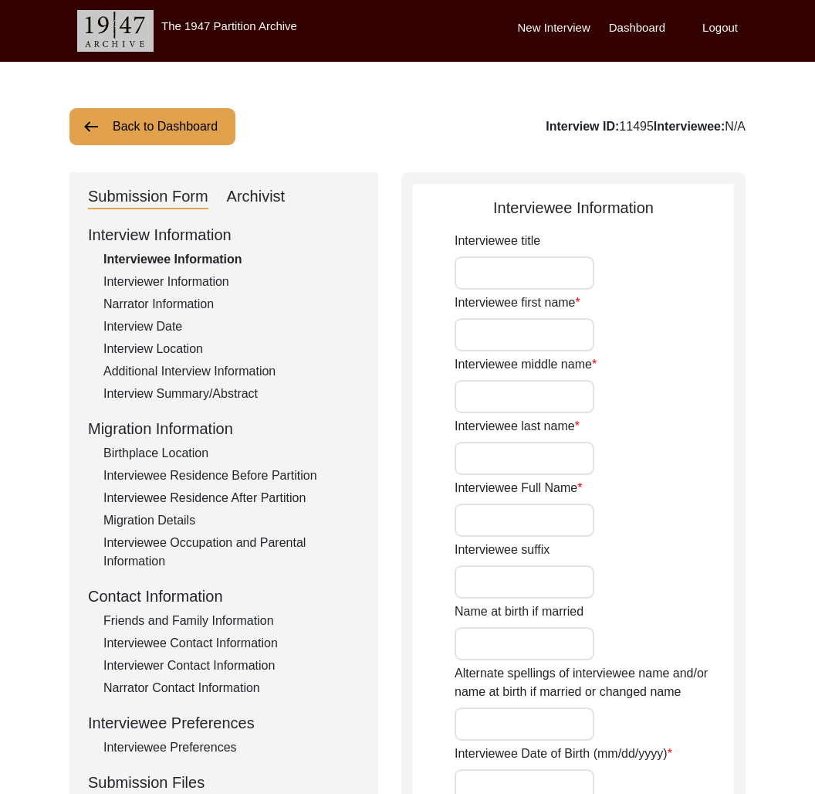
type input "Professor"
type input "[DEMOGRAPHIC_DATA]"
type input "Bhagwan"
type input "Bhatia"
type input "[PERSON_NAME]"
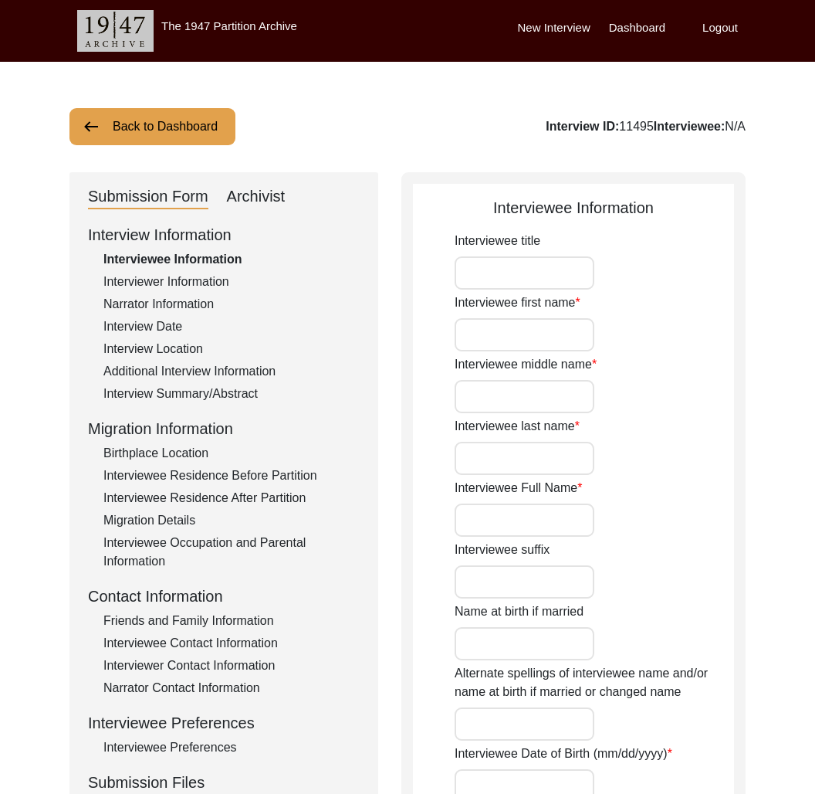
type input "1937"
type input "87"
type input "[DEMOGRAPHIC_DATA]"
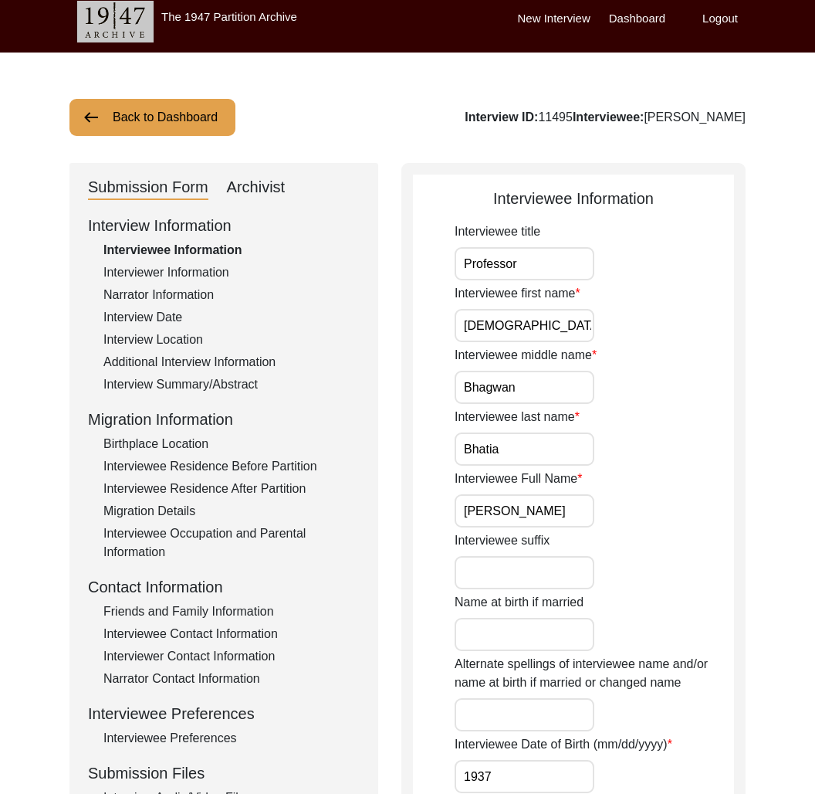
click at [190, 600] on div "Interview Information Interviewee Information Interviewer Information Narrator …" at bounding box center [224, 544] width 272 height 660
click at [193, 605] on div "Friends and Family Information" at bounding box center [231, 611] width 256 height 19
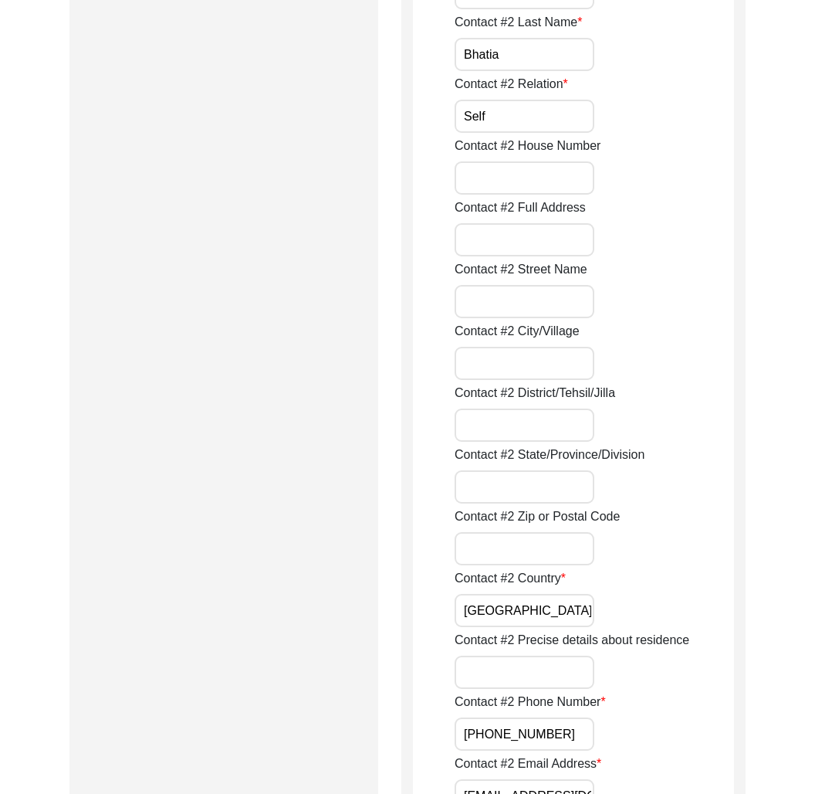
scroll to position [1879, 0]
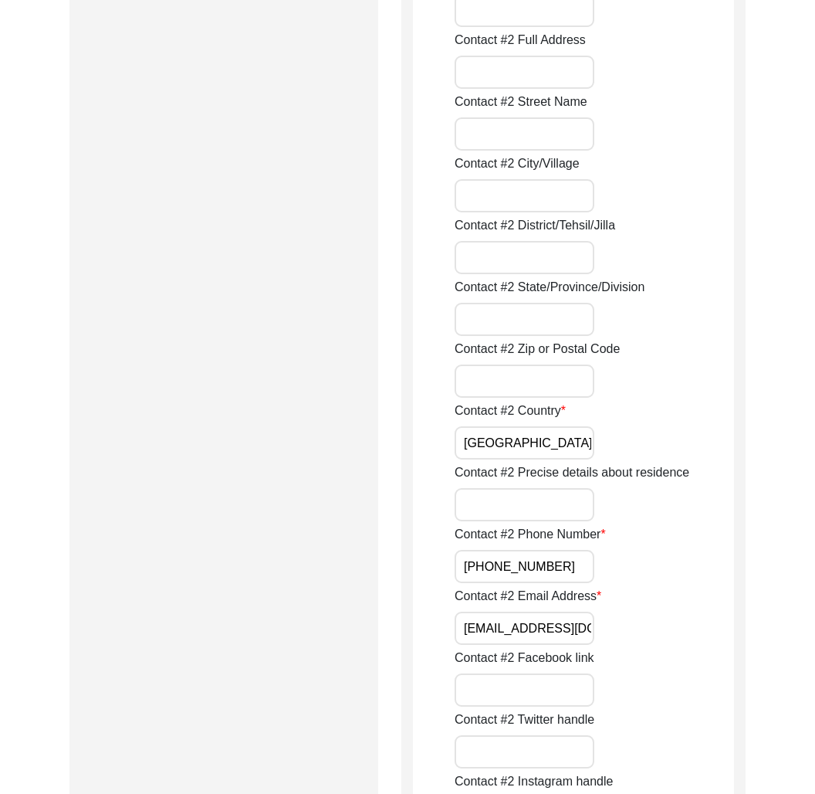
click at [562, 632] on input "bhatiavishnu@gmail.com" at bounding box center [525, 628] width 140 height 33
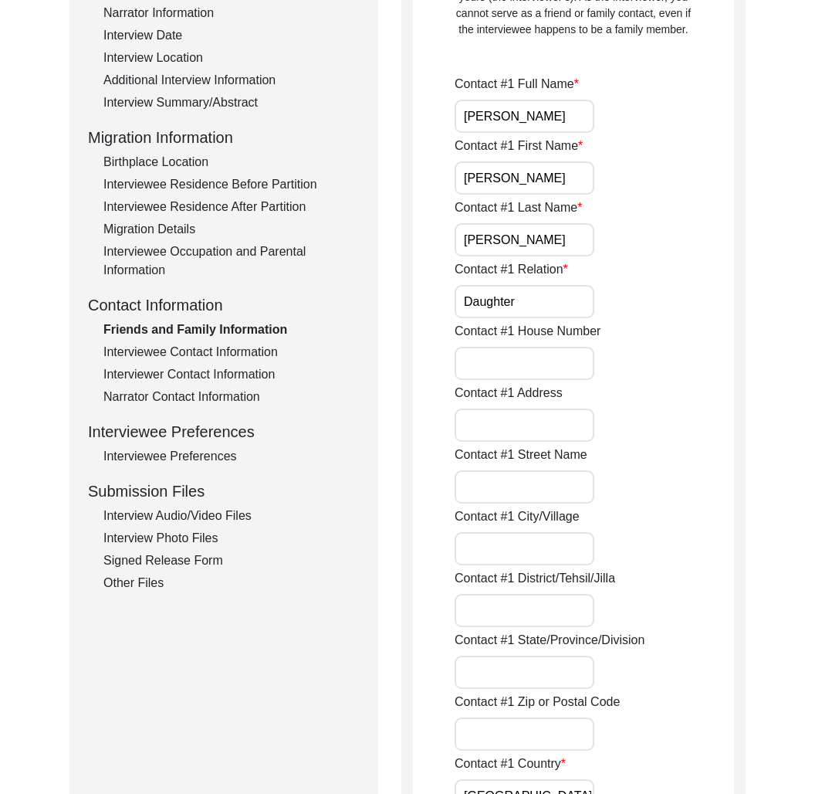
scroll to position [0, 0]
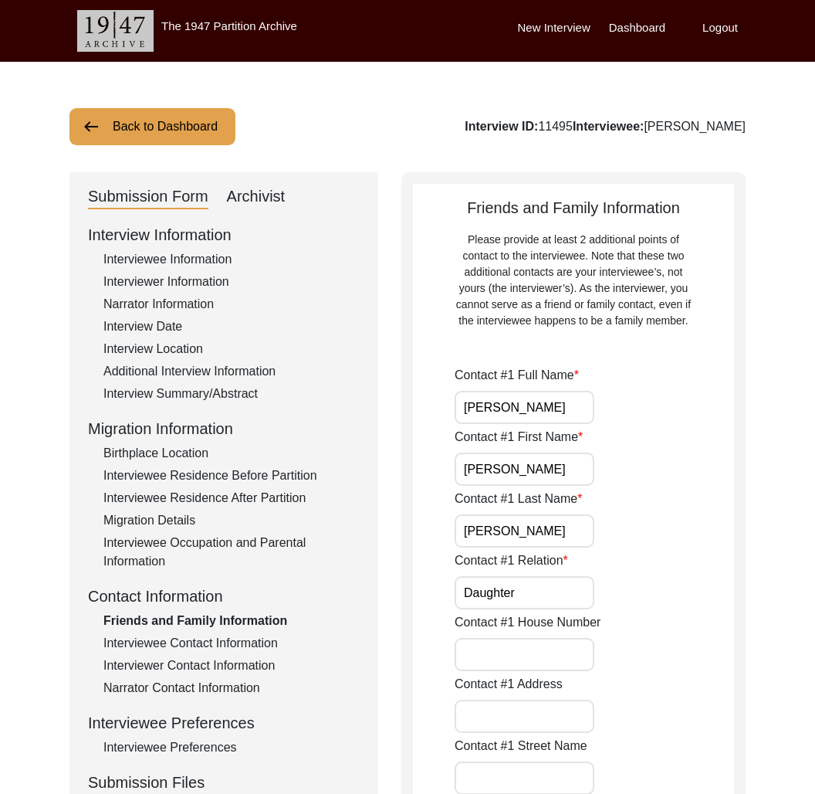
click at [206, 282] on div "Interviewer Information" at bounding box center [231, 282] width 256 height 19
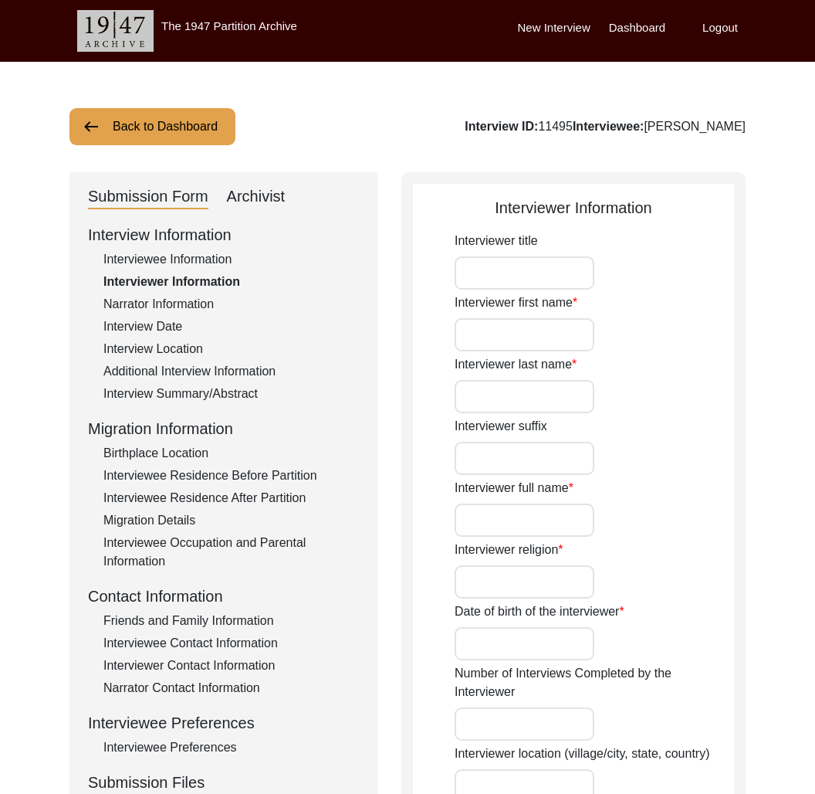
type input "Meher"
type input "Nandrajog"
type input "[PERSON_NAME]"
type input "[DEMOGRAPHIC_DATA]"
type input "02/27/2001"
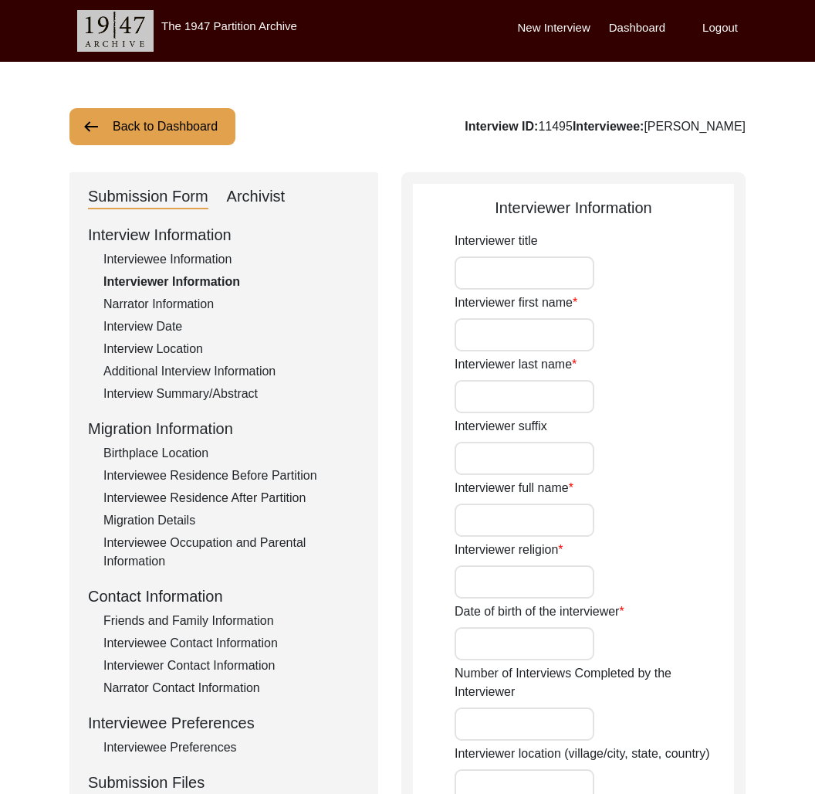
type input "Student"
type textarea "."
type input "English, Hindi"
type textarea "Request sent by archive."
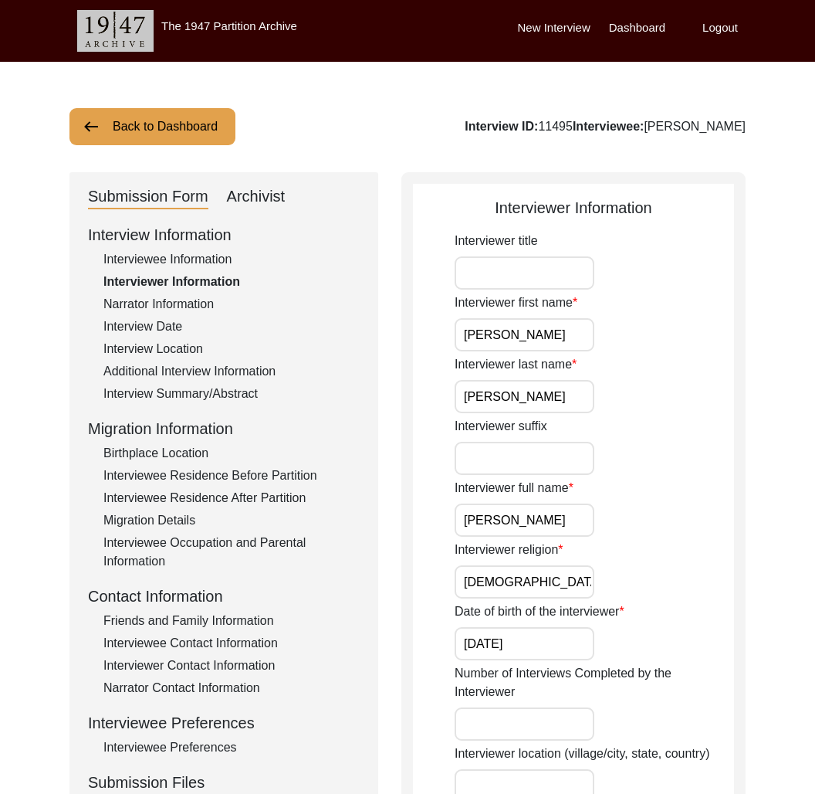
click at [215, 620] on div "Friends and Family Information" at bounding box center [231, 621] width 256 height 19
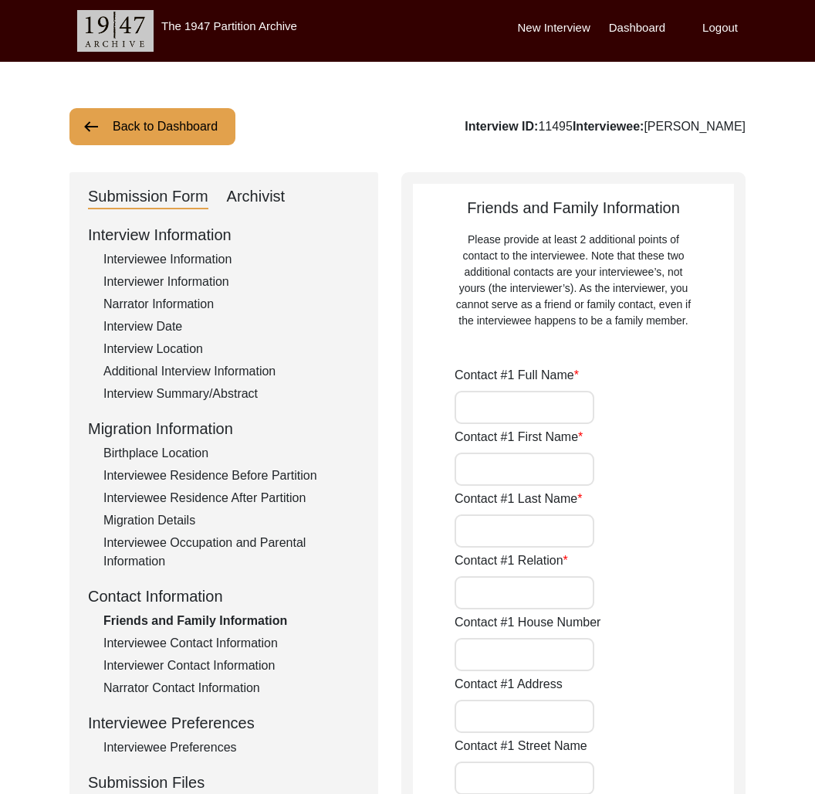
type input "Prerna Kapor"
type input "Prerna"
type input "Kapoor"
type input "Daughter"
type input "[GEOGRAPHIC_DATA]"
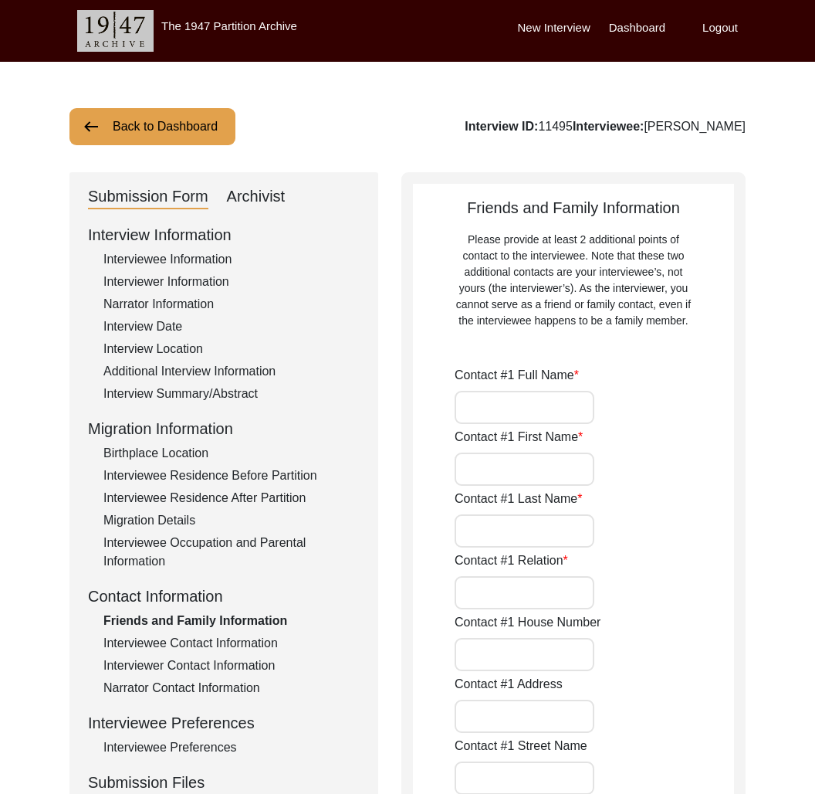
type input "+91 9450769200"
type input "pkapoor66@hotmail.com"
type input "[PERSON_NAME]"
type input "Vishnu Bhagwan"
type input "Bhatia"
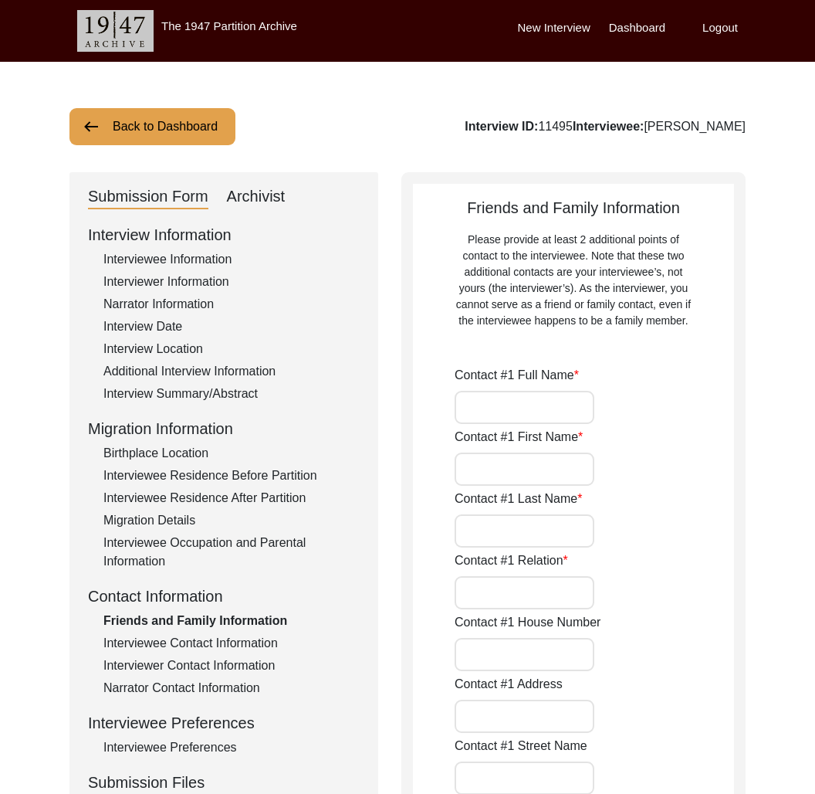
type input "Self"
type input "[GEOGRAPHIC_DATA]"
type input "+91 9810470839"
type input "bhatiavishnu@gmail.com"
click at [142, 109] on button "Back to Dashboard" at bounding box center [152, 126] width 166 height 37
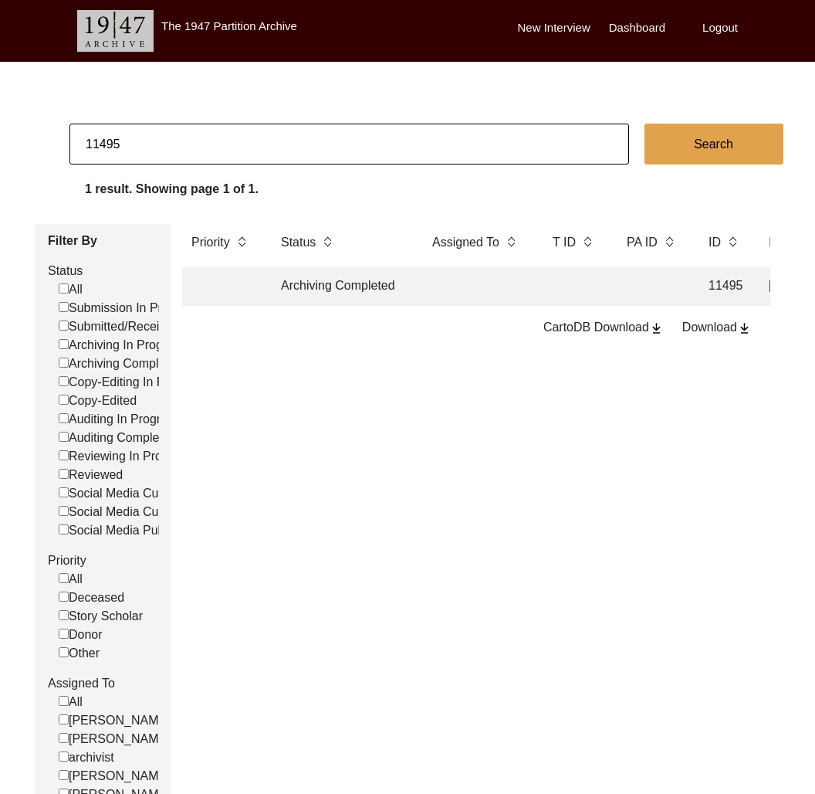
drag, startPoint x: 110, startPoint y: 142, endPoint x: 151, endPoint y: 145, distance: 40.3
click at [151, 145] on input "11495" at bounding box center [349, 144] width 560 height 41
type input "11496"
checkbox input "false"
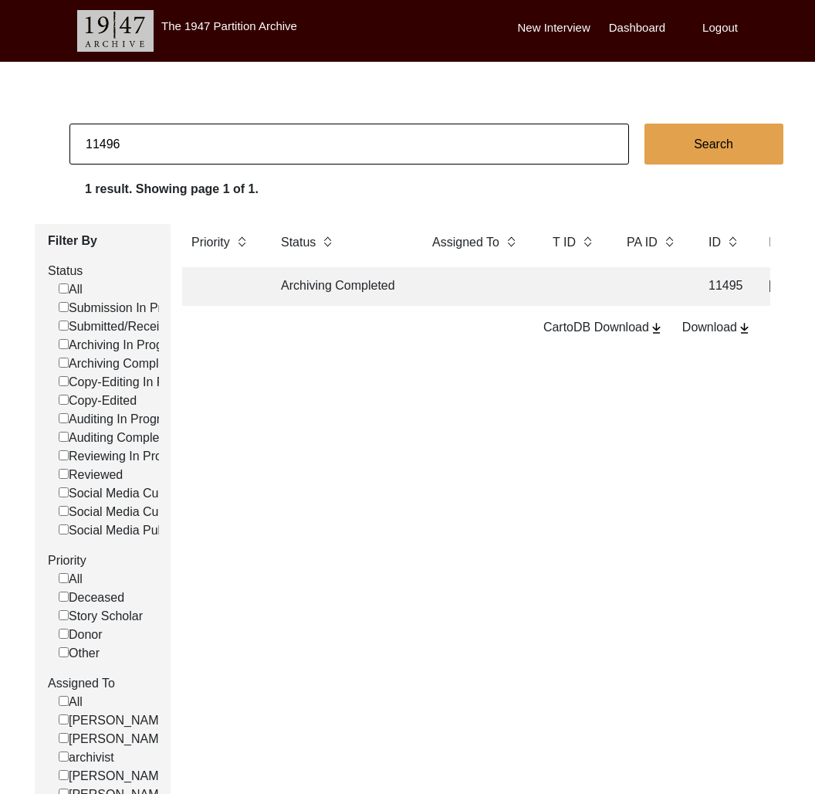
checkbox input "false"
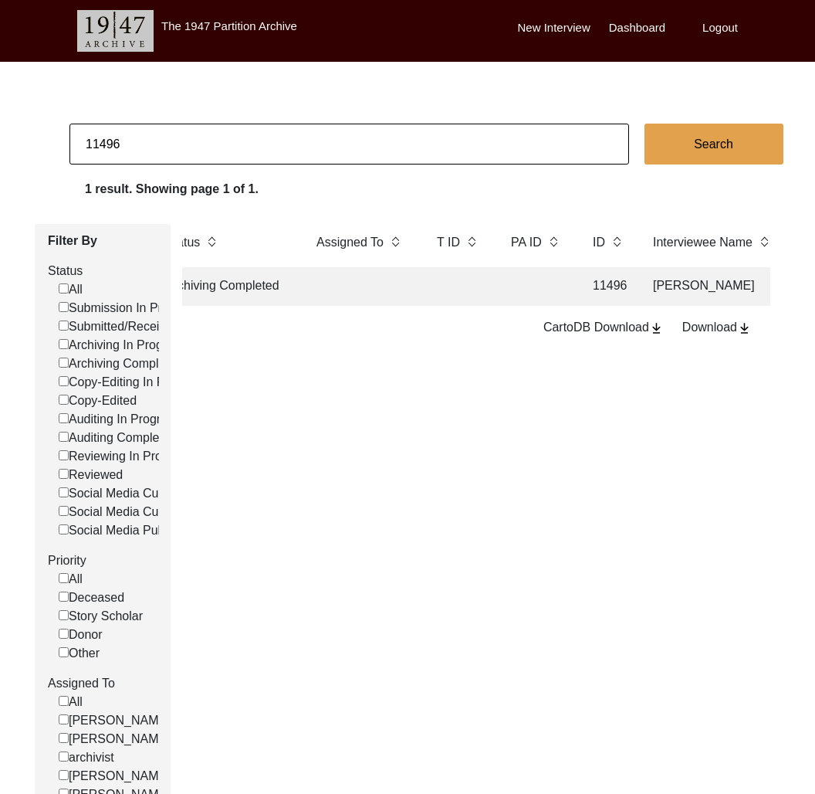
scroll to position [0, 112]
drag, startPoint x: 109, startPoint y: 143, endPoint x: 235, endPoint y: 157, distance: 126.6
click at [235, 157] on input "11496" at bounding box center [349, 144] width 560 height 41
type input "11494"
checkbox input "false"
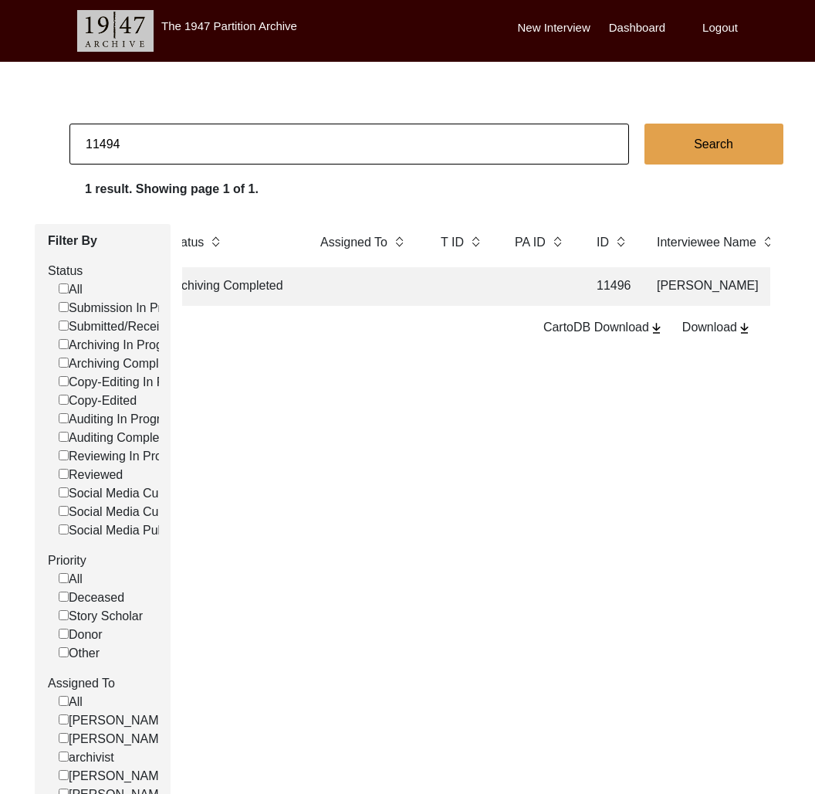
checkbox input "false"
click at [482, 300] on td at bounding box center [463, 286] width 62 height 39
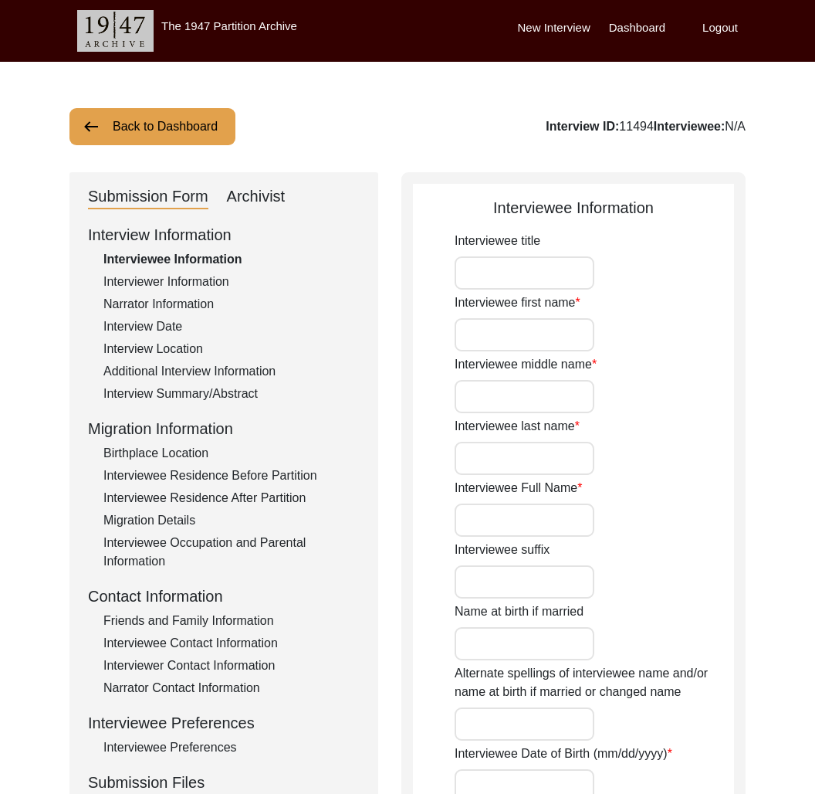
type input "Mrs."
type input "[PERSON_NAME]"
type input "."
type input "Bhatia"
type input "[PERSON_NAME]"
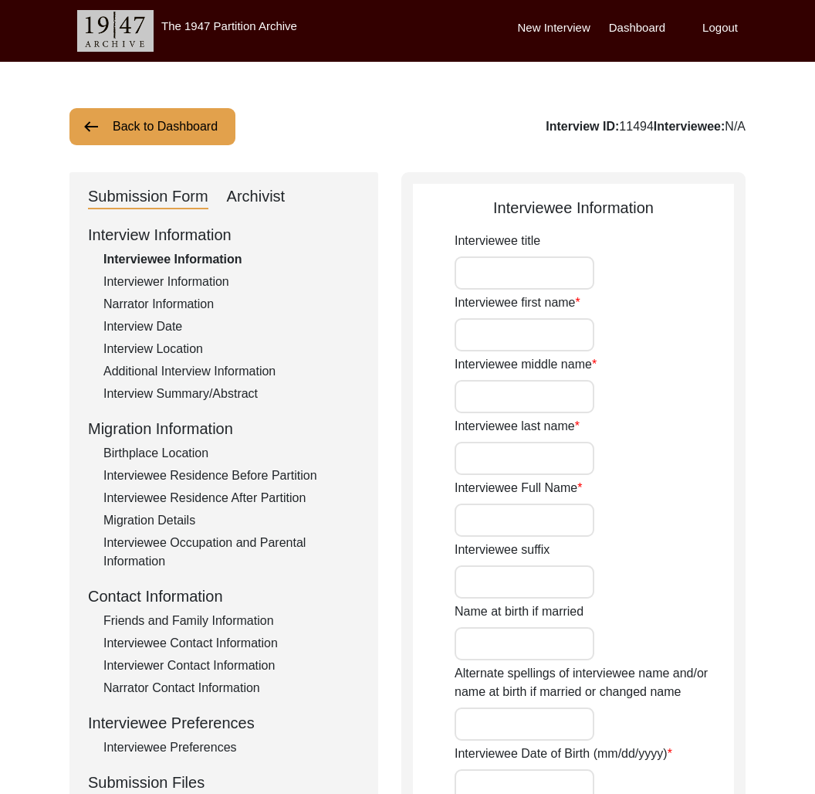
type input "1939"
type input "85"
type input "[DEMOGRAPHIC_DATA]"
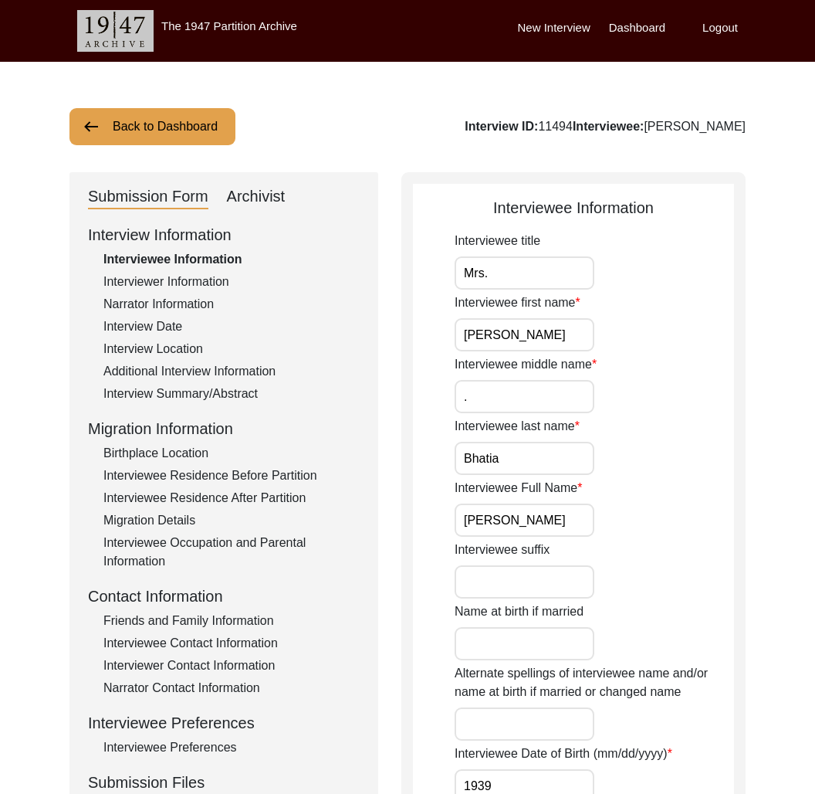
click at [145, 619] on div "Friends and Family Information" at bounding box center [231, 621] width 256 height 19
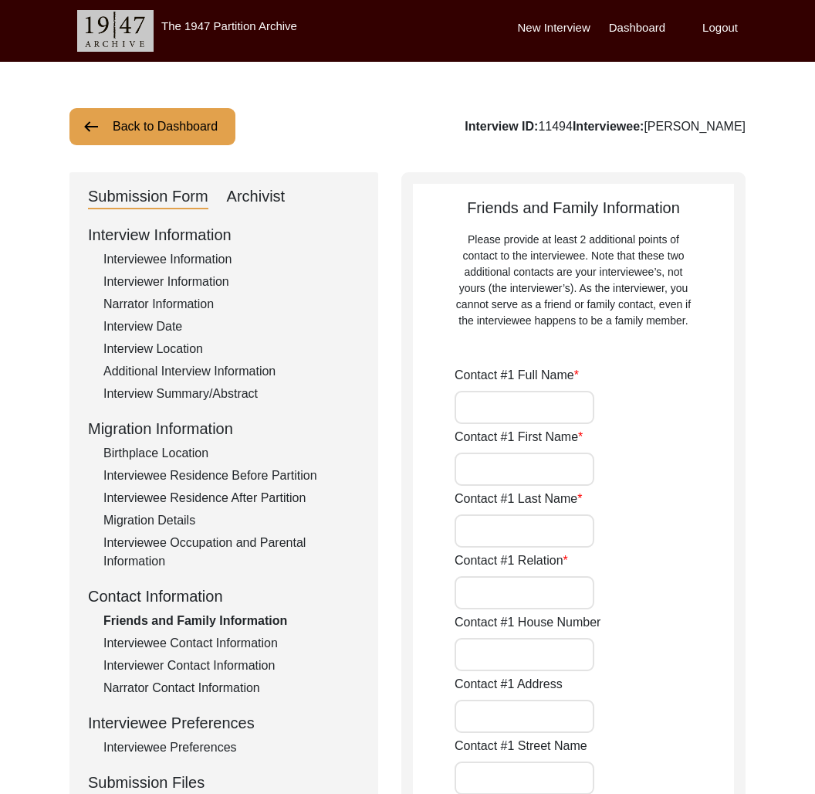
type input "Prerna Kapoor"
type input "Prerna"
type input "Kapoor"
type input "Daughter"
type input "[GEOGRAPHIC_DATA]"
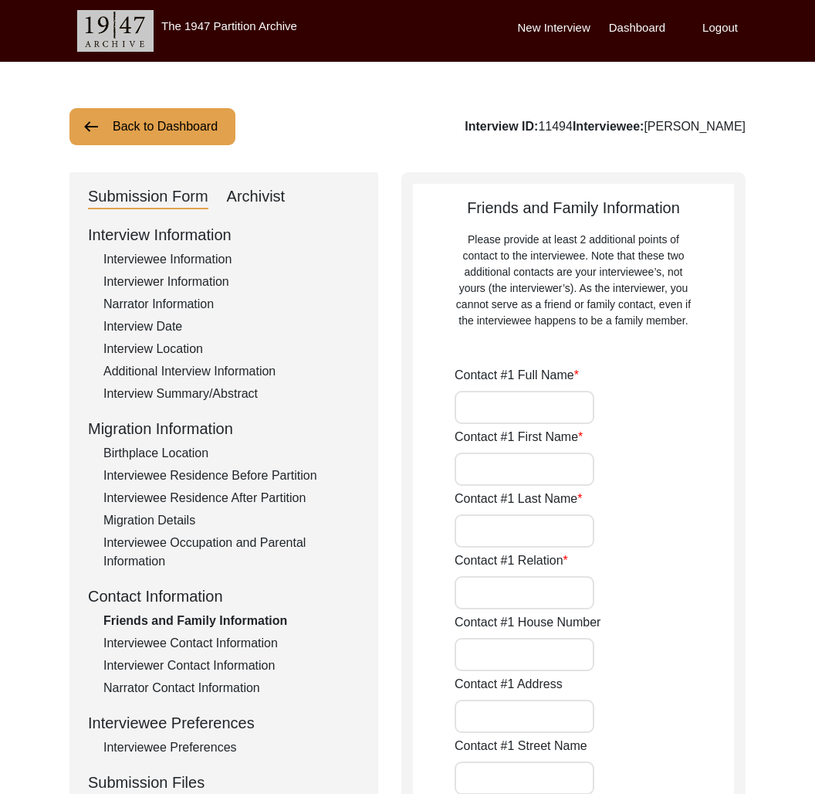
type input "+91 9450769200"
type input "pkapoor66@hotmail.com"
type input "VB Bhatia"
type input "VB"
type input "Bhatia"
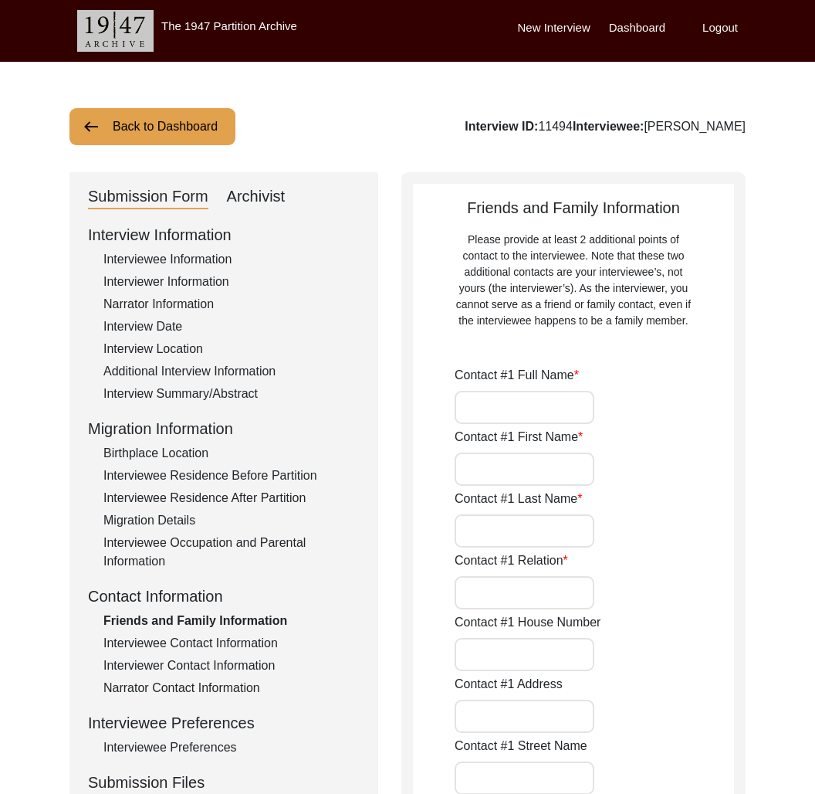
type input "Husband"
type input "[GEOGRAPHIC_DATA]"
type input "+91 9810470839"
type input "bhatiavishnu@gmail.com"
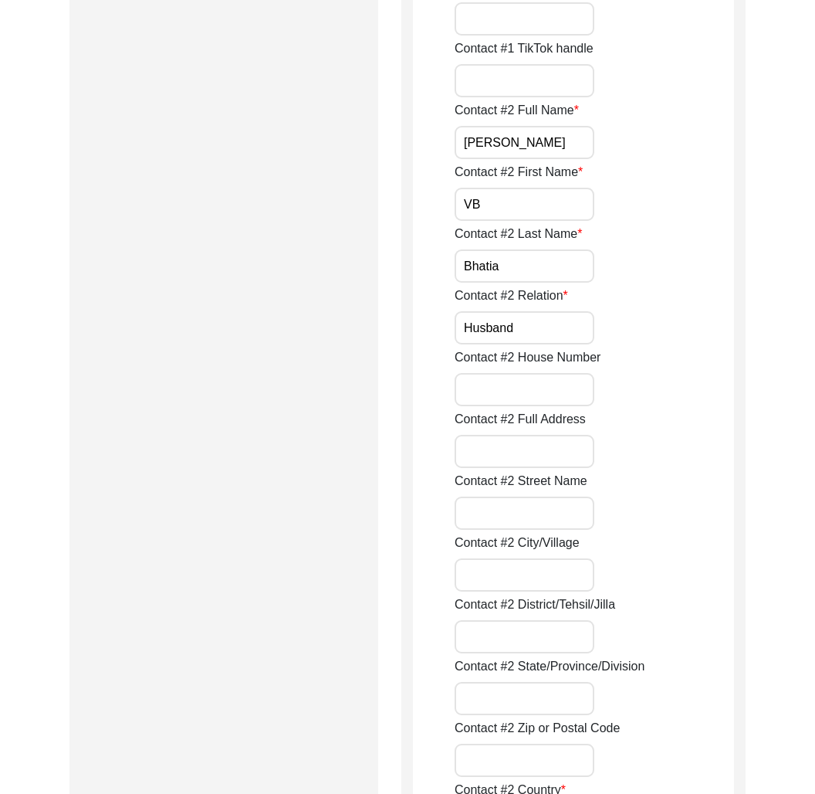
scroll to position [1838, 0]
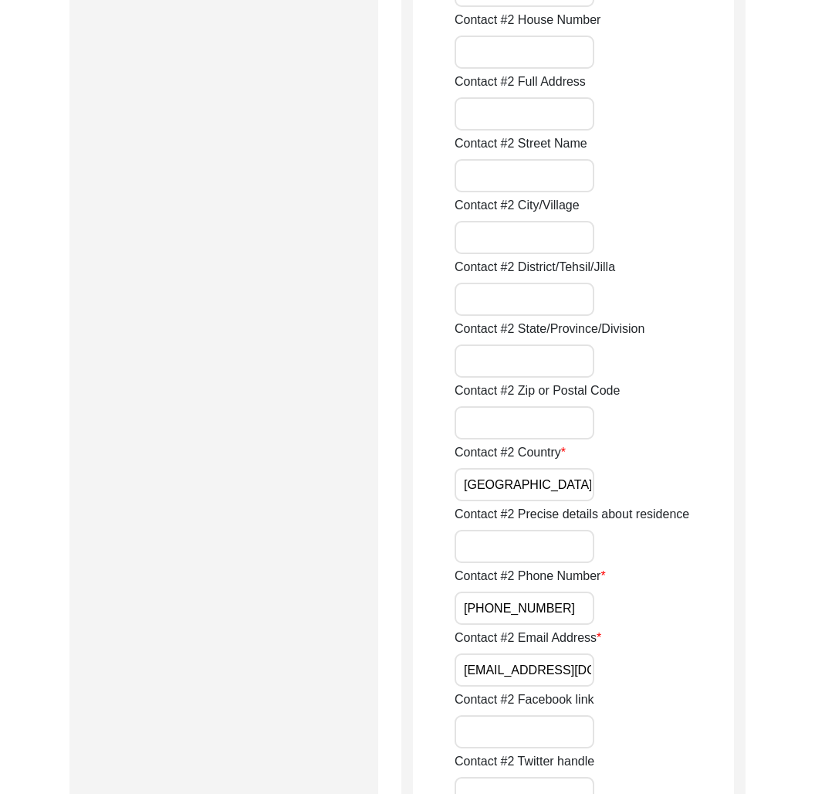
click at [535, 666] on input "bhatiavishnu@gmail.com" at bounding box center [525, 669] width 140 height 33
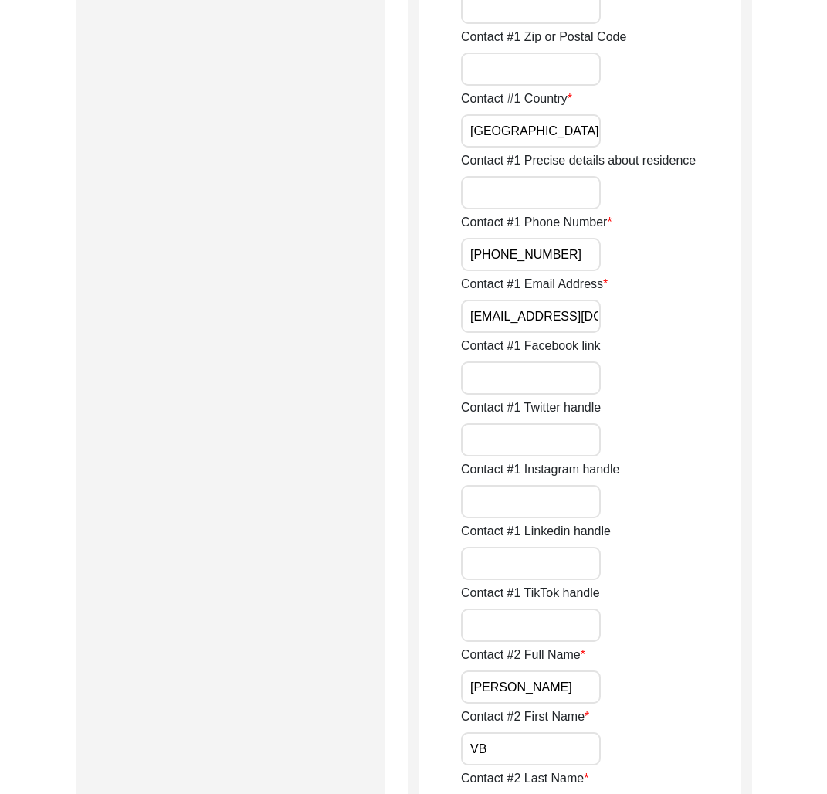
scroll to position [0, 0]
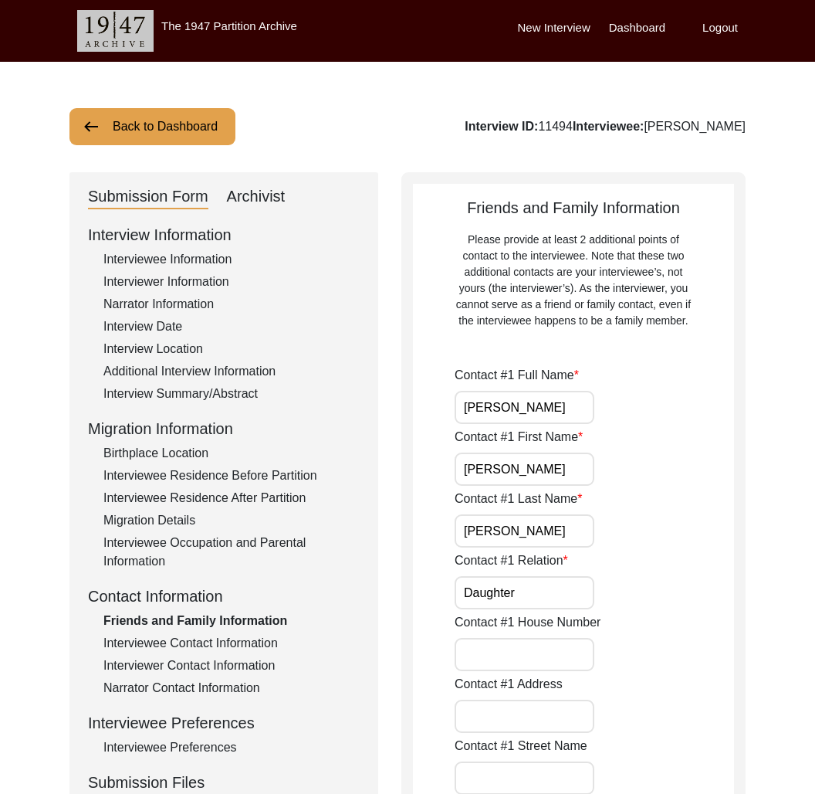
click at [716, 35] on label "Logout" at bounding box center [721, 28] width 36 height 18
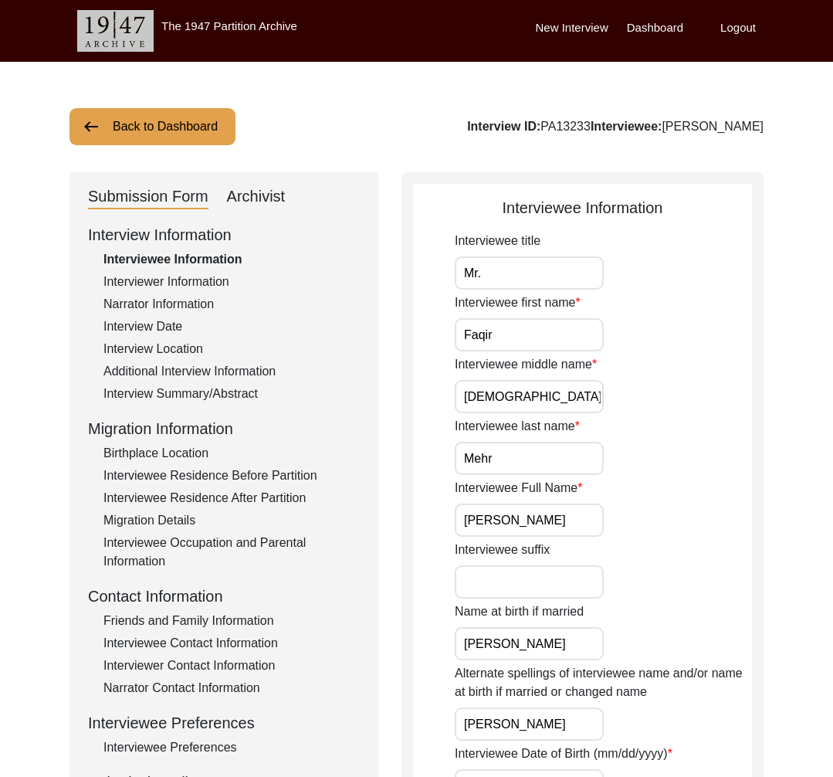
click at [164, 119] on button "Back to Dashboard" at bounding box center [152, 126] width 166 height 37
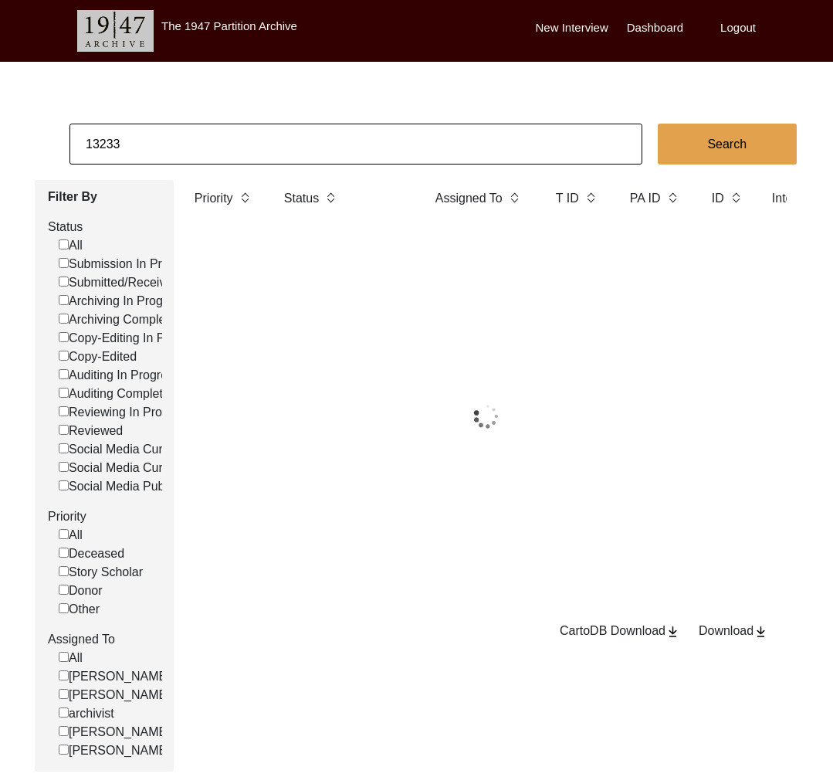
click at [165, 141] on input "13233" at bounding box center [355, 144] width 573 height 41
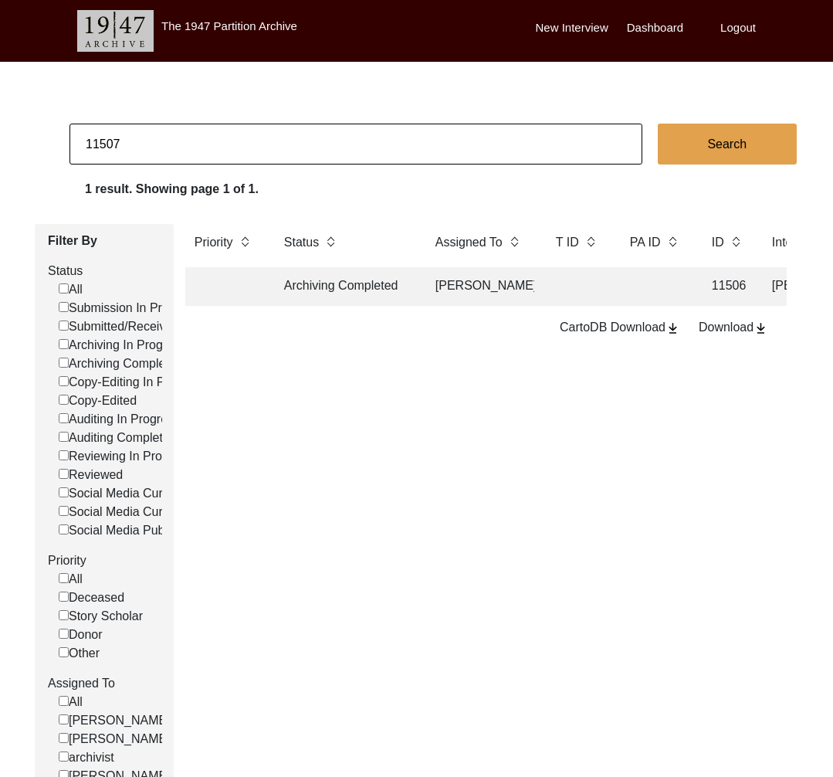
type input "11507"
checkbox input "false"
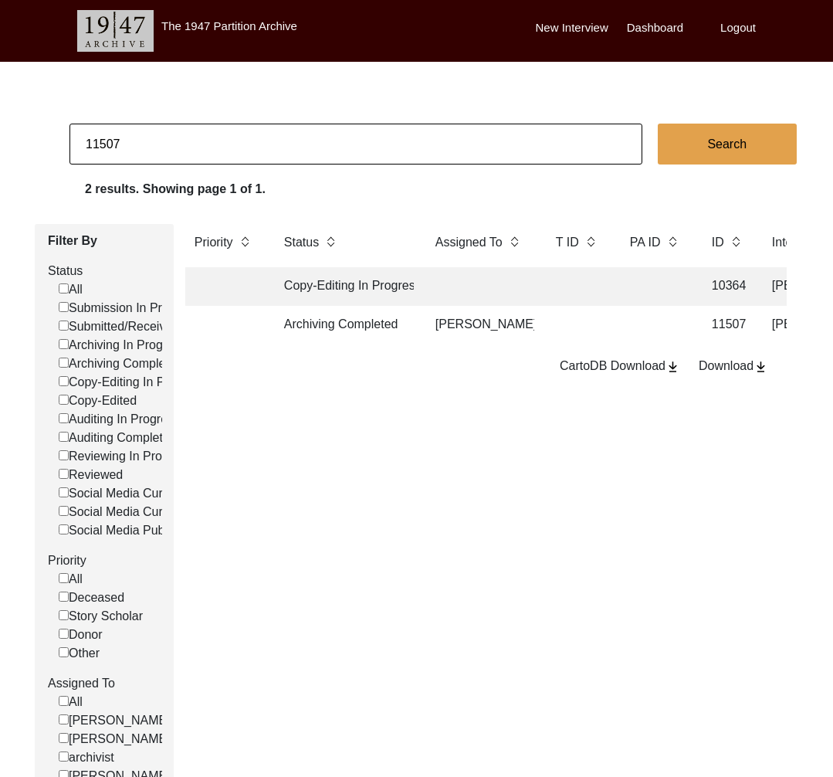
click at [341, 321] on td "Archiving Completed" at bounding box center [344, 325] width 139 height 39
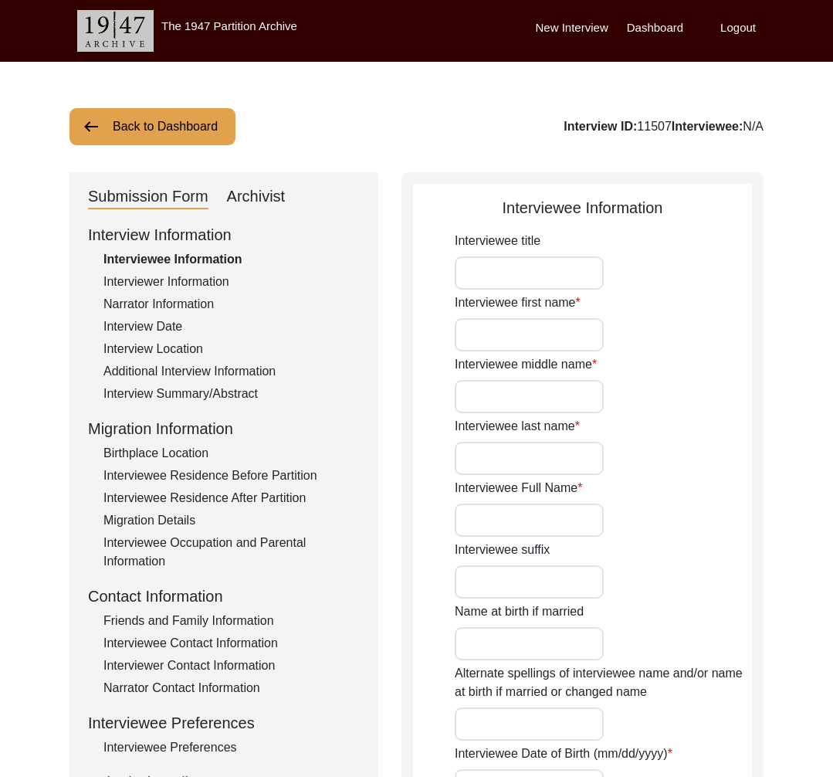
type input "Mr."
type input "Mohmmed"
type input "Abdul"
type input "Sabeer"
type input "Mohmmed Abdul Sabeer"
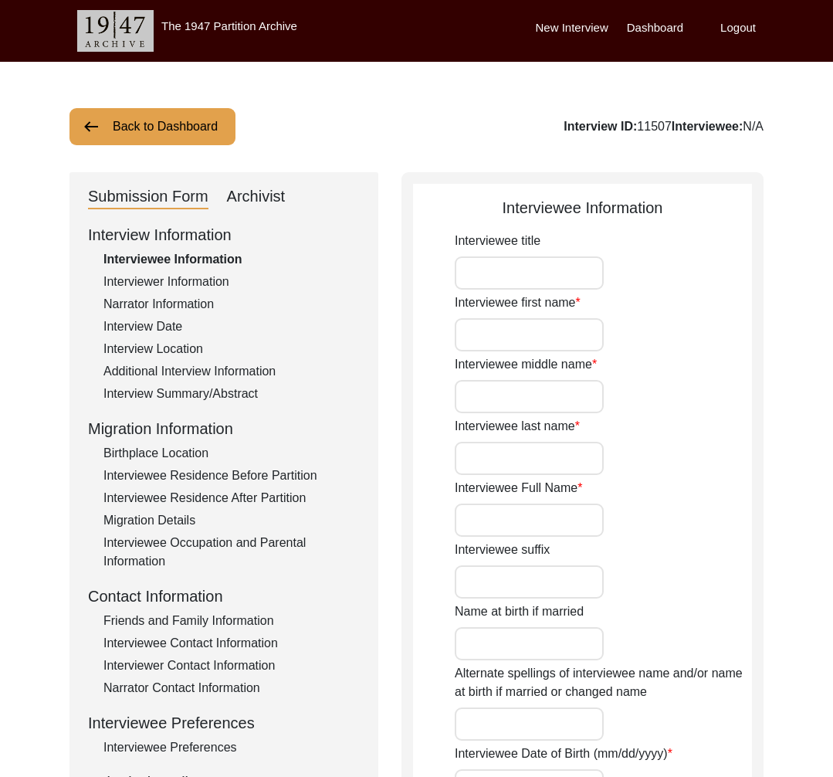
type input "1942"
type input "Interviewee doesn't remember his exact birthdate. He remembers he was 5 at the …"
type input "83"
type input "[DEMOGRAPHIC_DATA]"
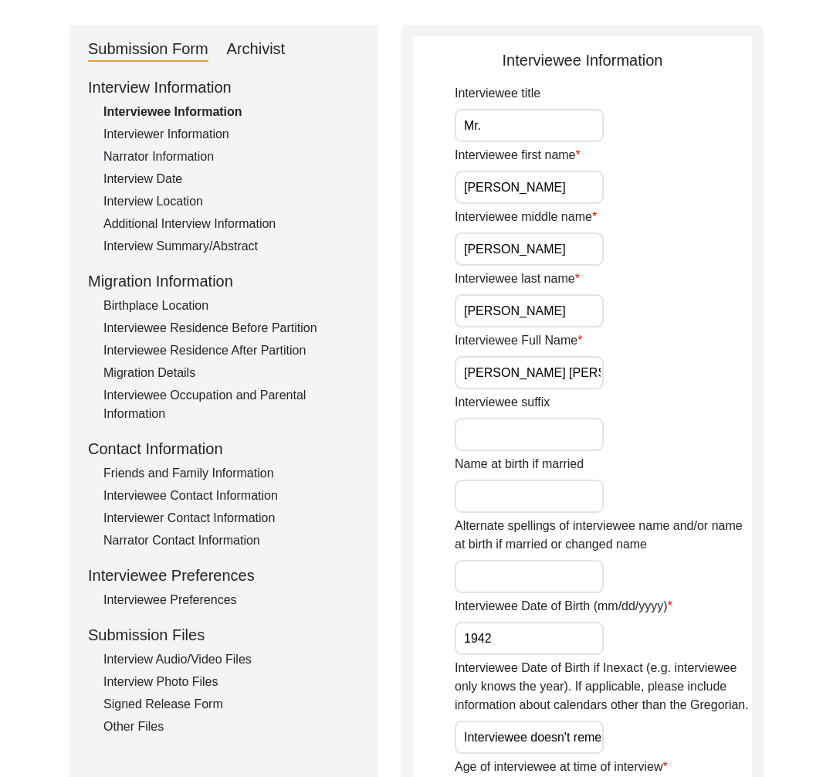
scroll to position [261, 0]
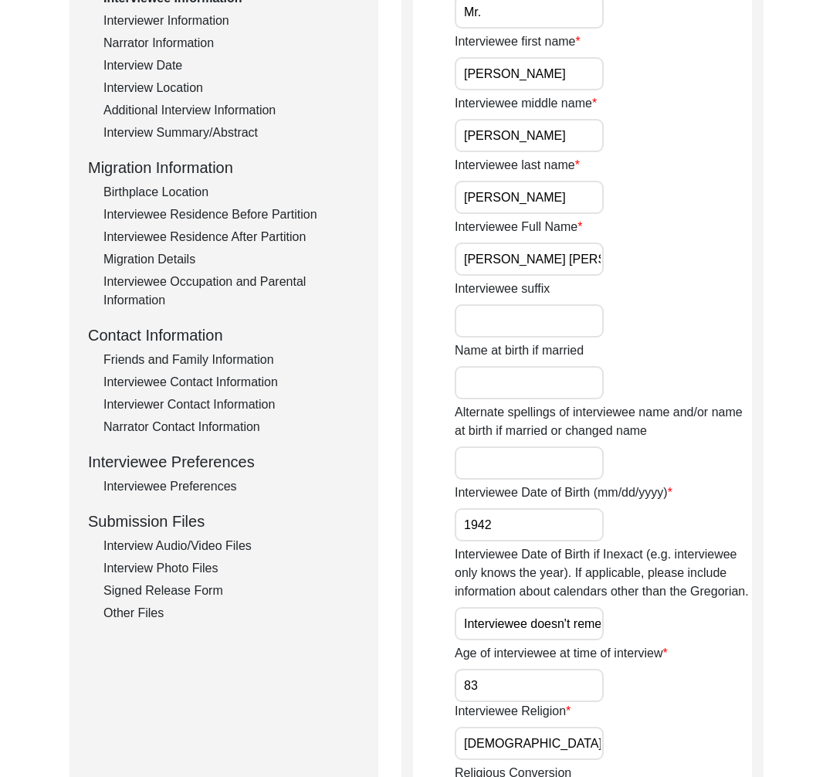
click at [197, 574] on div "Interview Photo Files" at bounding box center [231, 568] width 256 height 19
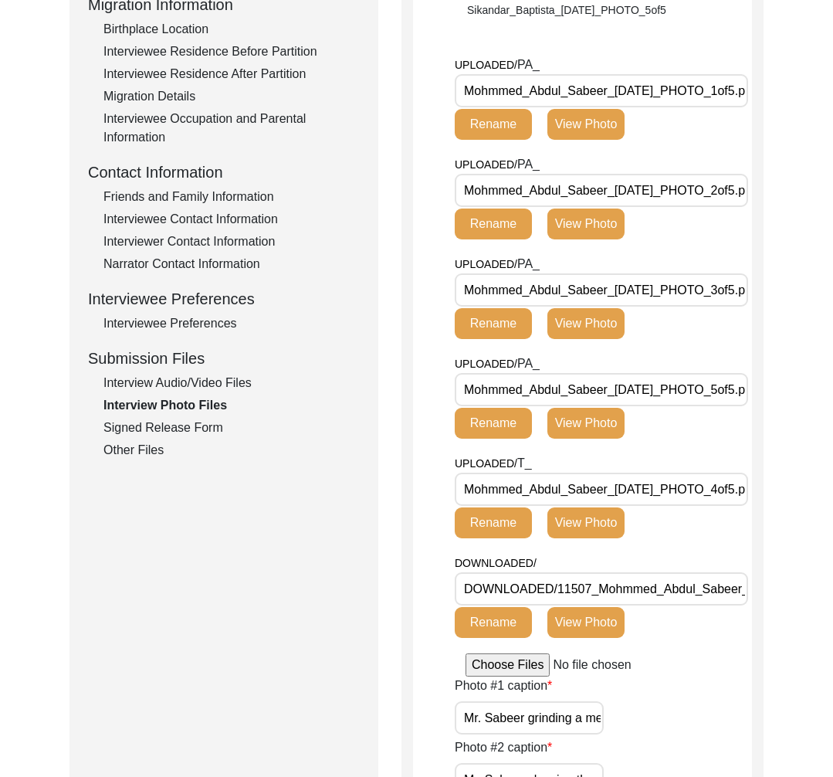
scroll to position [624, 0]
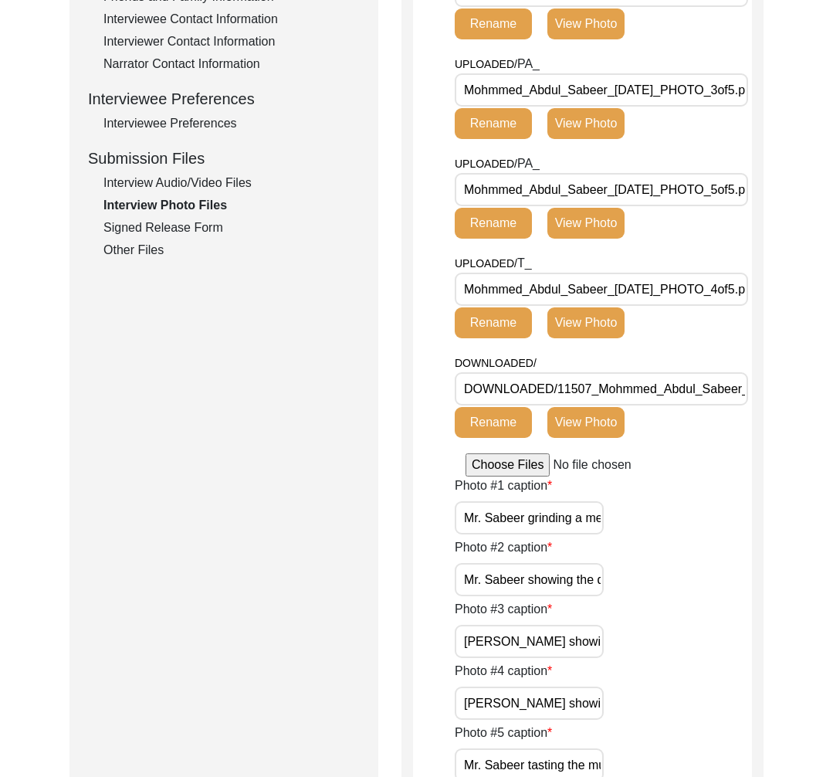
click at [563, 286] on input "Mohmmed_Abdul_Sabeer_03-11-2025_PHOTO_4of5.png" at bounding box center [601, 289] width 293 height 33
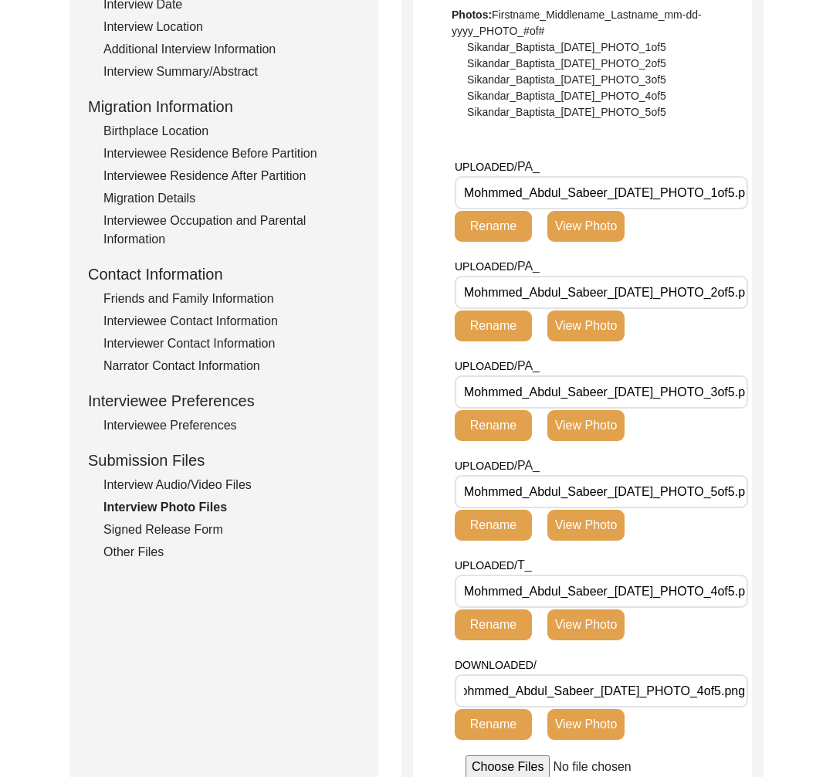
scroll to position [304, 0]
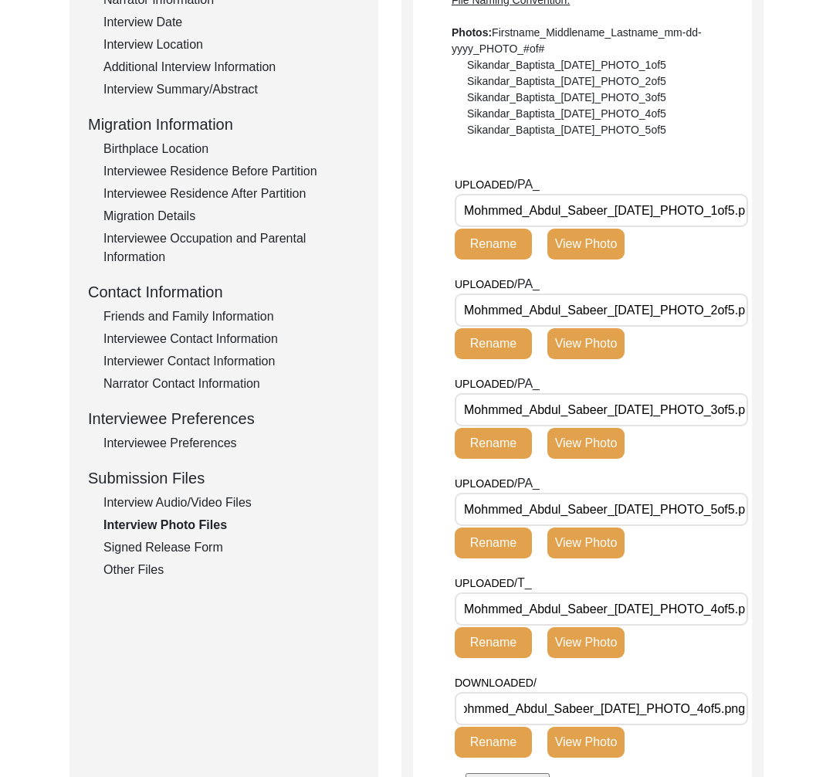
click at [158, 517] on div "Interview Photo Files" at bounding box center [231, 525] width 256 height 19
click at [158, 513] on div "Interview Information Interviewee Information Interviewer Information Narrator …" at bounding box center [224, 249] width 272 height 660
click at [159, 501] on div "Interview Audio/Video Files" at bounding box center [231, 502] width 256 height 19
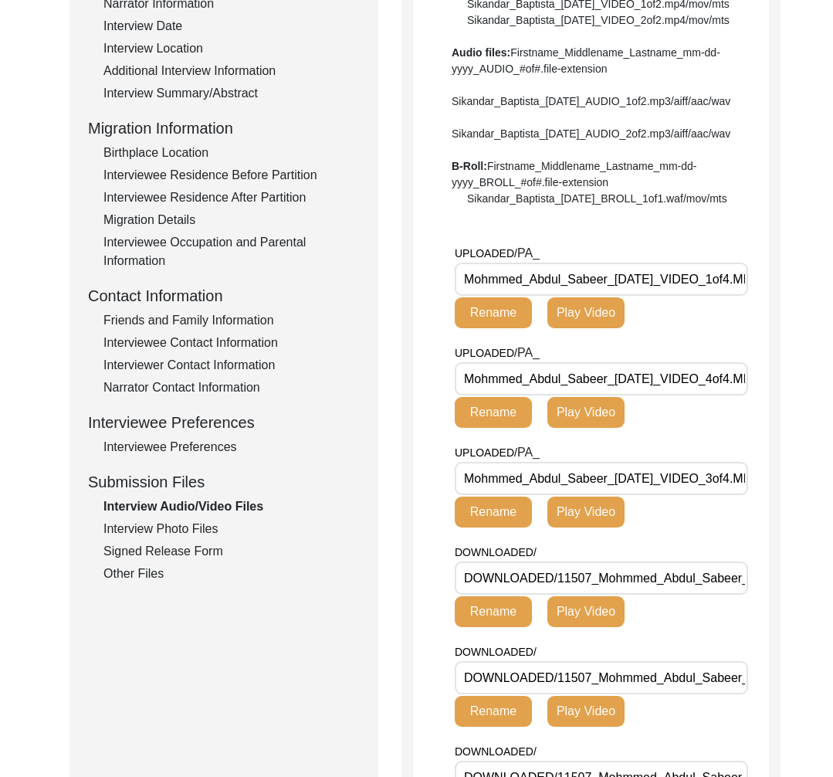
scroll to position [0, 0]
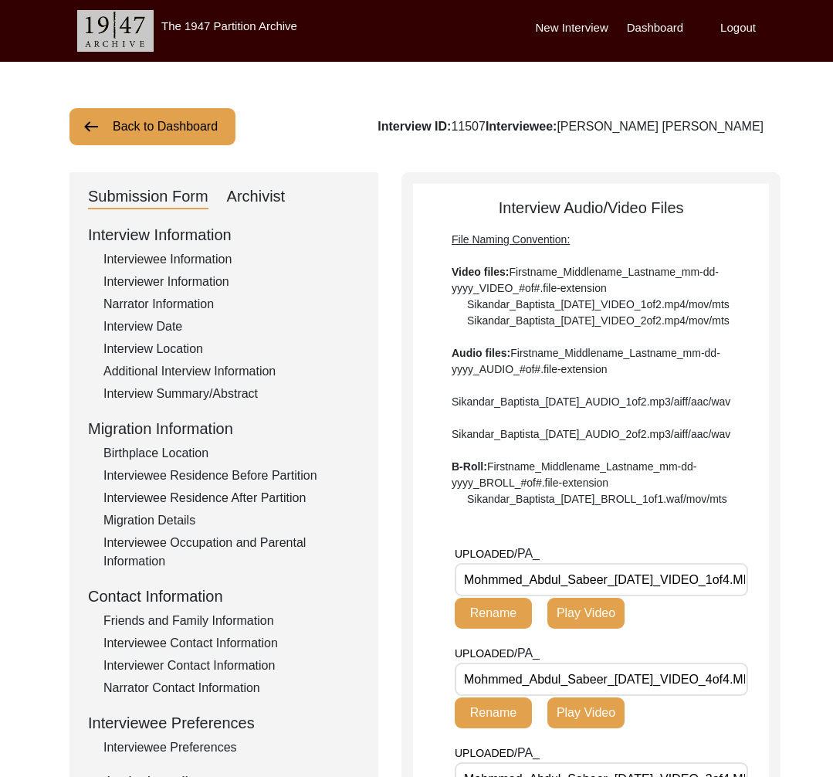
click at [168, 127] on button "Back to Dashboard" at bounding box center [152, 126] width 166 height 37
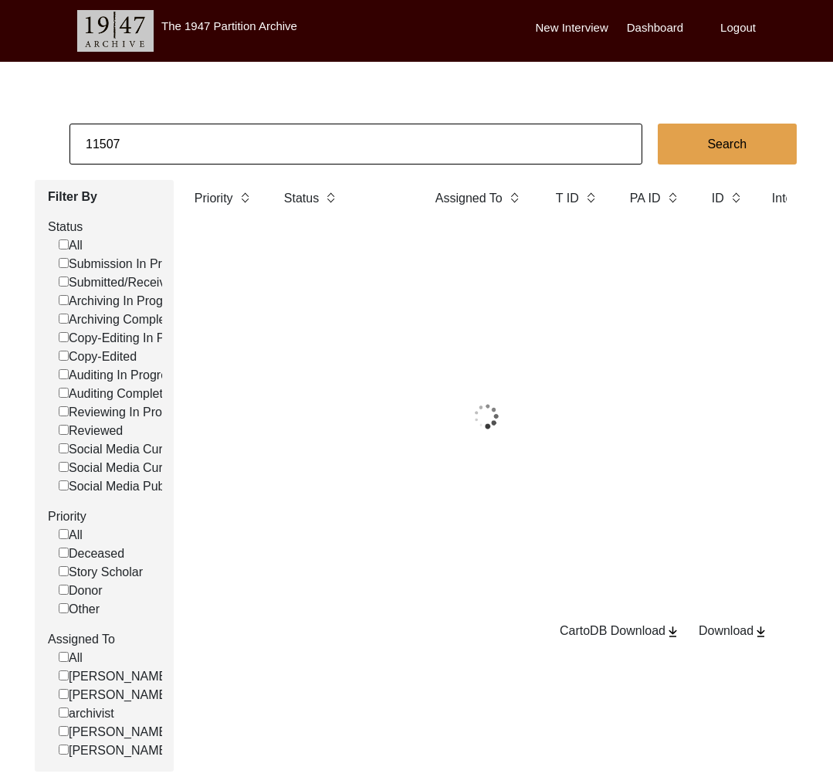
click at [168, 130] on input "11507" at bounding box center [355, 144] width 573 height 41
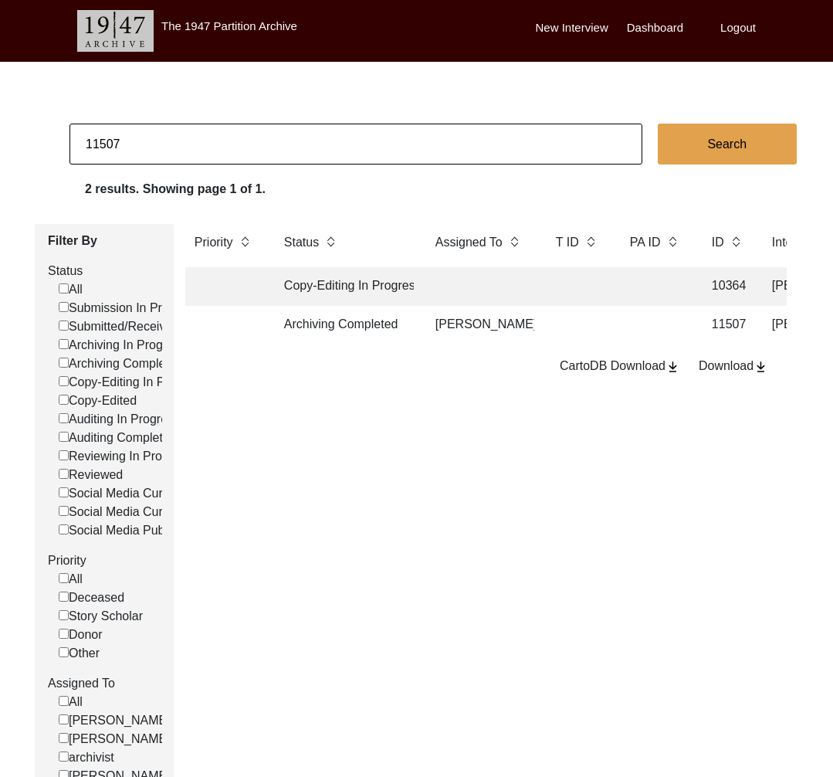
click at [168, 130] on input "11507" at bounding box center [355, 144] width 573 height 41
drag, startPoint x: 115, startPoint y: 146, endPoint x: 187, endPoint y: 154, distance: 72.3
click at [187, 154] on input "11507" at bounding box center [355, 144] width 573 height 41
type input "11508"
checkbox input "false"
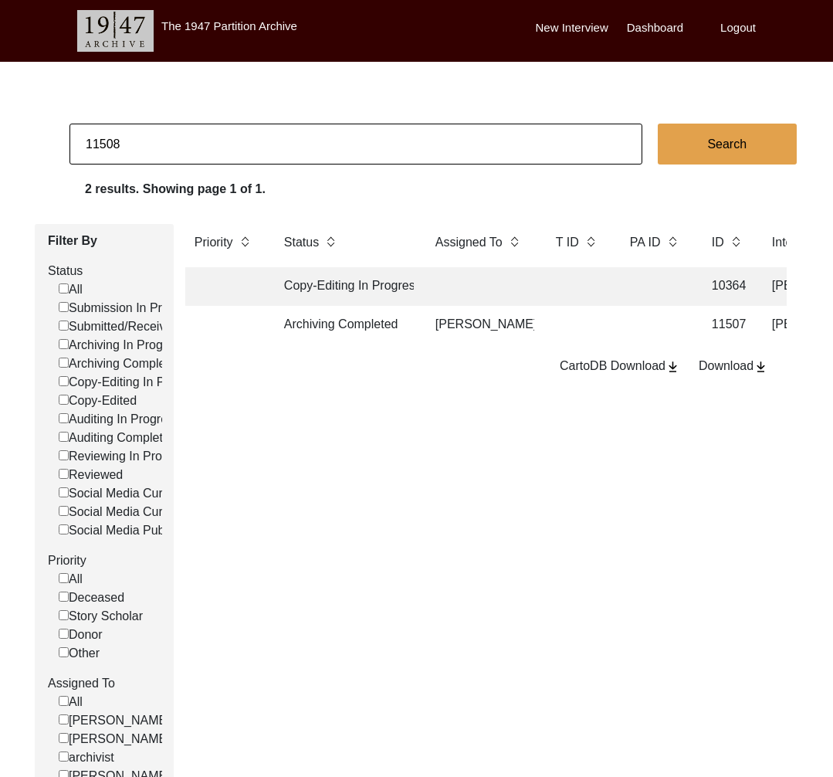
checkbox input "false"
click at [344, 330] on td "Archiving Completed" at bounding box center [344, 325] width 139 height 39
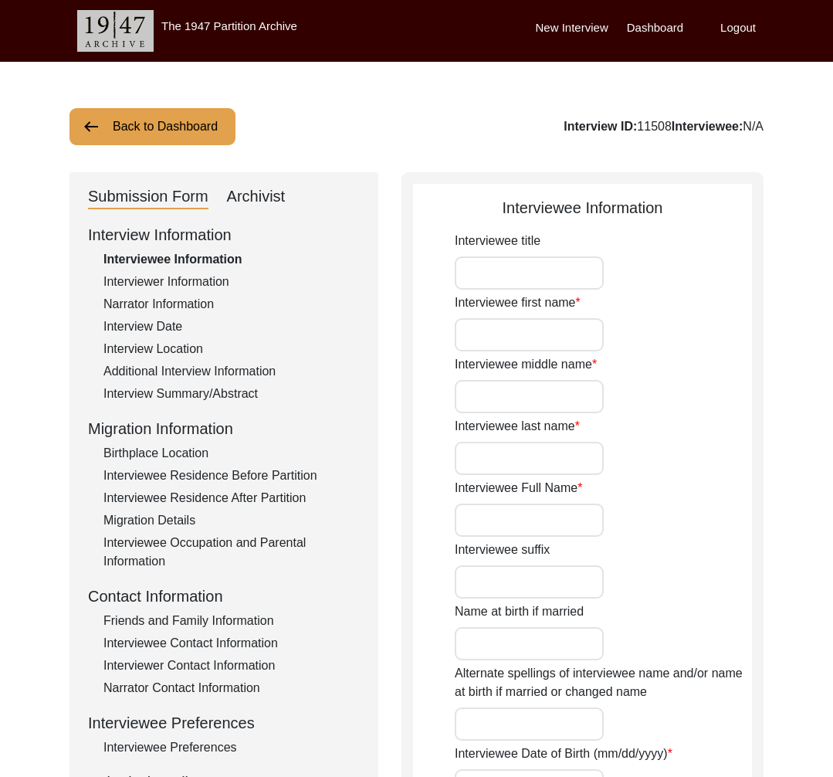
type input "Mr."
type input "Ram Deo"
type input "Prasad"
type input "Maurya"
type input "Ram Deo Prasad Maurya"
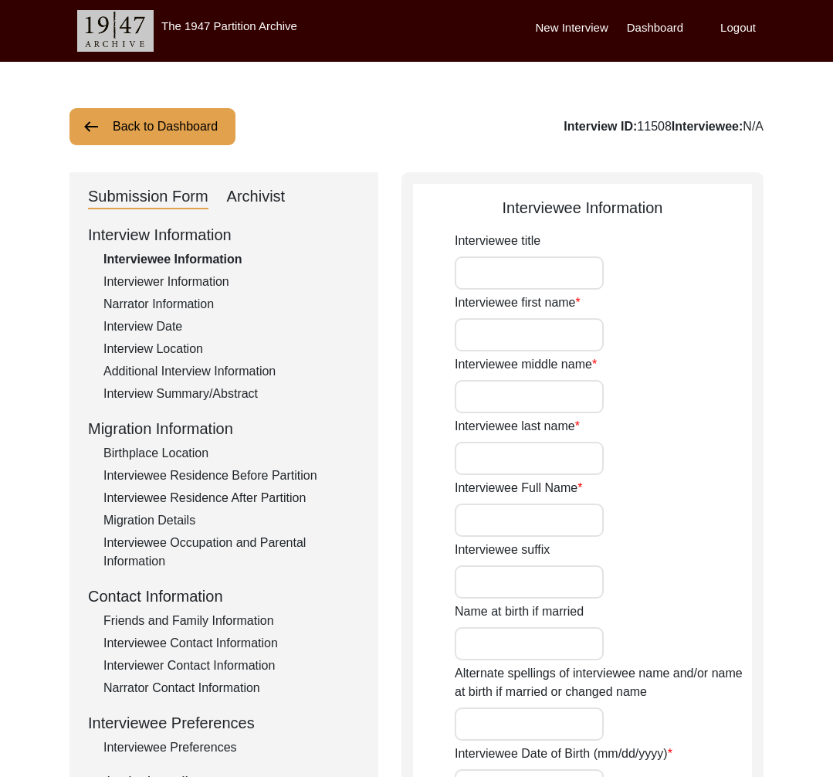
type input "N.A."
type input "08/01/1939"
type input "85"
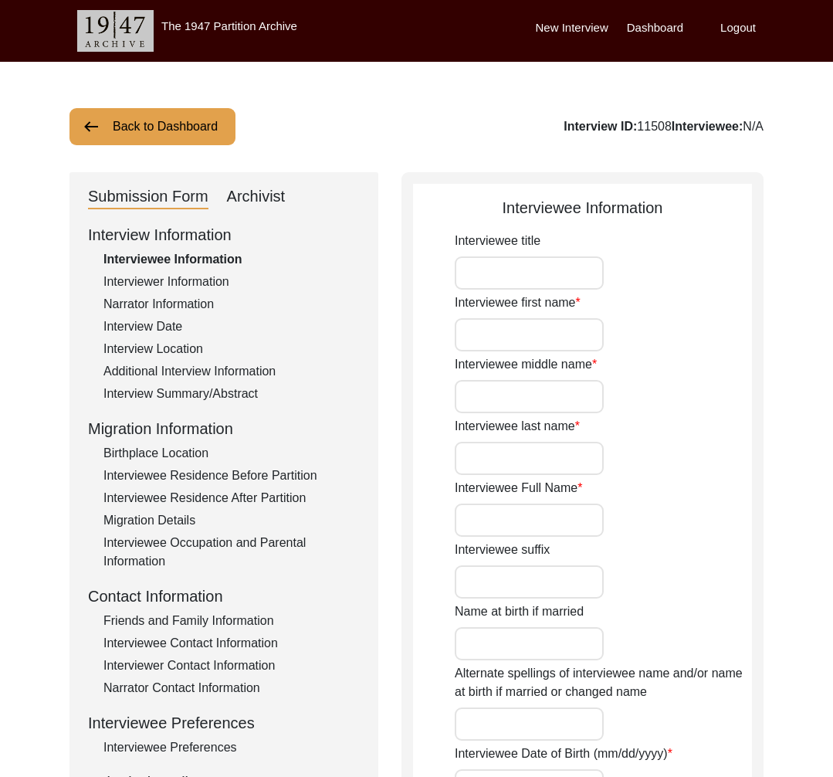
type input "[DEMOGRAPHIC_DATA]"
type input "Bhojpuri"
type input "[DEMOGRAPHIC_DATA]"
type input "Indo-Aryan"
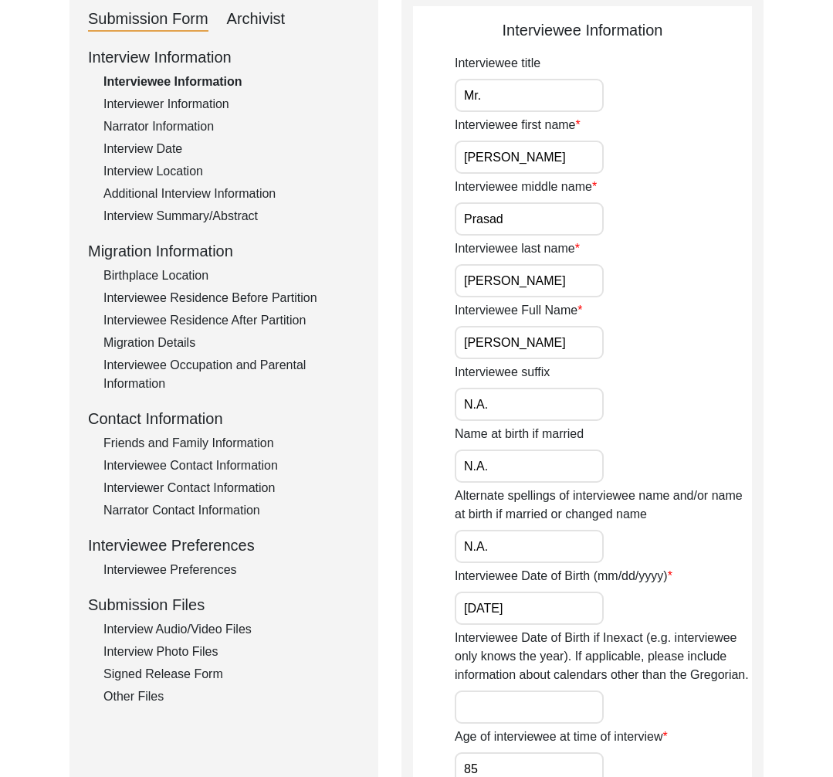
scroll to position [215, 0]
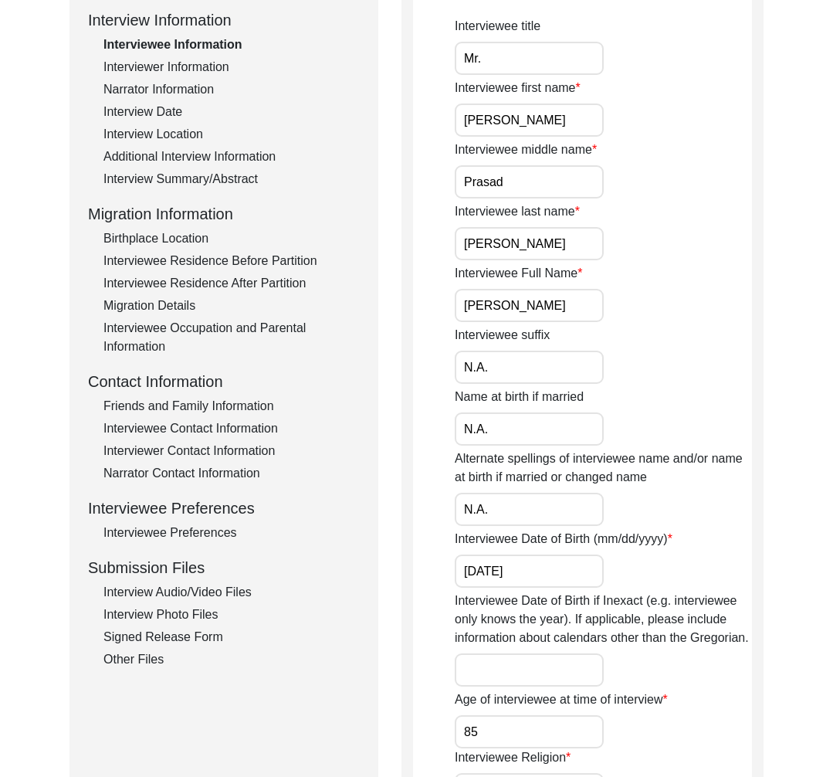
click at [161, 632] on div "Signed Release Form" at bounding box center [231, 637] width 256 height 19
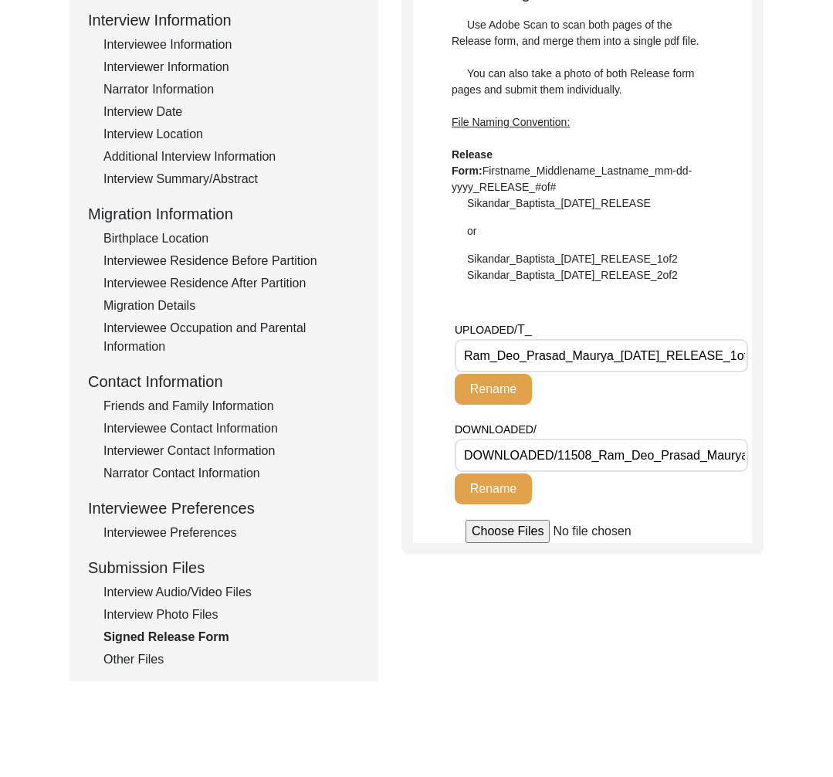
scroll to position [0, 0]
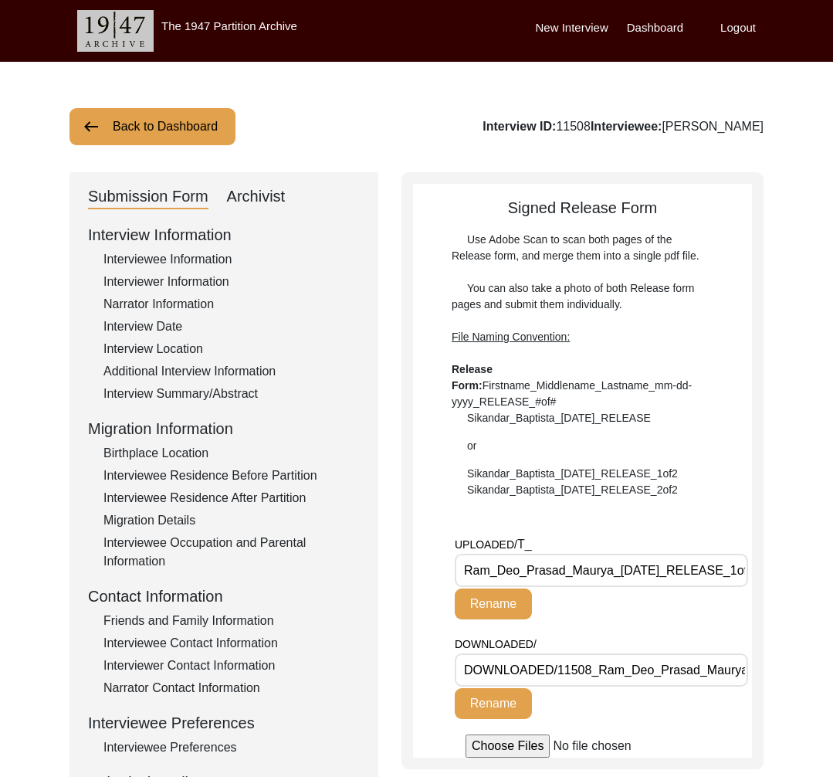
click at [220, 124] on button "Back to Dashboard" at bounding box center [152, 126] width 166 height 37
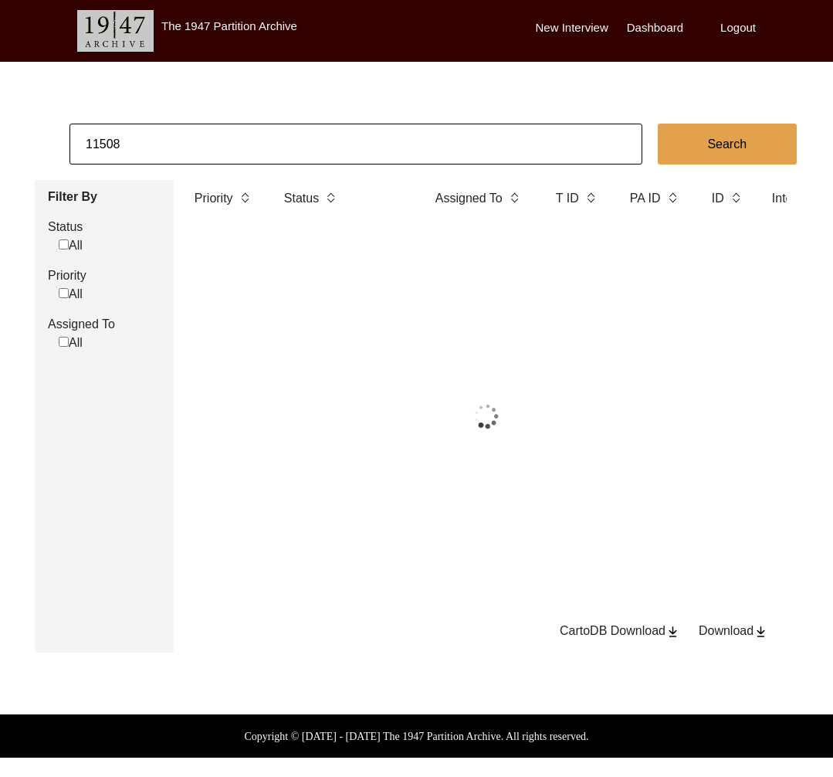
click at [219, 136] on input "11508" at bounding box center [355, 144] width 573 height 41
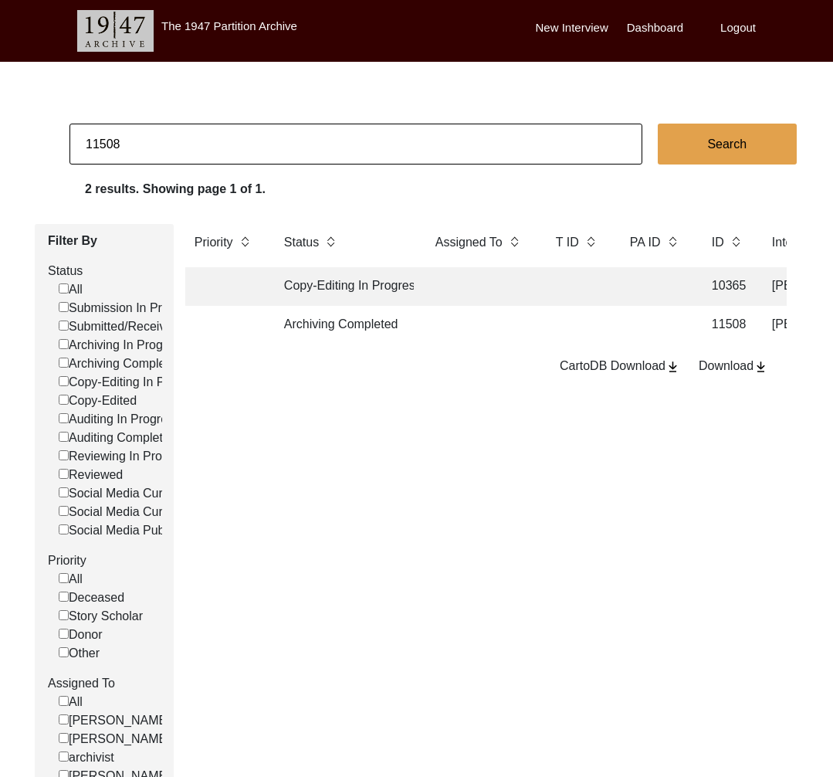
drag, startPoint x: 111, startPoint y: 143, endPoint x: 179, endPoint y: 152, distance: 68.6
click at [179, 152] on input "11508" at bounding box center [355, 144] width 573 height 41
type input "11505"
checkbox input "false"
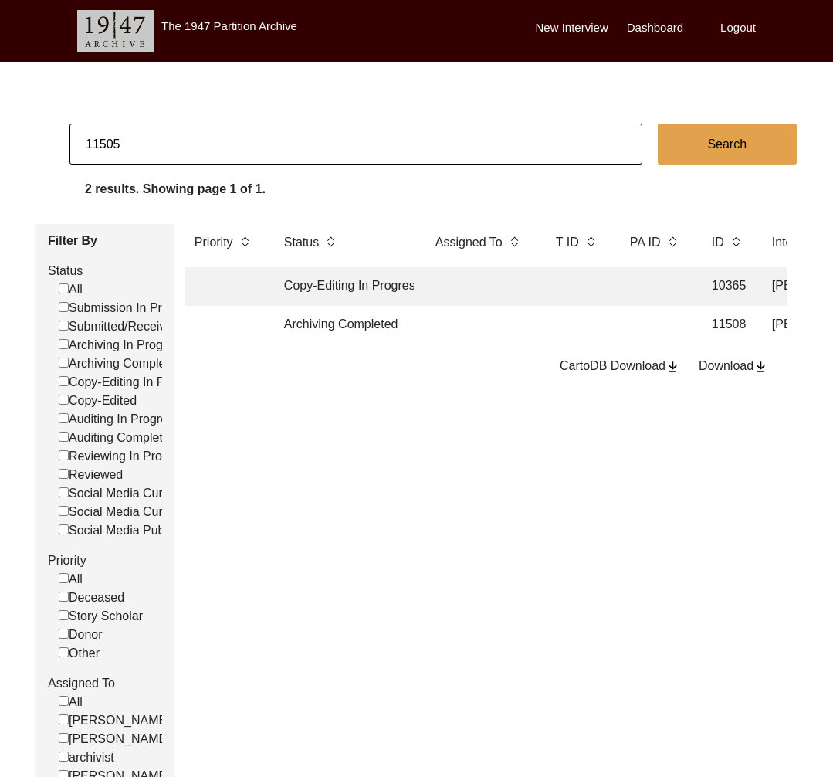
checkbox input "false"
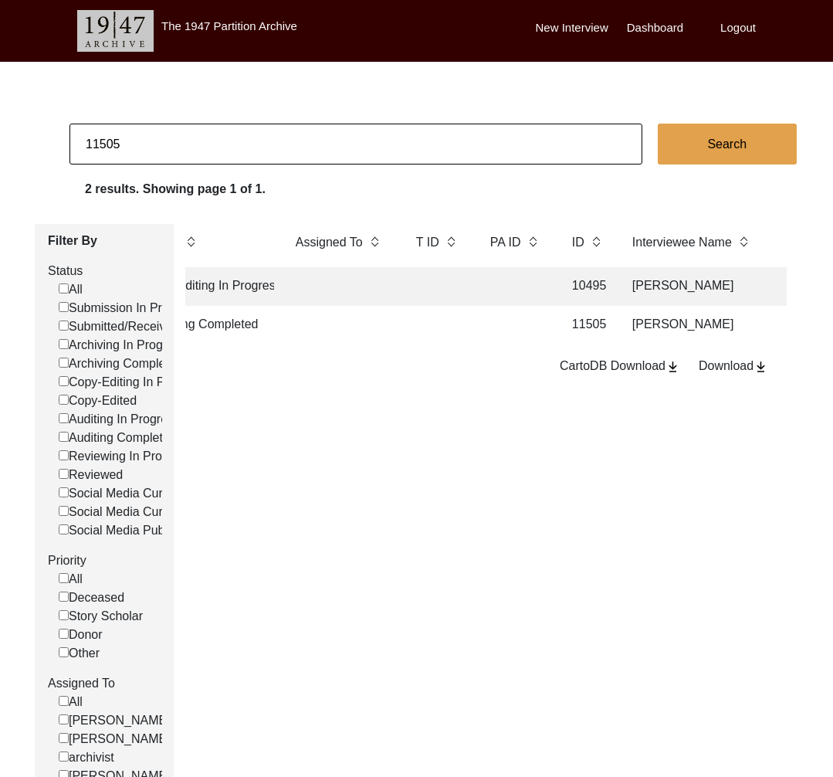
scroll to position [0, 138]
click at [447, 330] on td at bounding box center [439, 325] width 62 height 39
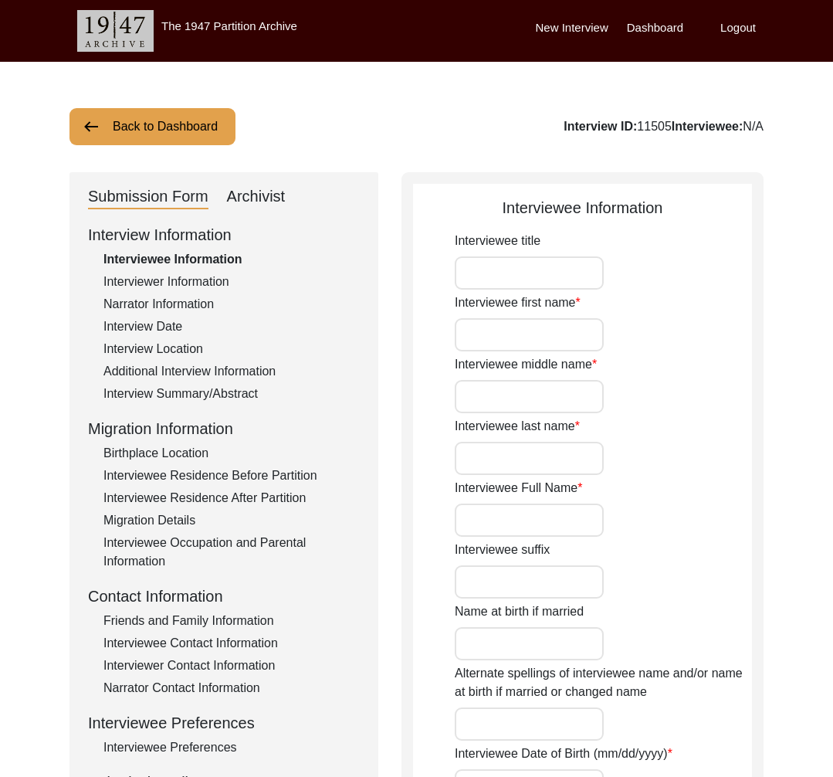
type input "Mr."
type input "Salman"
type input "N/A"
type input "Ahmad"
type input "Salman Ahmad"
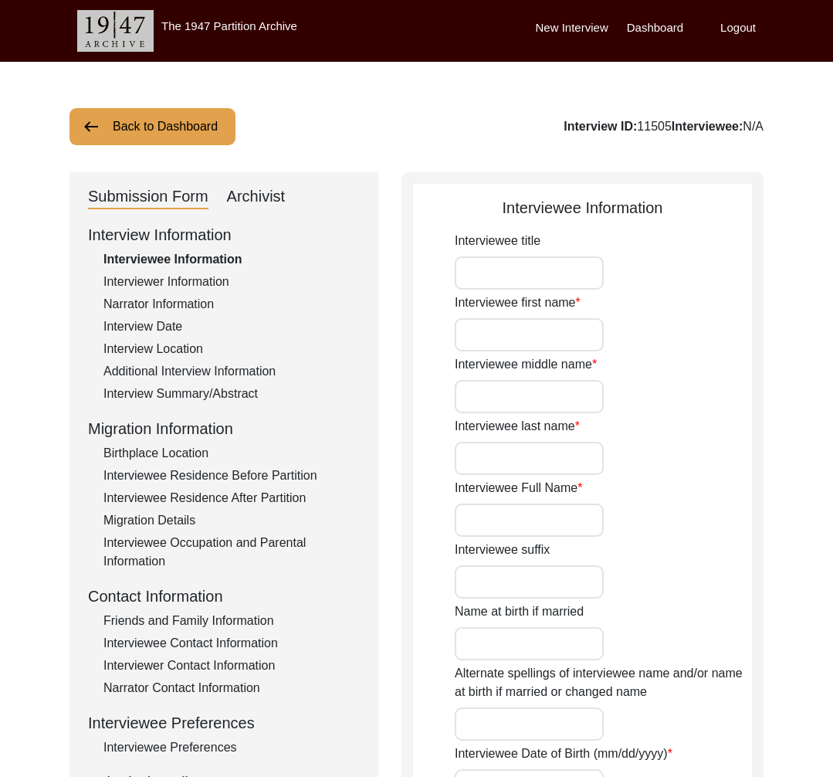
type input "Salman Ahmed"
type input "05/04/1943"
type input "81"
type input "[DEMOGRAPHIC_DATA]"
type input "Urdu"
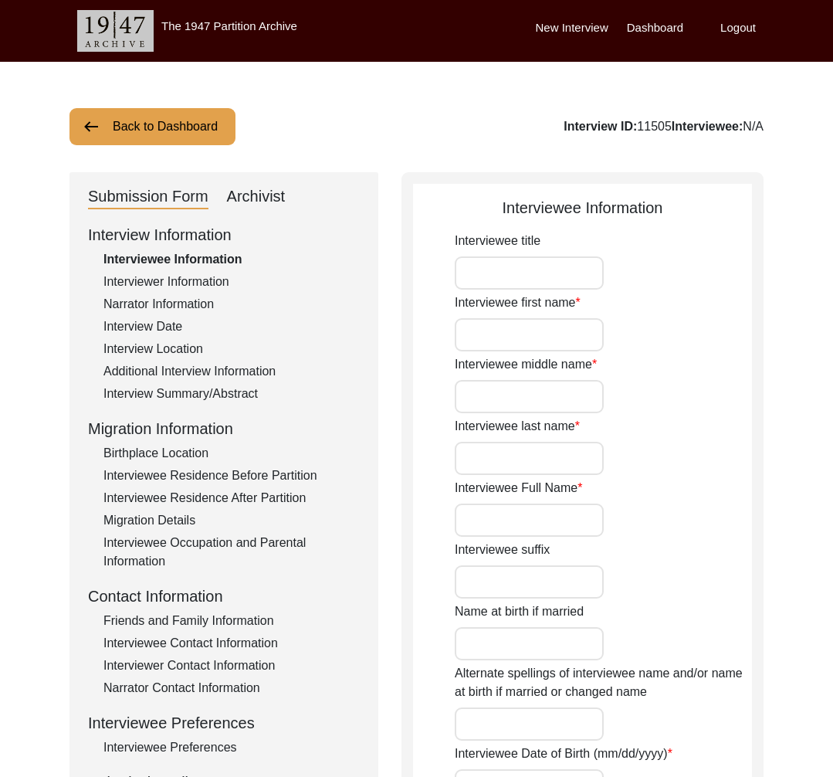
type input "[DEMOGRAPHIC_DATA]"
type input "Pakistani"
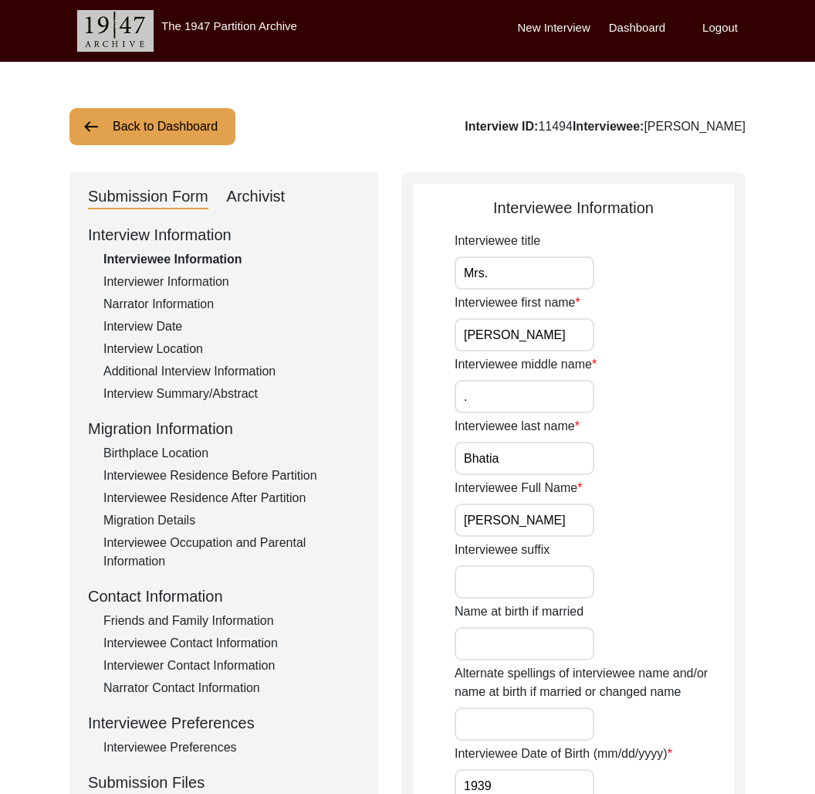
click at [163, 134] on button "Back to Dashboard" at bounding box center [152, 126] width 166 height 37
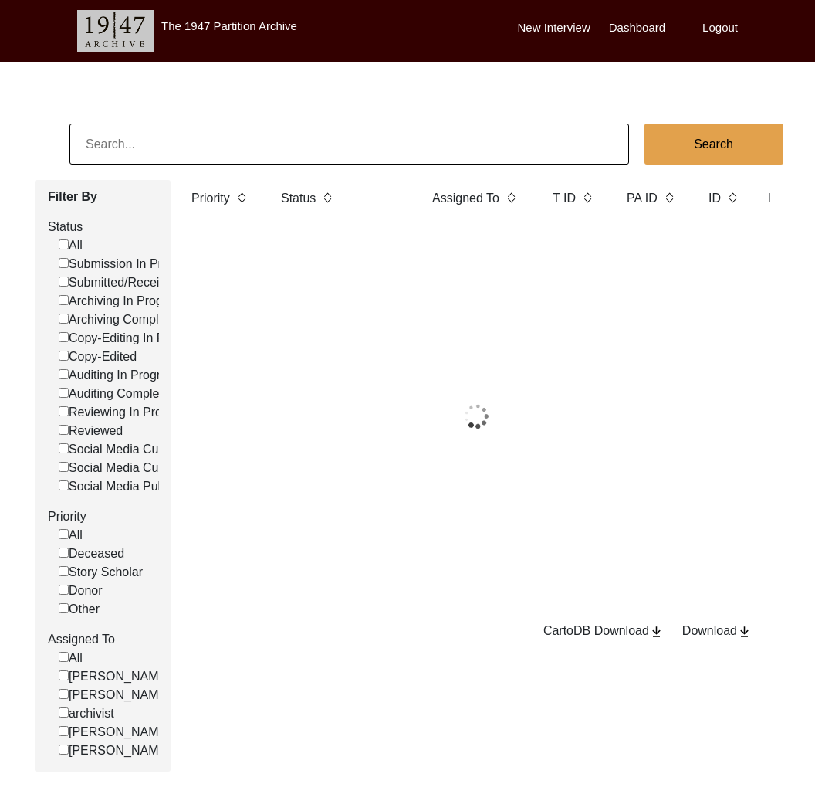
click at [132, 142] on input at bounding box center [349, 144] width 560 height 41
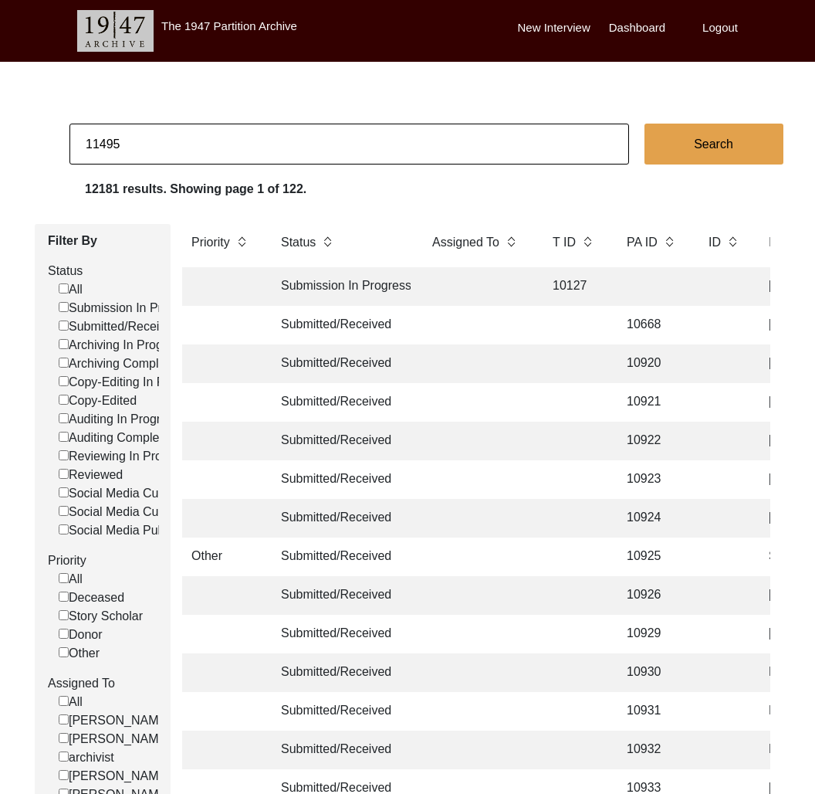
type input "11495"
checkbox input "false"
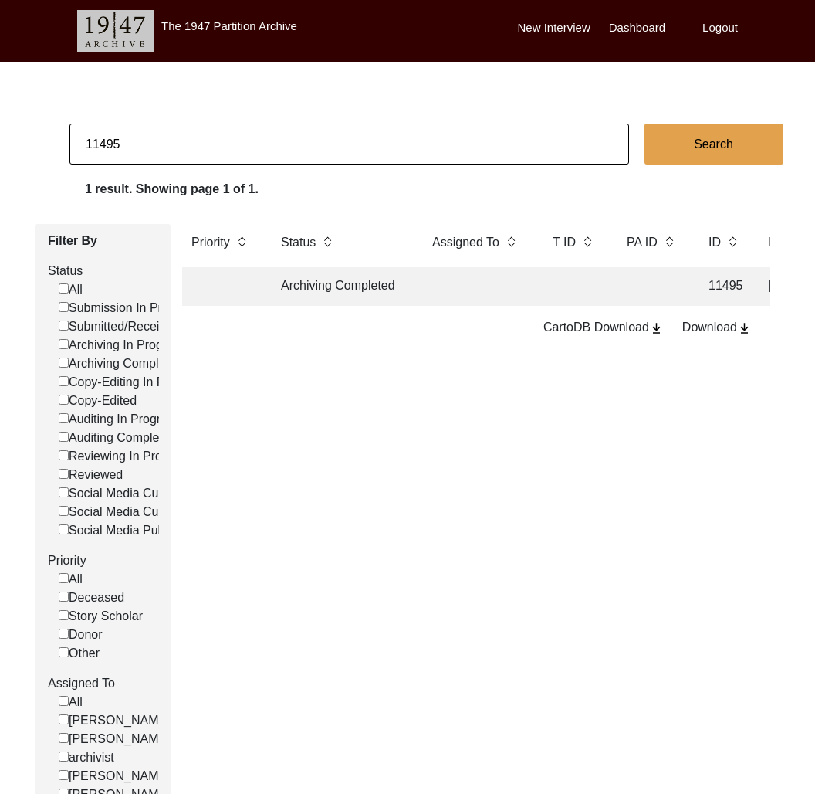
click at [355, 293] on td "Archiving Completed" at bounding box center [341, 286] width 139 height 39
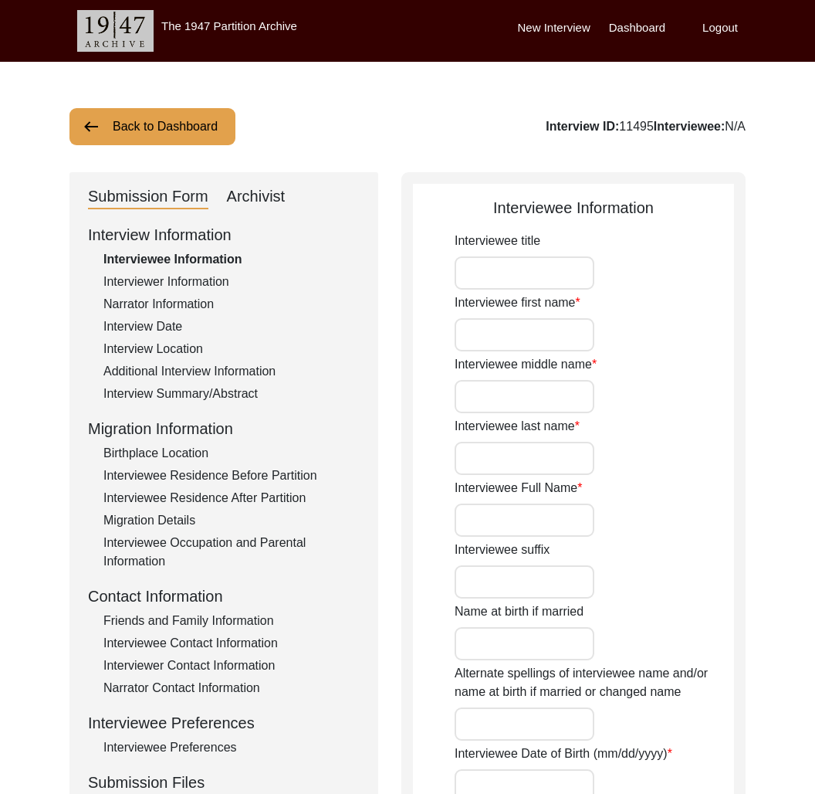
type input "Professor"
type input "[DEMOGRAPHIC_DATA]"
type input "Bhagwan"
type input "Bhatia"
type input "[PERSON_NAME]"
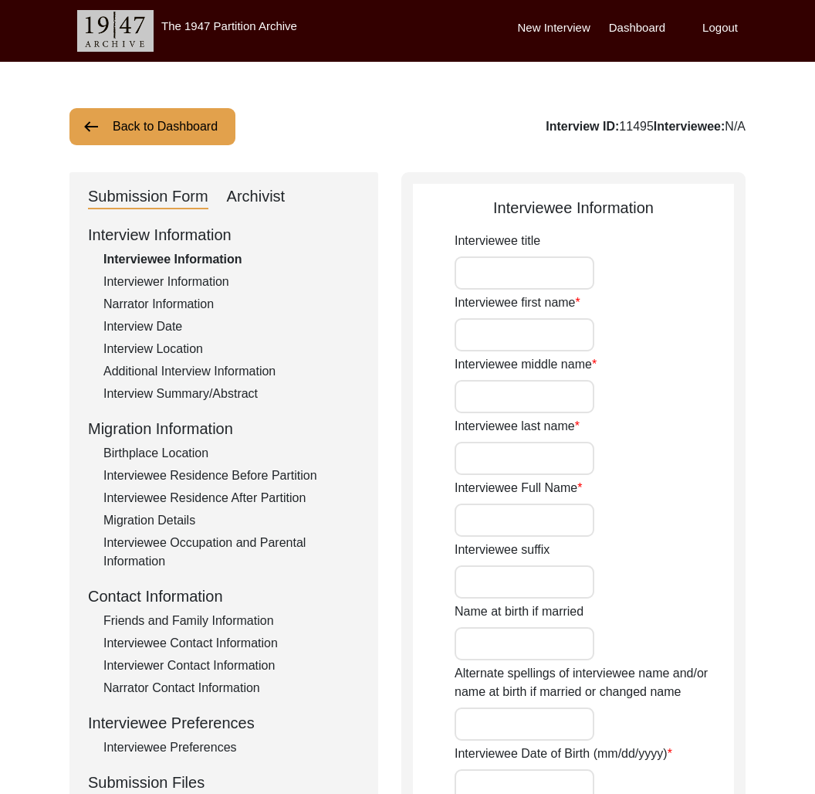
type input "1937"
type input "87"
type input "[DEMOGRAPHIC_DATA]"
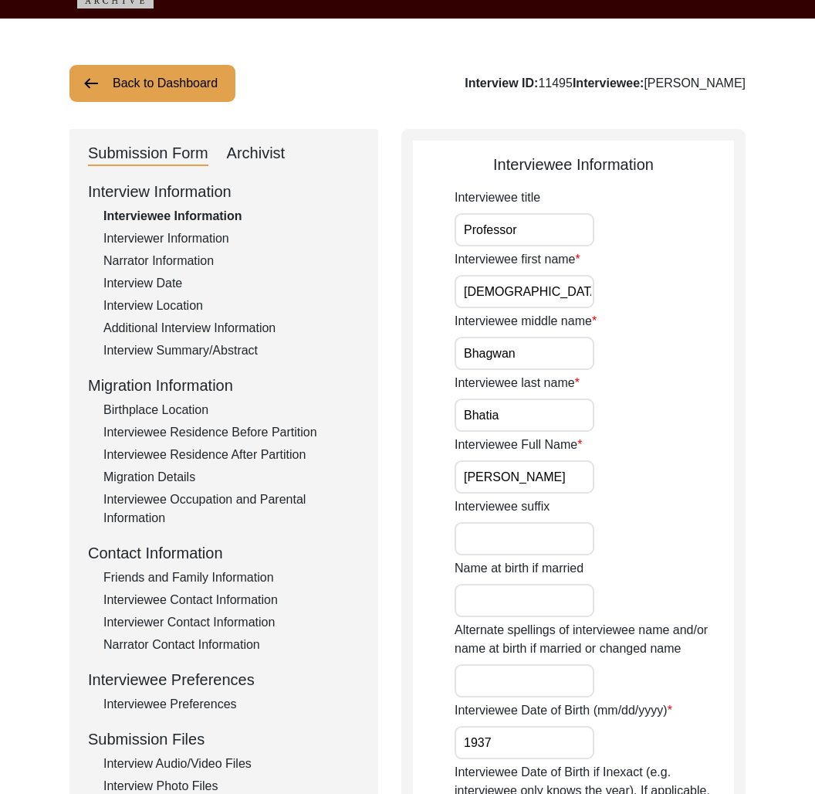
scroll to position [44, 0]
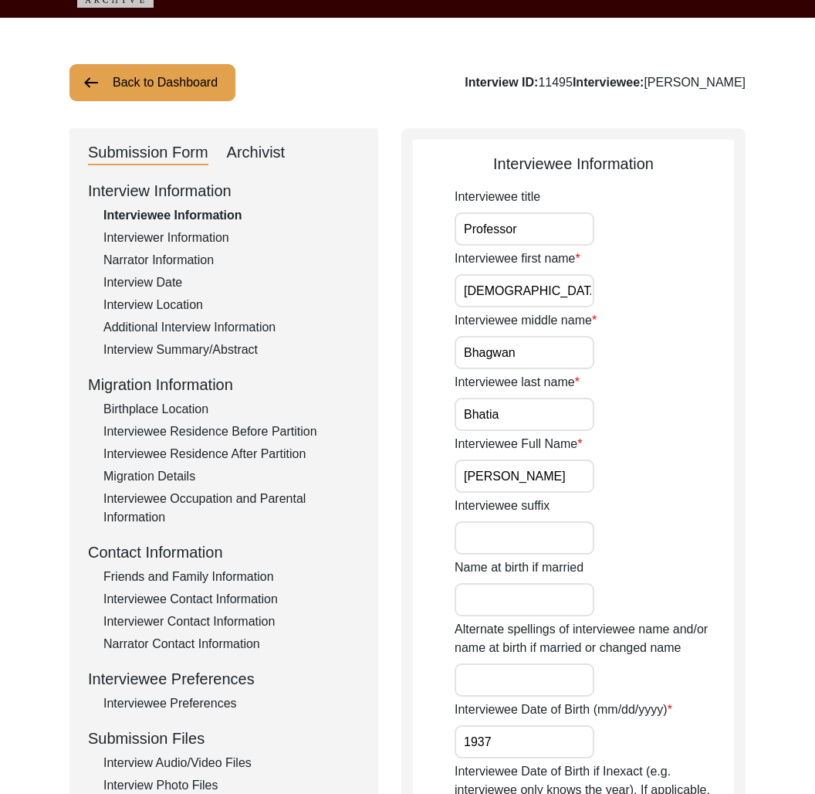
drag, startPoint x: 261, startPoint y: 136, endPoint x: 279, endPoint y: 157, distance: 27.4
drag, startPoint x: 262, startPoint y: 150, endPoint x: 272, endPoint y: 167, distance: 19.7
click at [263, 151] on div "Archivist" at bounding box center [256, 153] width 59 height 25
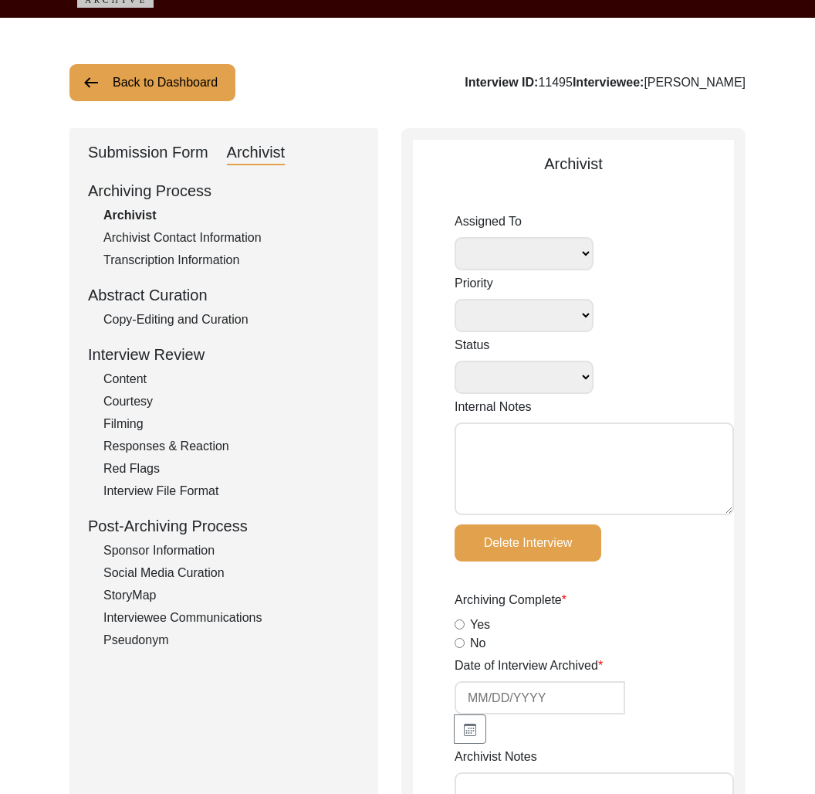
select select
select select "Archiving Completed"
type textarea "[DATE] [GEOGRAPHIC_DATA]: Assigned to Brianna to archive. Due [DATE]. When arch…"
radio input "true"
type input "[DATE]"
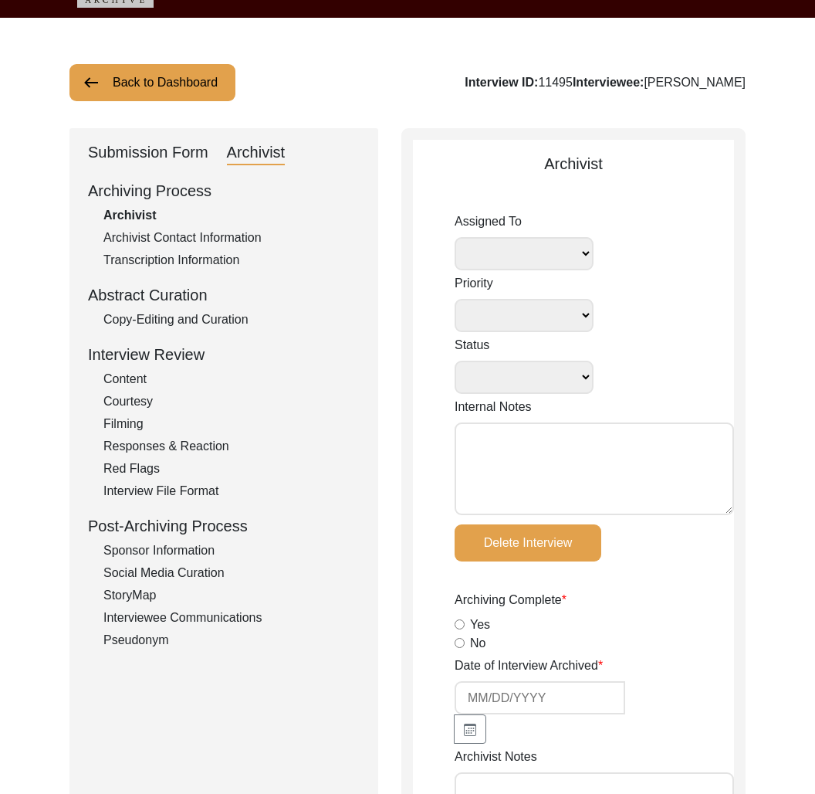
type textarea "Lore 59, 0999 Ipsumdo: Sitametc. Adipisc elits. Doeiusmodte Incid: Utlabor et d…"
radio input "true"
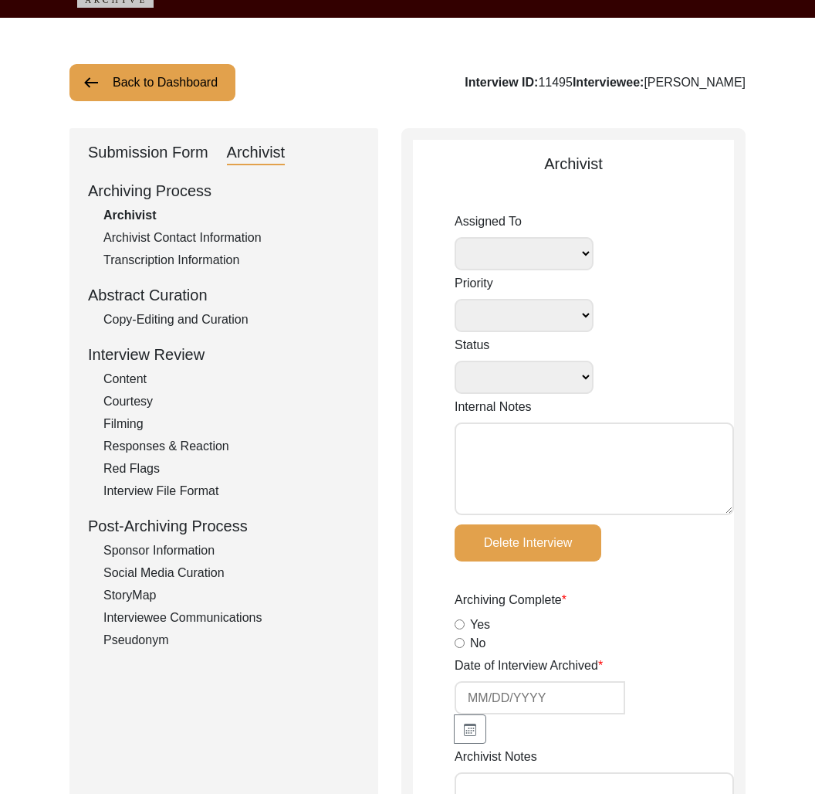
radio input "true"
type input "0:27:24"
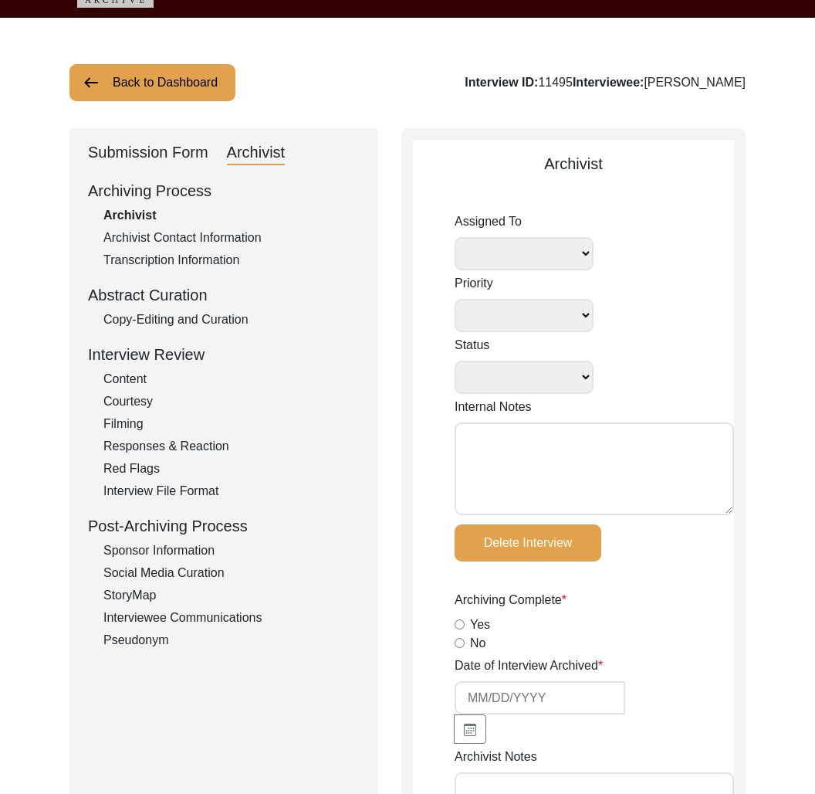
radio input "true"
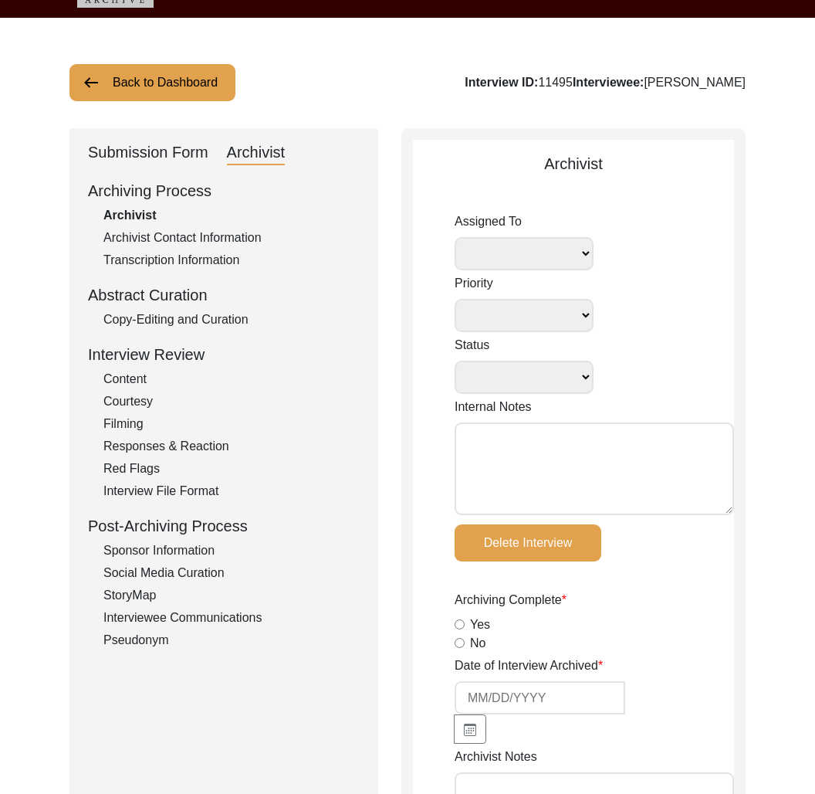
type input "23"
radio input "true"
type textarea "[PERSON_NAME] length: 0:08:54"
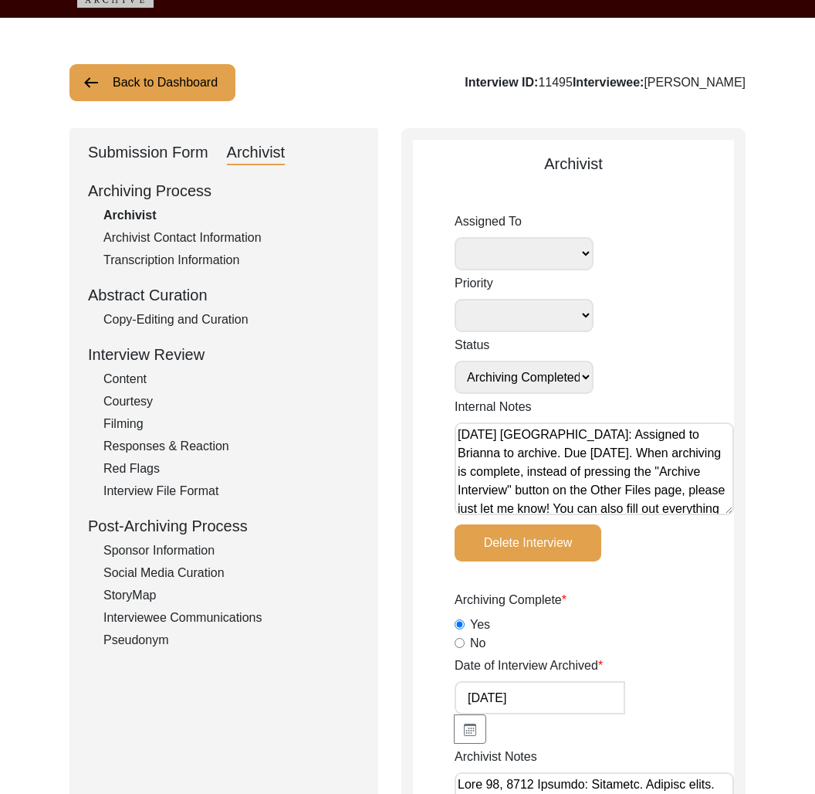
type input "mov, MOV"
type input "MOV"
type input "3.36 GB"
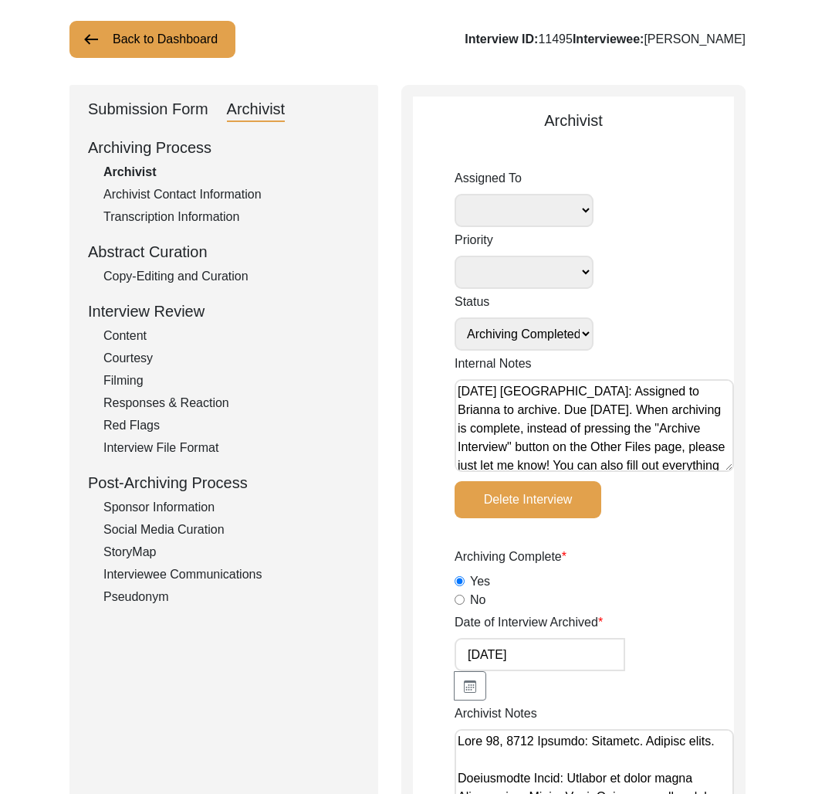
select select
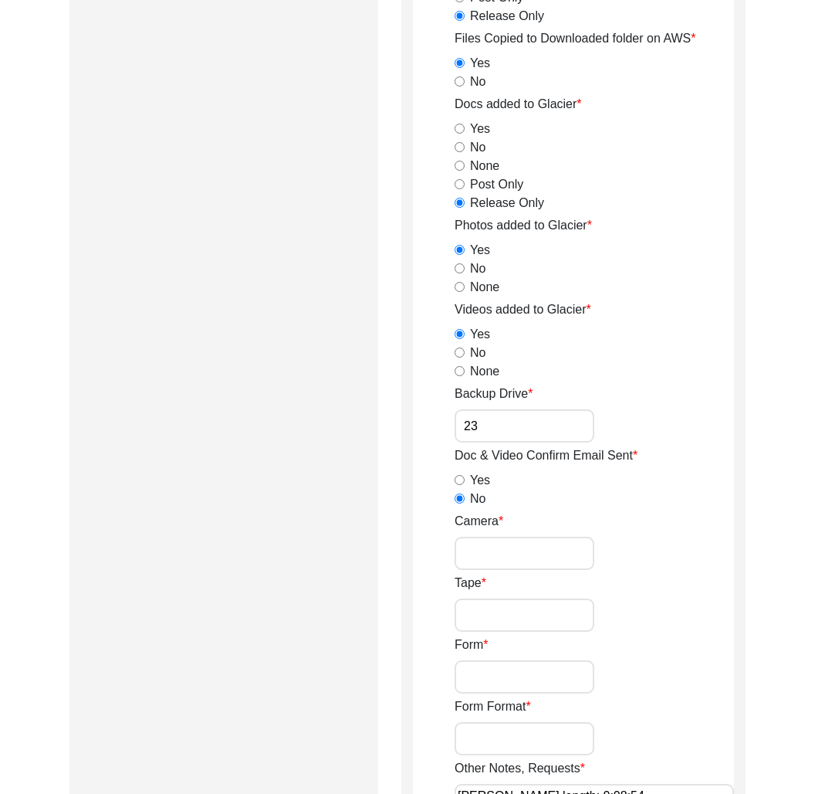
scroll to position [2253, 0]
